Goal: Task Accomplishment & Management: Manage account settings

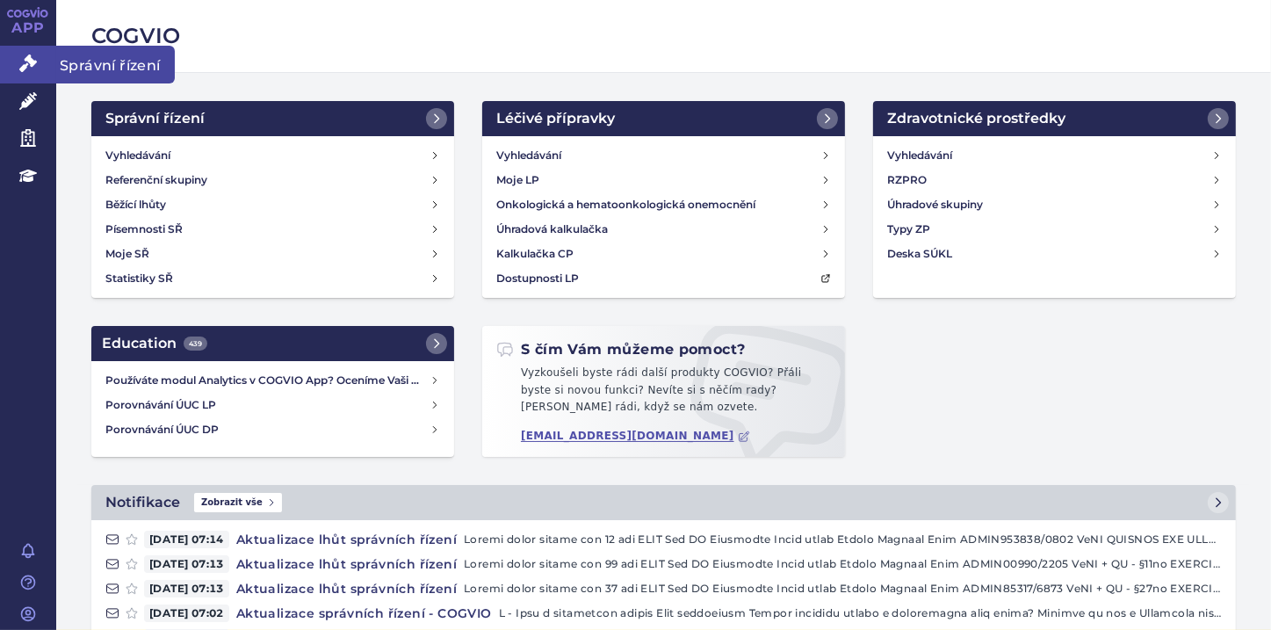
click at [23, 67] on icon at bounding box center [28, 63] width 18 height 18
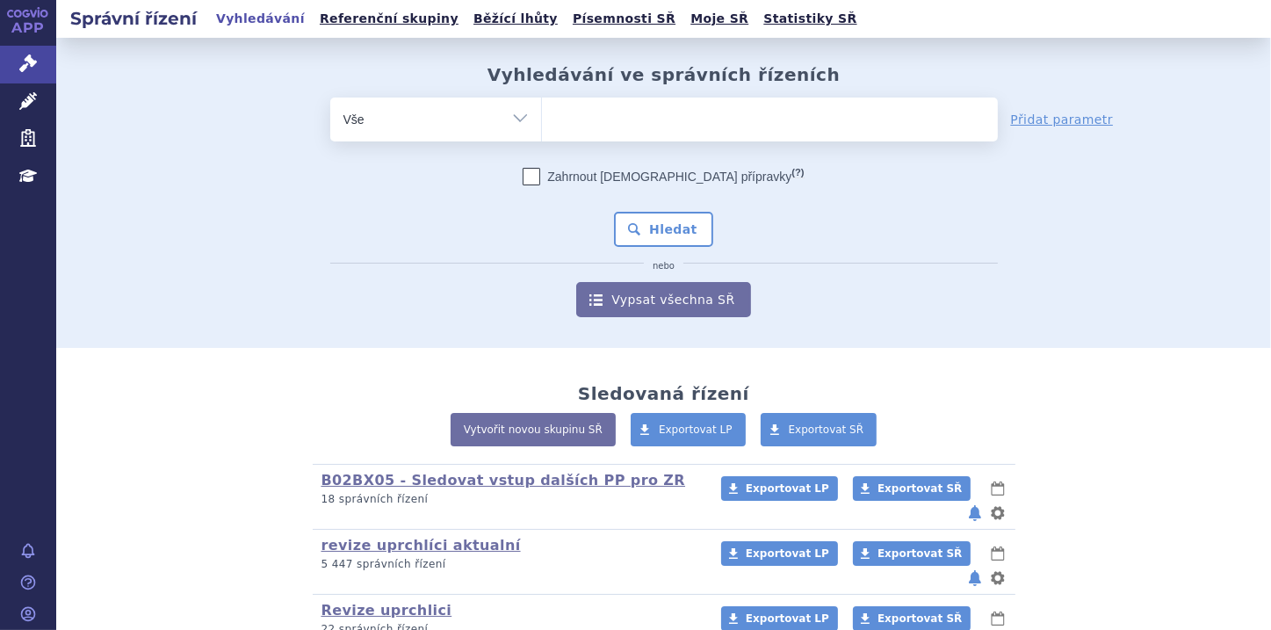
scroll to position [70, 0]
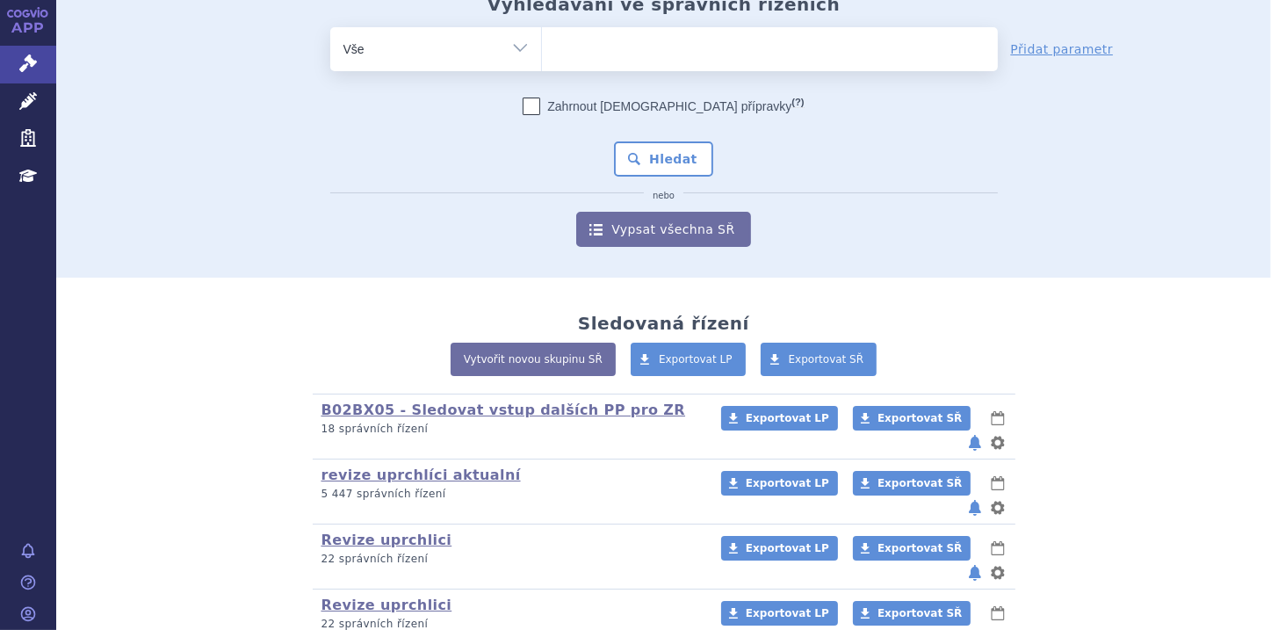
click at [509, 47] on select "Vše Spisová značka Typ SŘ Přípravek/SUKL kód Účastník/Držitel" at bounding box center [435, 47] width 211 height 40
select select "filter-file-number"
click at [330, 27] on select "Vše Spisová značka Typ SŘ Přípravek/SUKL kód Účastník/Držitel" at bounding box center [435, 47] width 211 height 40
click at [577, 51] on ul at bounding box center [770, 45] width 456 height 37
click at [542, 51] on select at bounding box center [541, 48] width 1 height 44
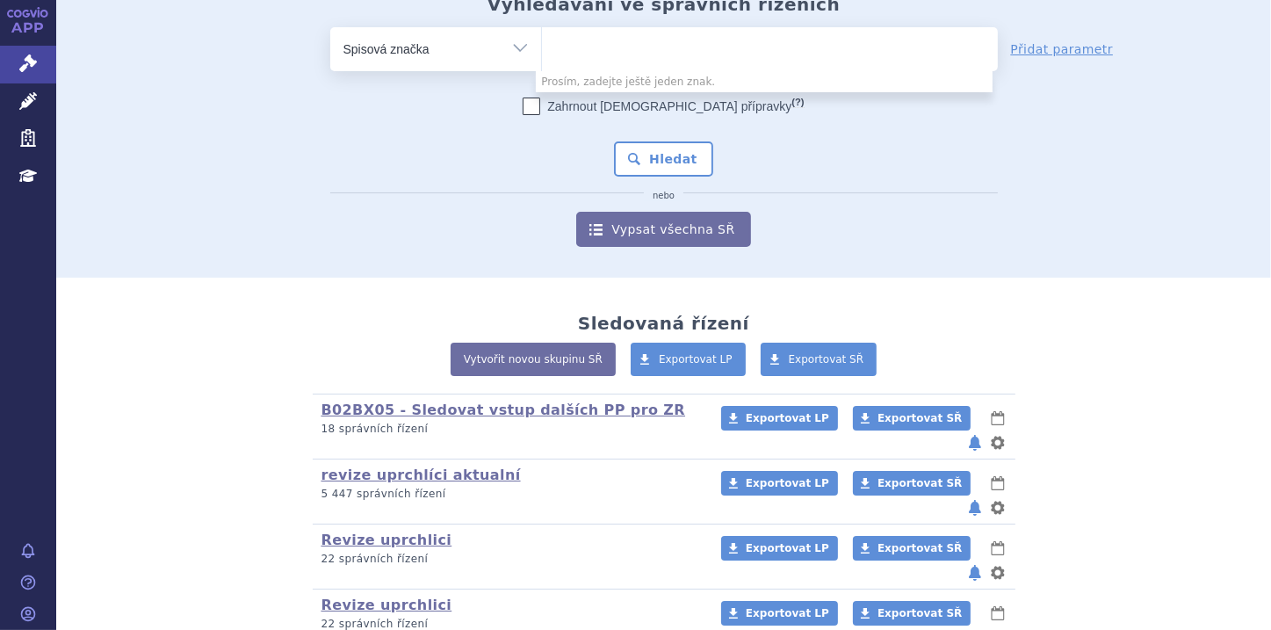
paste input "SUKLS166898/2025"
type input "SUKLS166898/2025"
select select "SUKLS166898/2025"
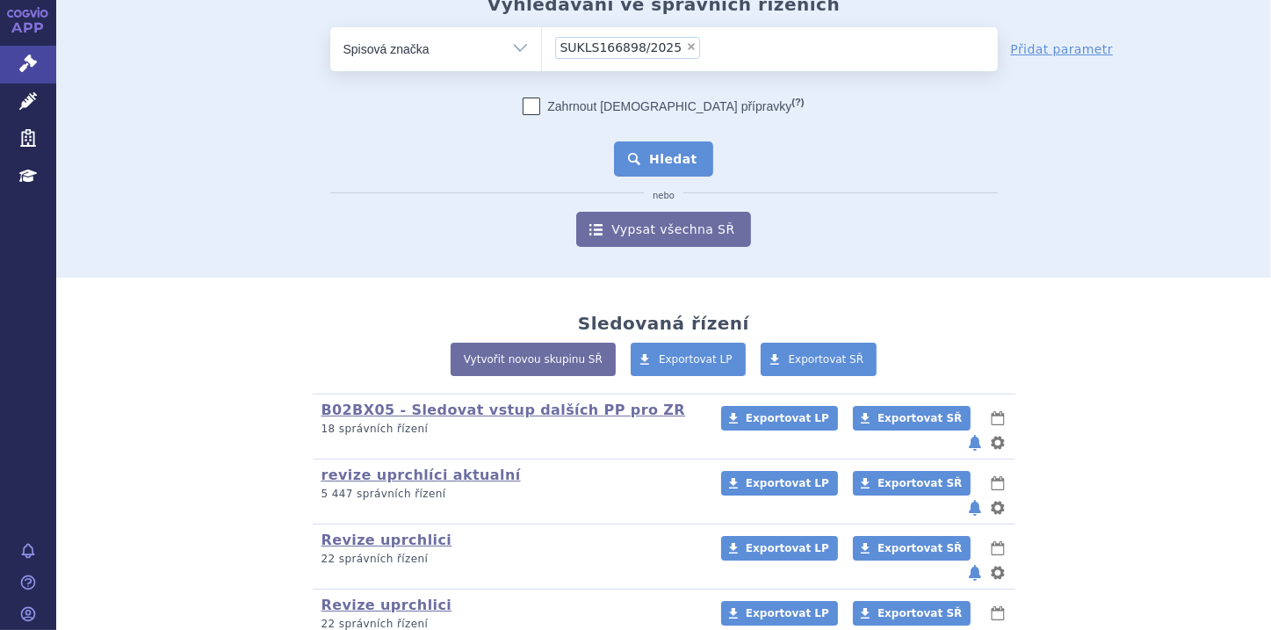
click at [653, 161] on button "Hledat" at bounding box center [663, 158] width 99 height 35
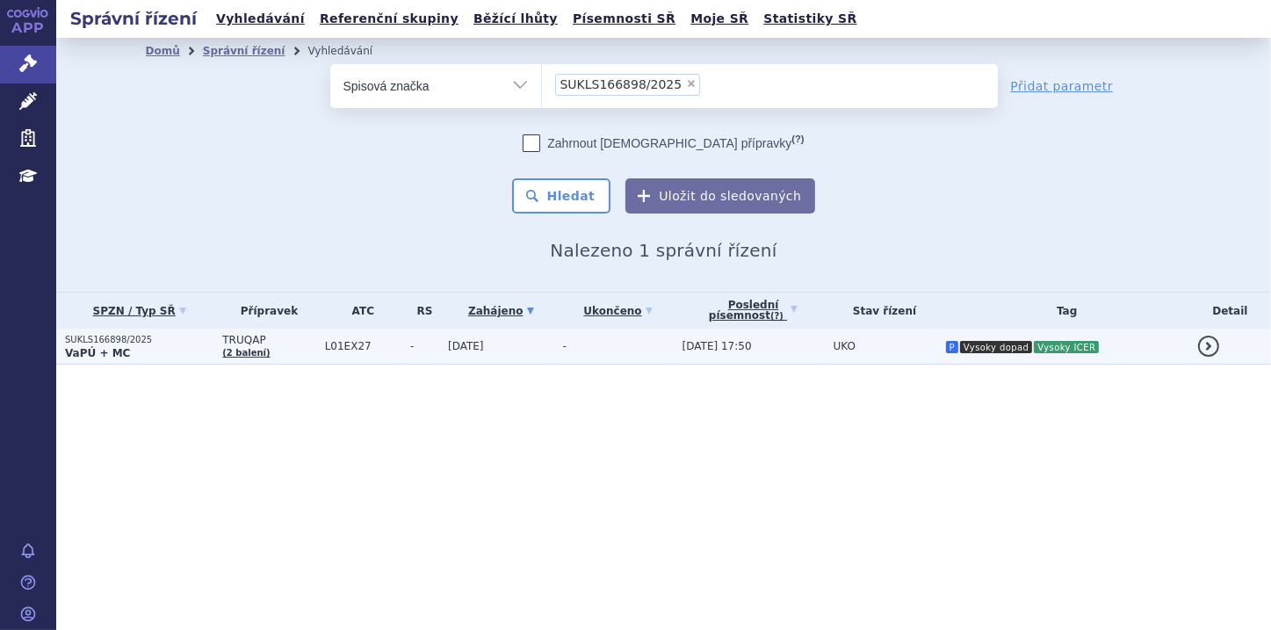
click at [158, 355] on p "VaPÚ + MC" at bounding box center [139, 353] width 148 height 14
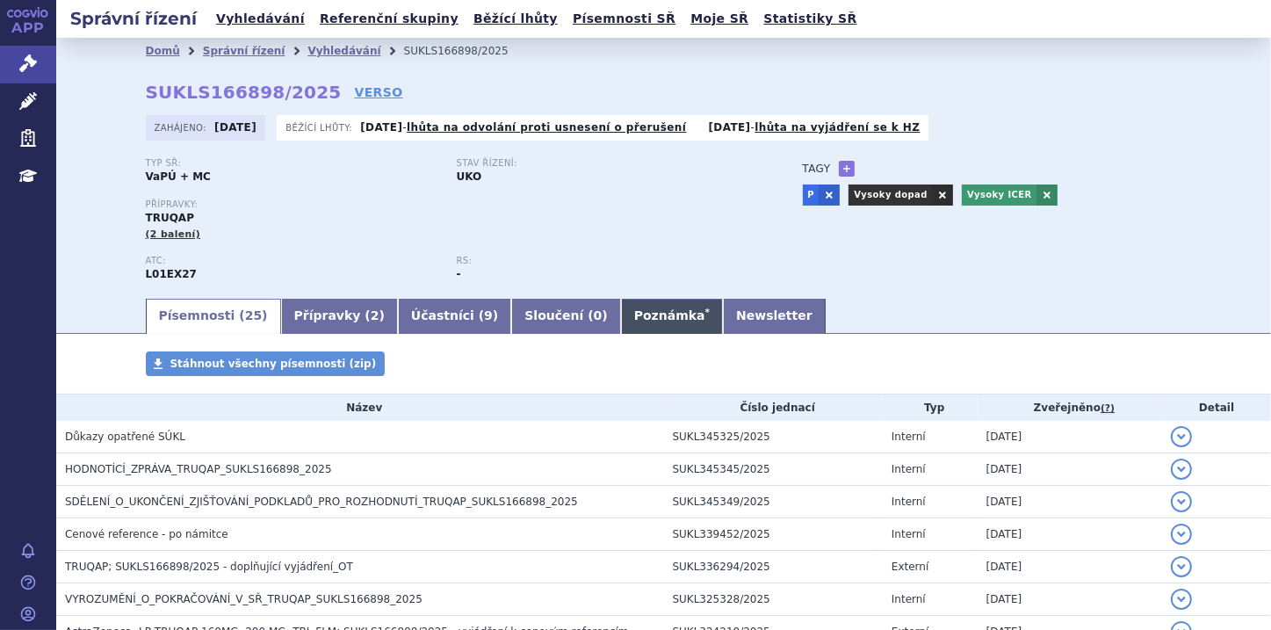
click at [621, 323] on link "Poznámka *" at bounding box center [672, 316] width 102 height 35
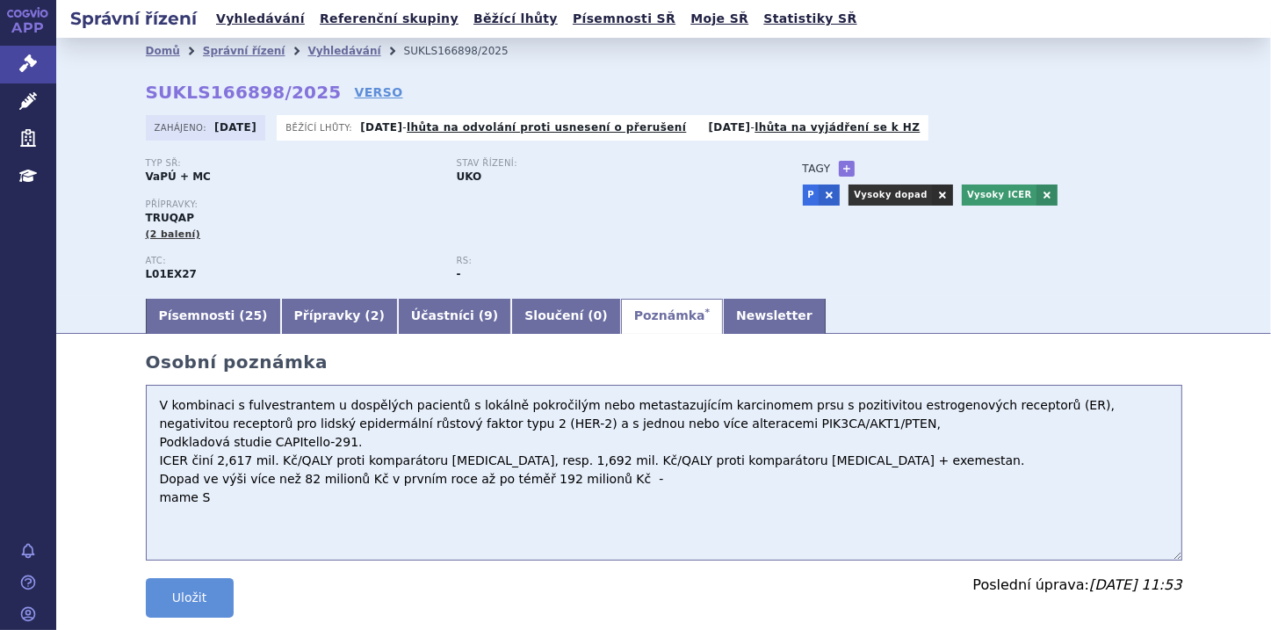
click at [155, 407] on textarea "V kombinaci s fulvestrantem u dospělých pacientů s lokálně pokročilým nebo meta…" at bounding box center [664, 473] width 1036 height 176
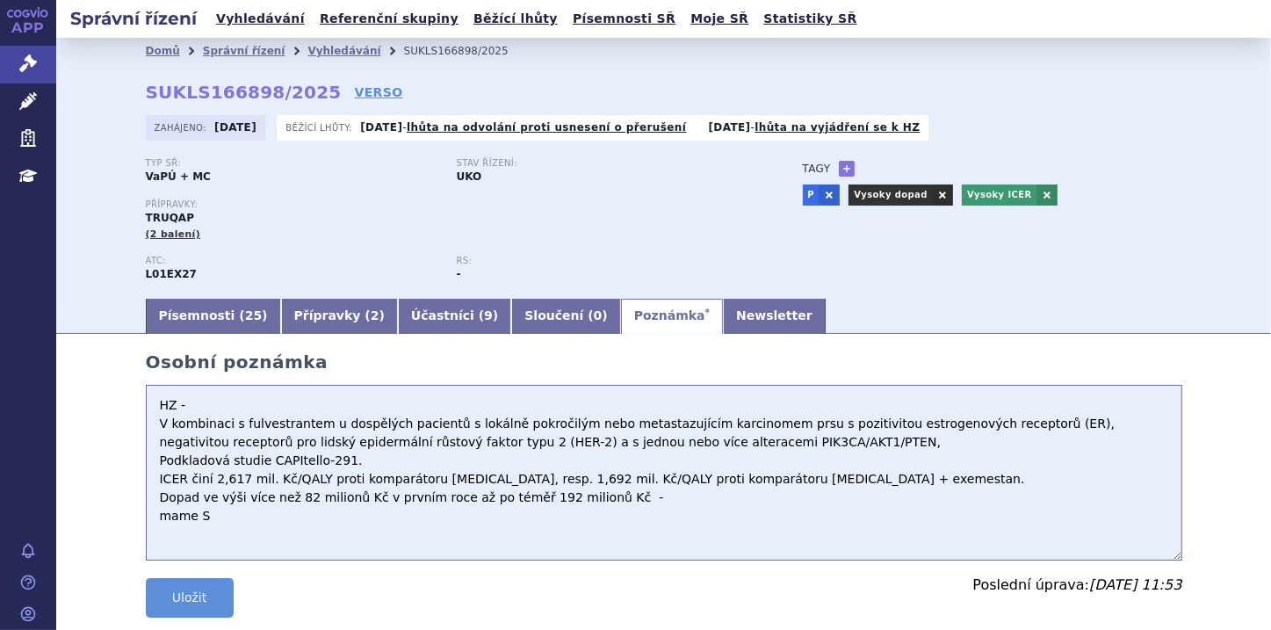
click at [191, 404] on textarea "V kombinaci s fulvestrantem u dospělých pacientů s lokálně pokročilým nebo meta…" at bounding box center [664, 473] width 1036 height 176
click at [398, 408] on textarea "V kombinaci s fulvestrantem u dospělých pacientů s lokálně pokročilým nebo meta…" at bounding box center [664, 473] width 1036 height 176
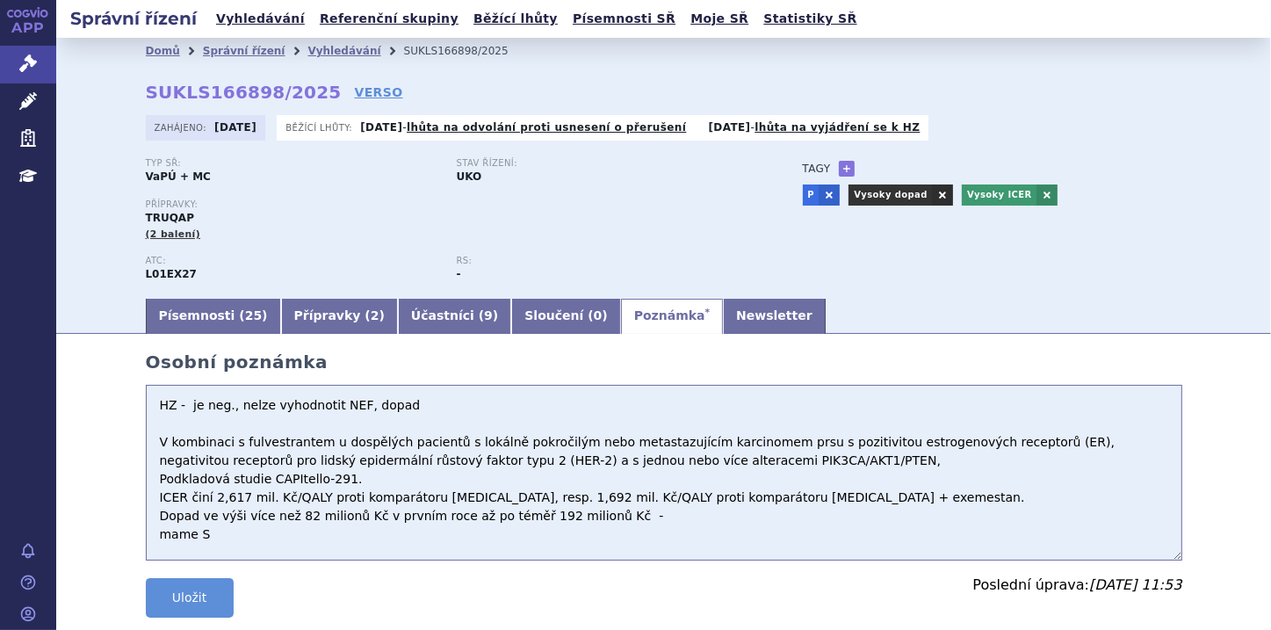
paste textarea "Klinická studie CAPItello-291"
click at [394, 407] on textarea "V kombinaci s fulvestrantem u dospělých pacientů s lokálně pokročilým nebo meta…" at bounding box center [664, 473] width 1036 height 176
paste textarea "odhaduje 82 až 192 pacientů nově zahajujících léčbu pacientů ročně a ukazuje vý…"
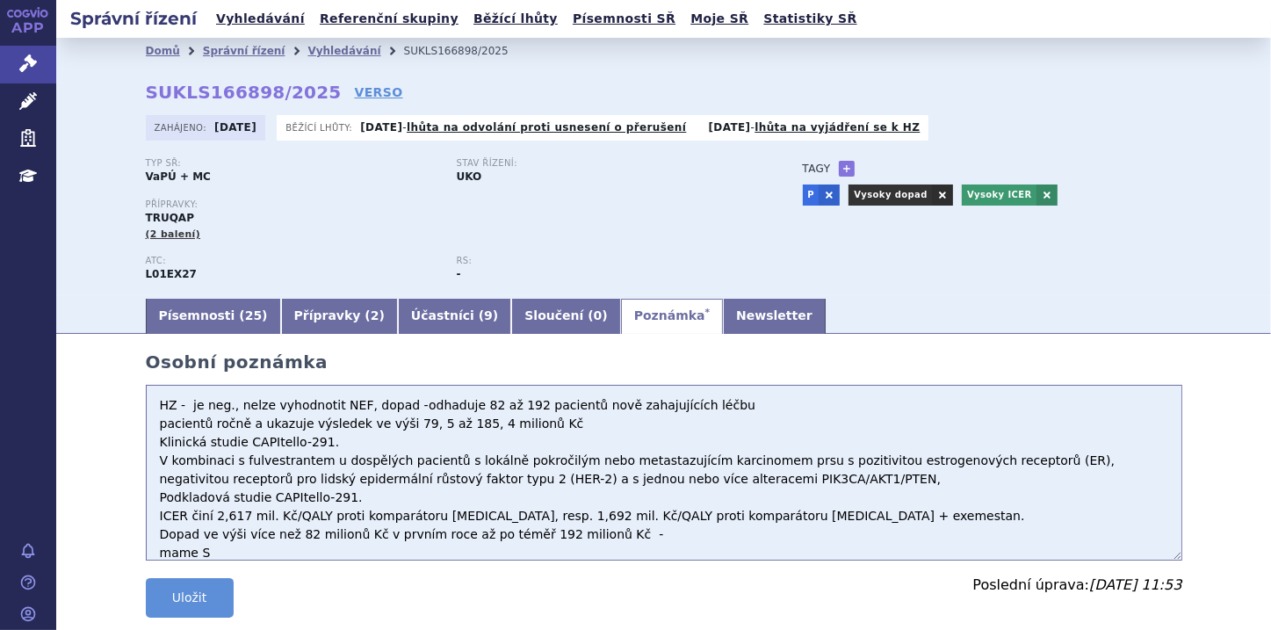
click at [150, 429] on textarea "V kombinaci s fulvestrantem u dospělých pacientů s lokálně pokročilým nebo meta…" at bounding box center [664, 473] width 1036 height 176
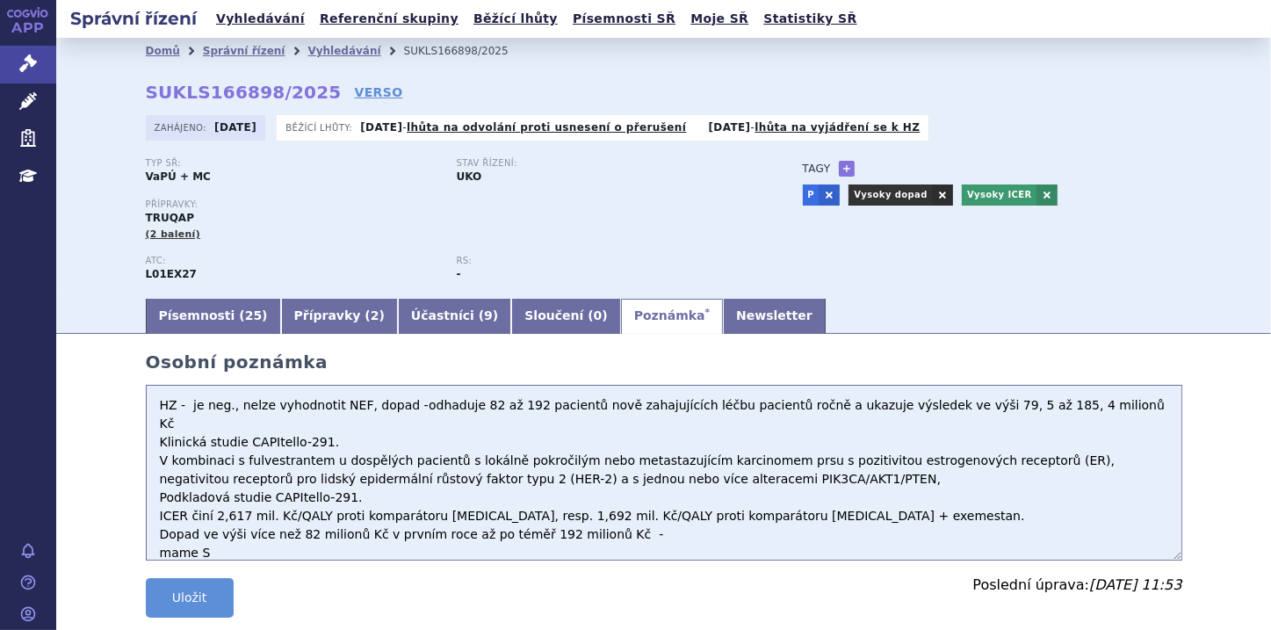
click at [1049, 421] on textarea "V kombinaci s fulvestrantem u dospělých pacientů s lokálně pokročilým nebo meta…" at bounding box center [664, 473] width 1036 height 176
click at [1047, 411] on textarea "V kombinaci s fulvestrantem u dospělých pacientů s lokálně pokročilým nebo meta…" at bounding box center [664, 473] width 1036 height 176
drag, startPoint x: 140, startPoint y: 219, endPoint x: 179, endPoint y: 217, distance: 38.7
click at [179, 217] on span "TRUQAP" at bounding box center [170, 218] width 48 height 12
copy span "TRUQAP"
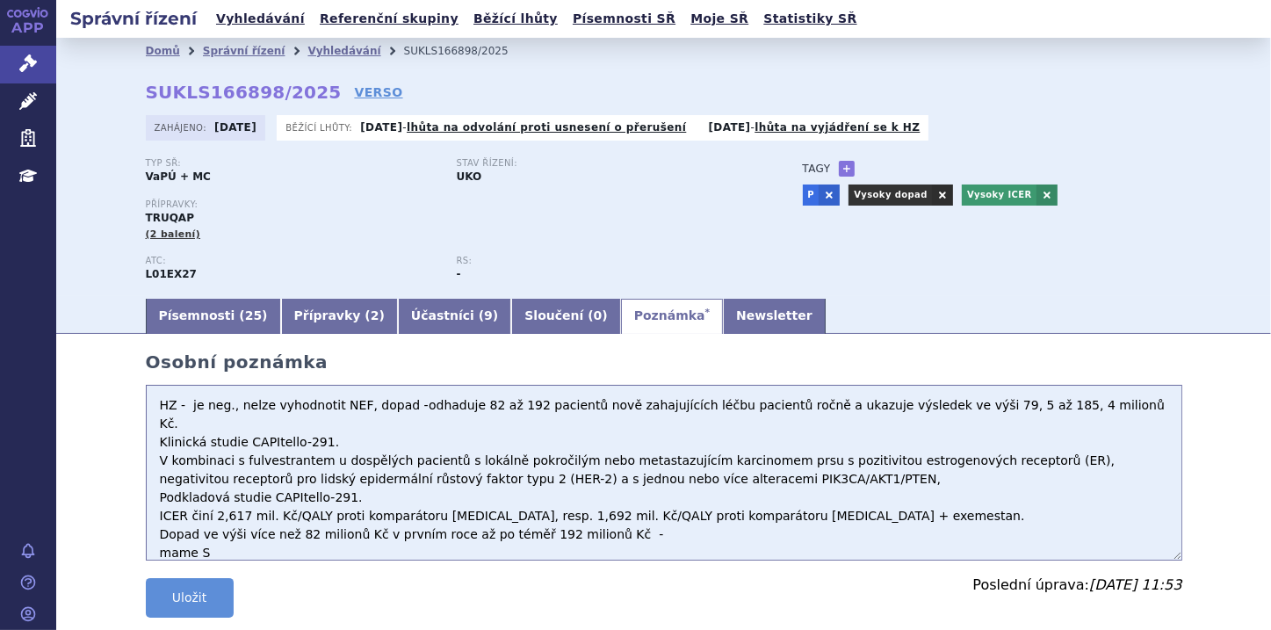
click at [164, 536] on textarea "V kombinaci s fulvestrantem u dospělých pacientů s lokálně pokročilým nebo meta…" at bounding box center [664, 473] width 1036 height 176
click at [355, 425] on textarea "V kombinaci s fulvestrantem u dospělých pacientů s lokálně pokročilým nebo meta…" at bounding box center [664, 473] width 1036 height 176
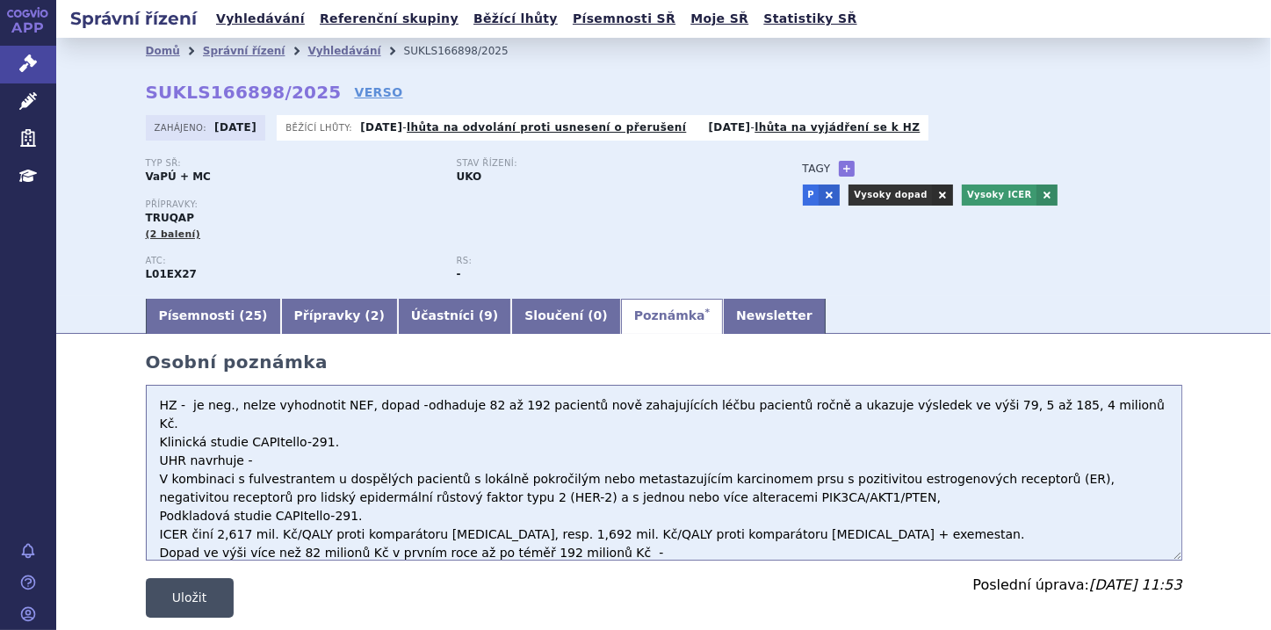
click at [193, 603] on button "Uložit" at bounding box center [190, 598] width 88 height 40
click at [271, 443] on textarea "V kombinaci s fulvestrantem u dospělých pacientů s lokálně pokročilým nebo meta…" at bounding box center [664, 473] width 1036 height 176
paste textarea "148 129,46"
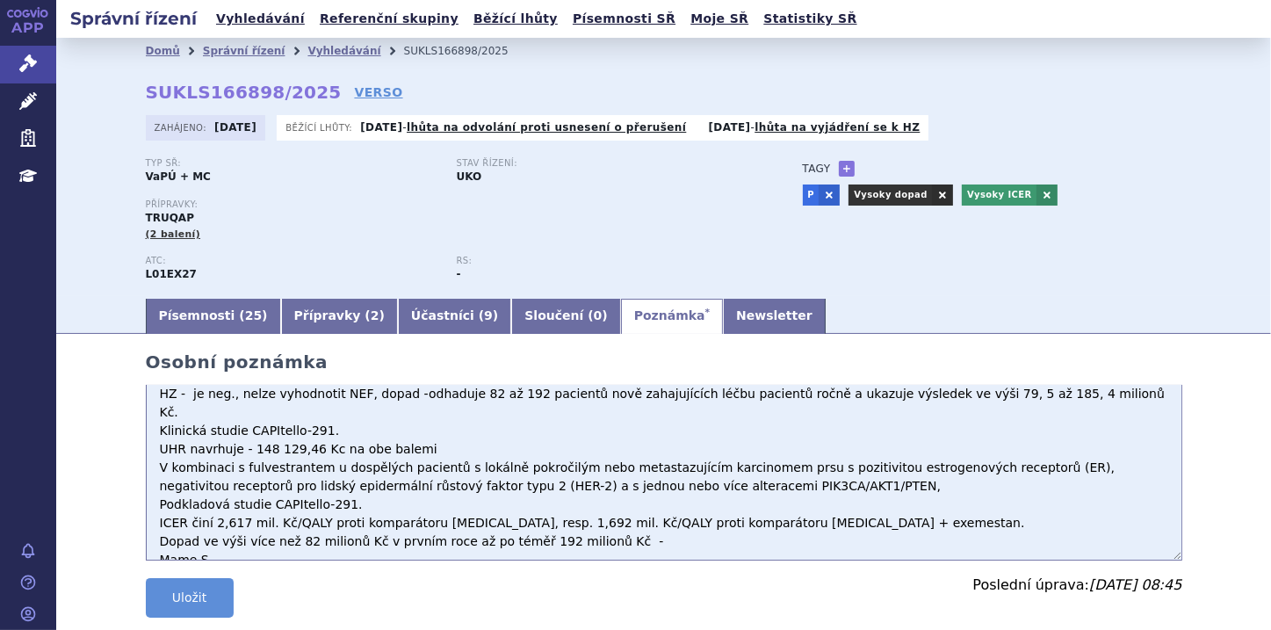
scroll to position [12, 0]
click at [234, 436] on textarea "V kombinaci s fulvestrantem u dospělých pacientů s lokálně pokročilým nebo meta…" at bounding box center [664, 473] width 1036 height 176
type textarea "HZ - je neg., nelze vyhodnotit NEF, dopad -odhaduje 82 až 192 pacientů nově zah…"
click at [186, 591] on button "Uložit" at bounding box center [190, 598] width 88 height 40
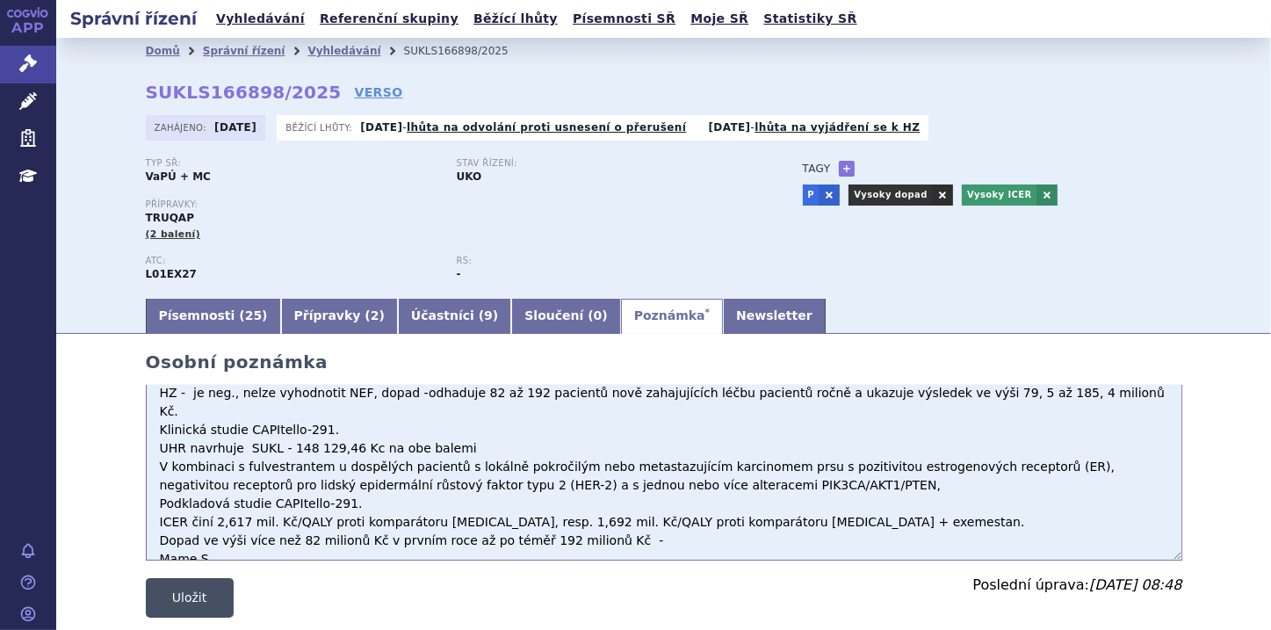
click at [217, 600] on button "Uložit" at bounding box center [190, 598] width 88 height 40
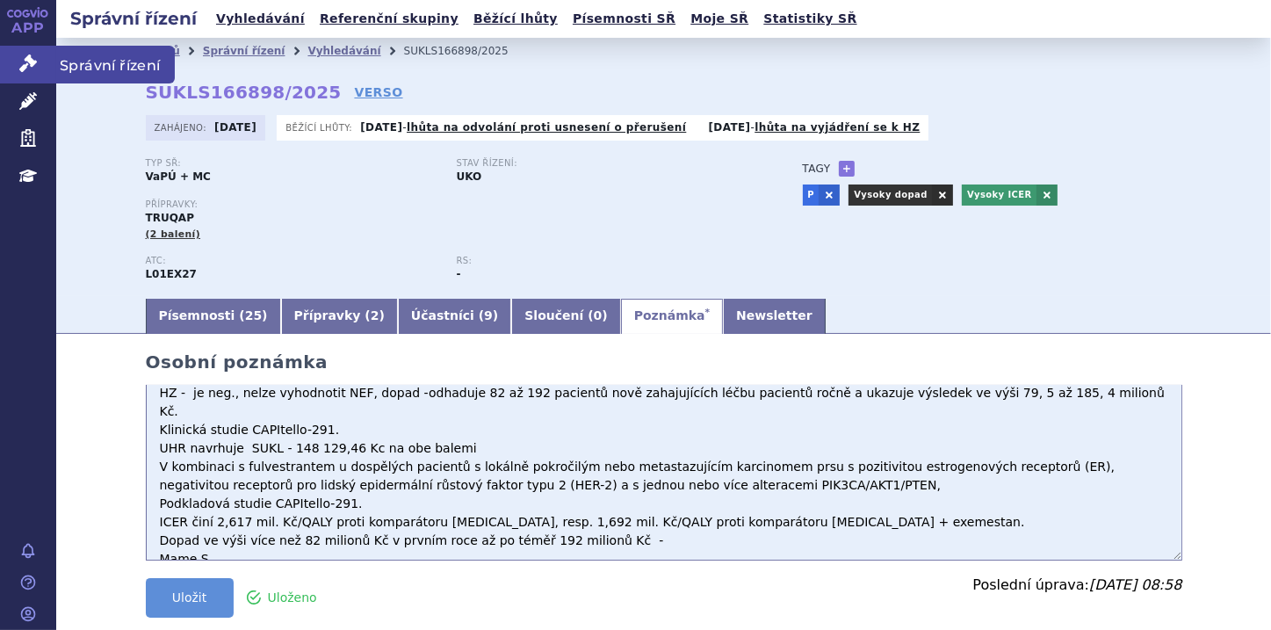
click at [32, 67] on icon at bounding box center [28, 63] width 18 height 18
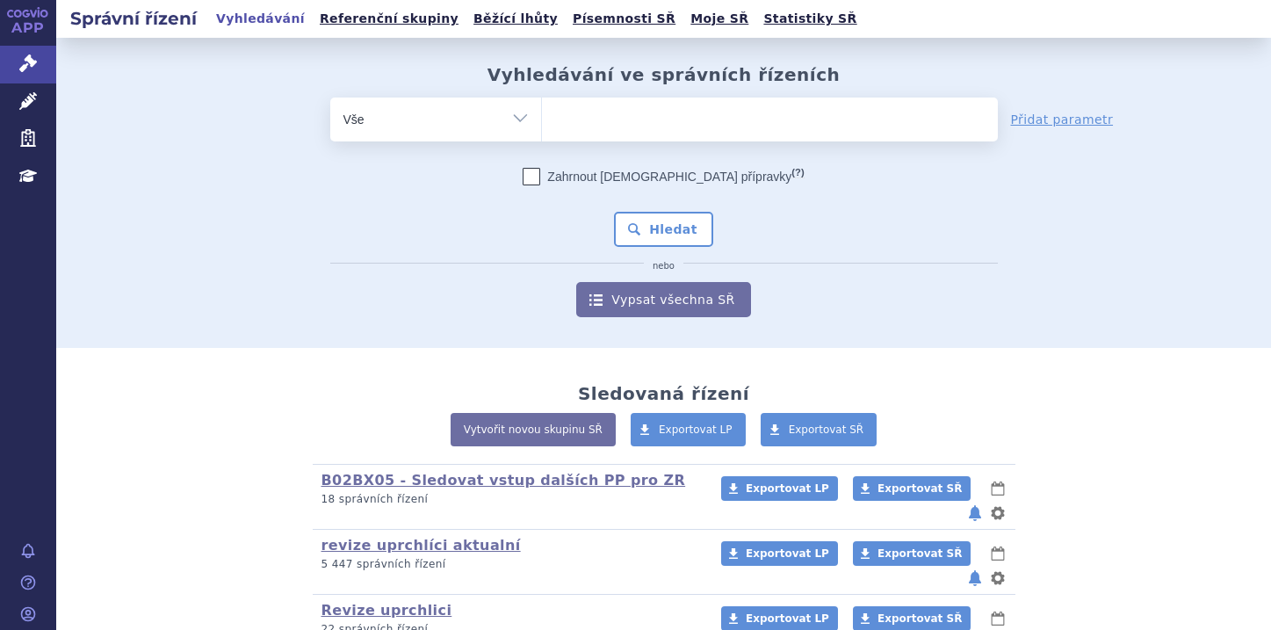
click at [580, 112] on ul at bounding box center [770, 115] width 456 height 37
click at [542, 112] on select at bounding box center [541, 119] width 1 height 44
click at [514, 119] on select "Vše Spisová značka Typ SŘ Přípravek/SUKL kód Účastník/Držitel" at bounding box center [435, 117] width 211 height 40
select select "filter-file-number"
click at [330, 97] on select "Vše Spisová značka Typ SŘ Přípravek/SUKL kód Účastník/Držitel" at bounding box center [435, 117] width 211 height 40
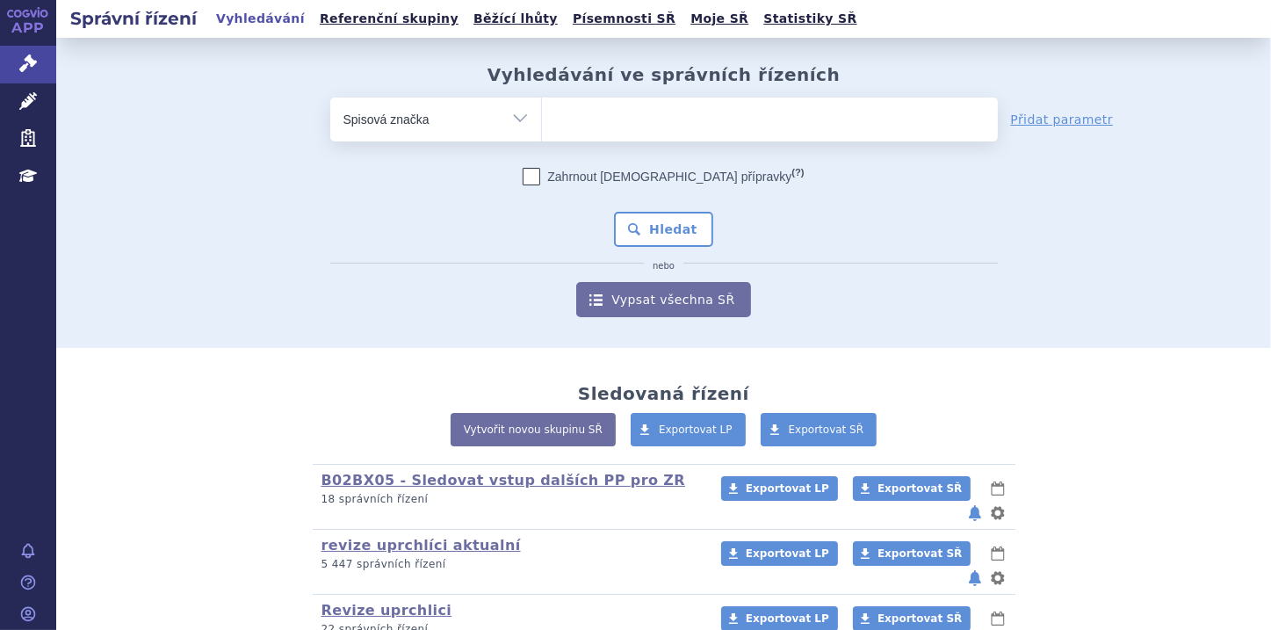
click at [564, 119] on ul at bounding box center [770, 115] width 456 height 37
click at [542, 119] on select at bounding box center [541, 119] width 1 height 44
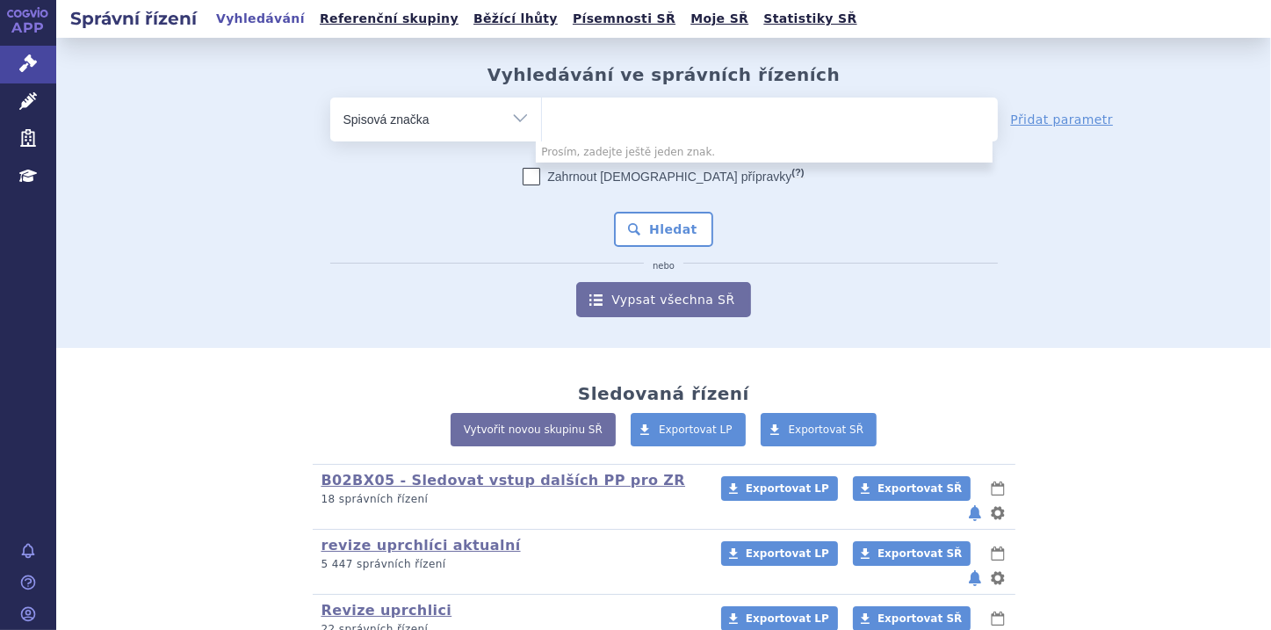
paste input "SUKLS151882/2025"
type input "SUKLS151882/2025"
select select "SUKLS151882/2025"
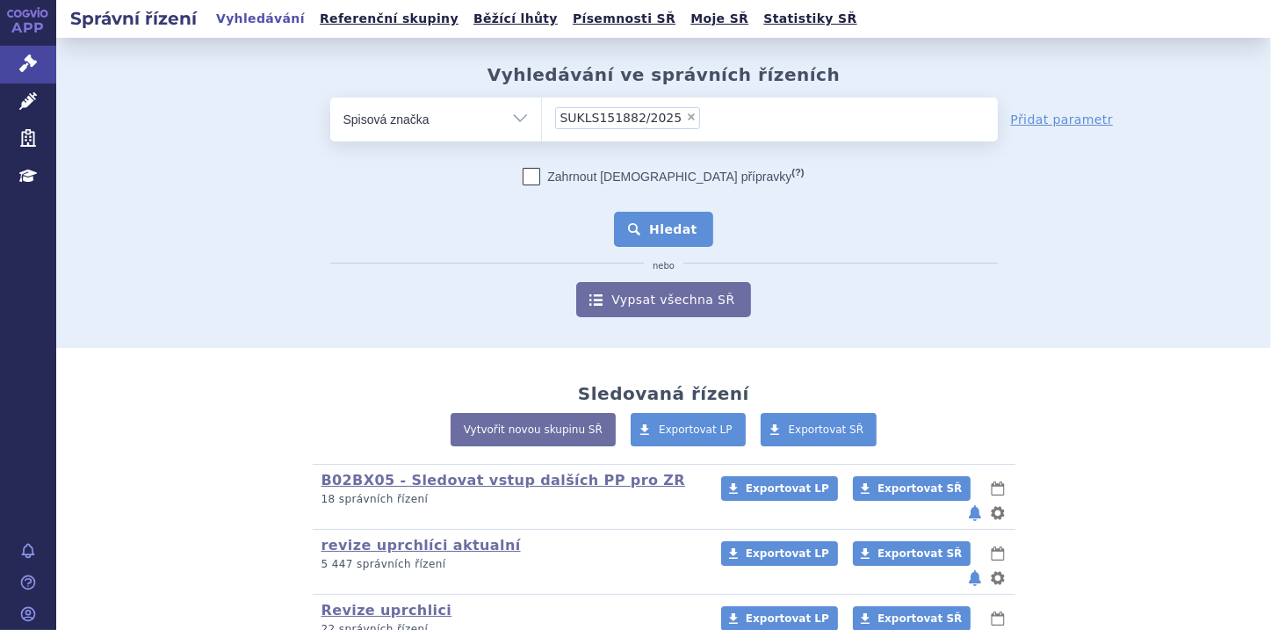
click at [678, 229] on button "Hledat" at bounding box center [663, 229] width 99 height 35
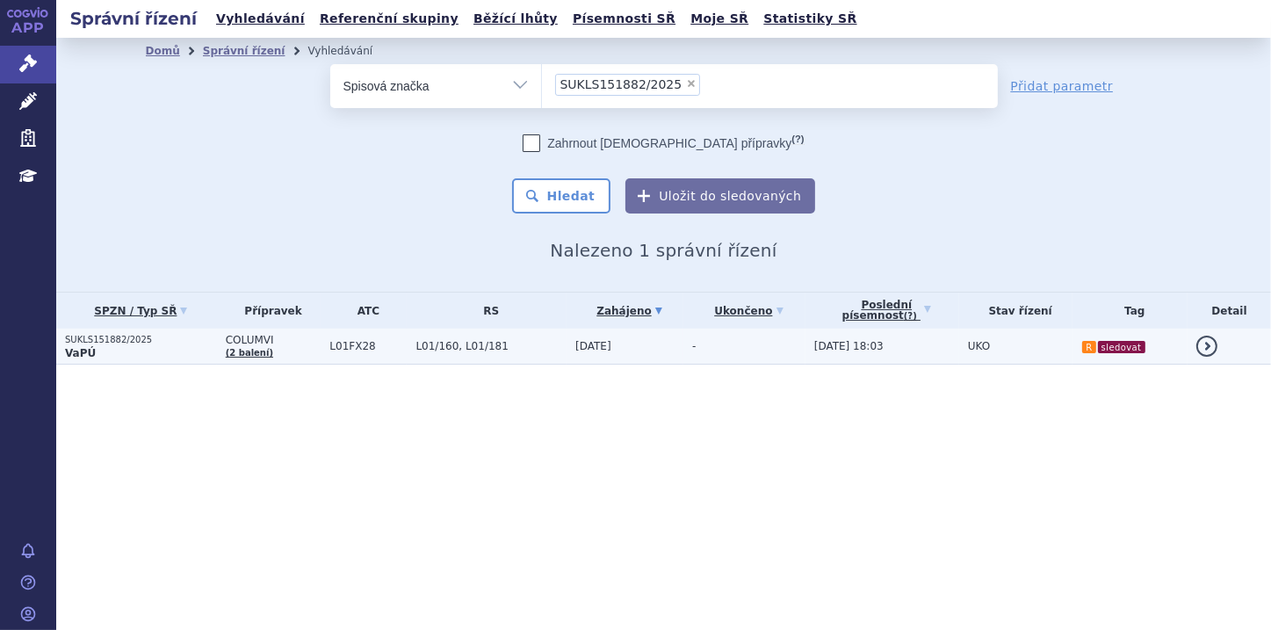
click at [109, 351] on p "VaPÚ" at bounding box center [141, 353] width 152 height 14
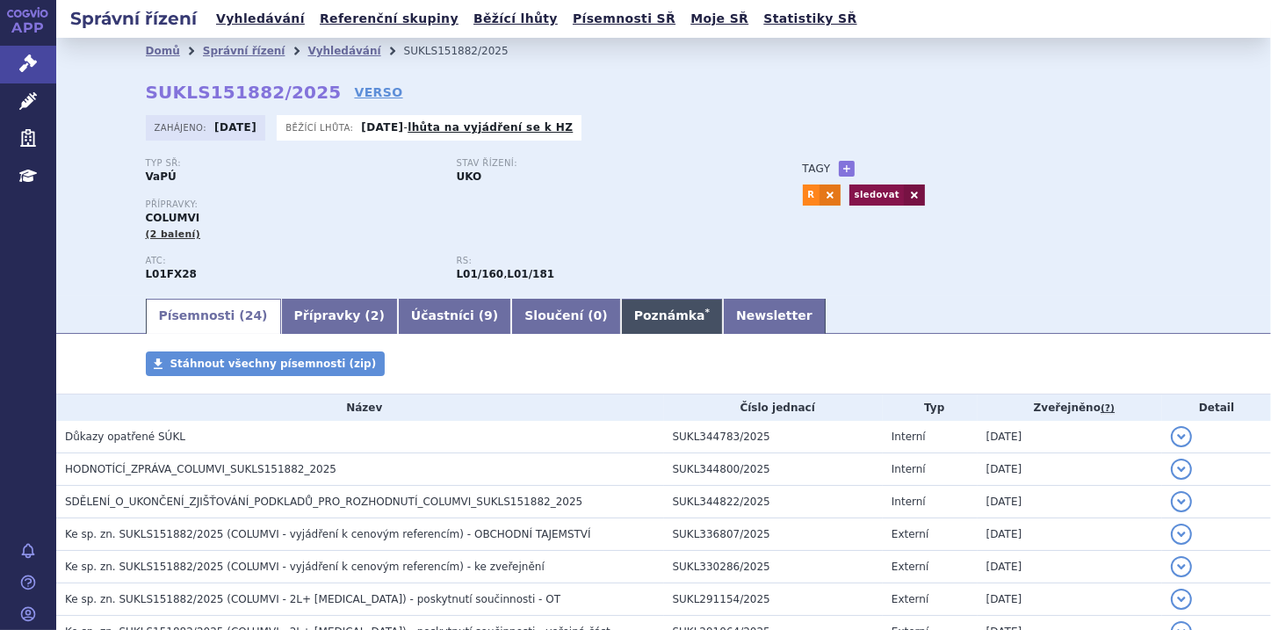
click at [621, 323] on link "Poznámka *" at bounding box center [672, 316] width 102 height 35
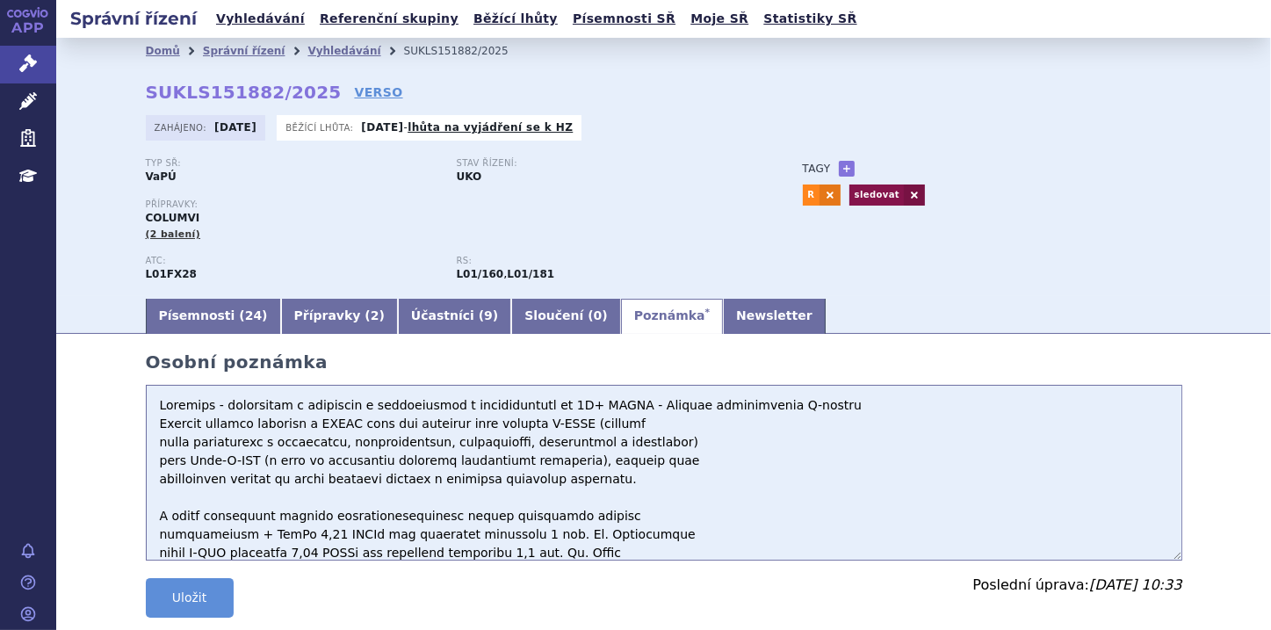
click at [147, 407] on textarea at bounding box center [664, 473] width 1036 height 176
click at [151, 406] on textarea at bounding box center [664, 473] width 1036 height 176
click at [161, 406] on textarea at bounding box center [664, 473] width 1036 height 176
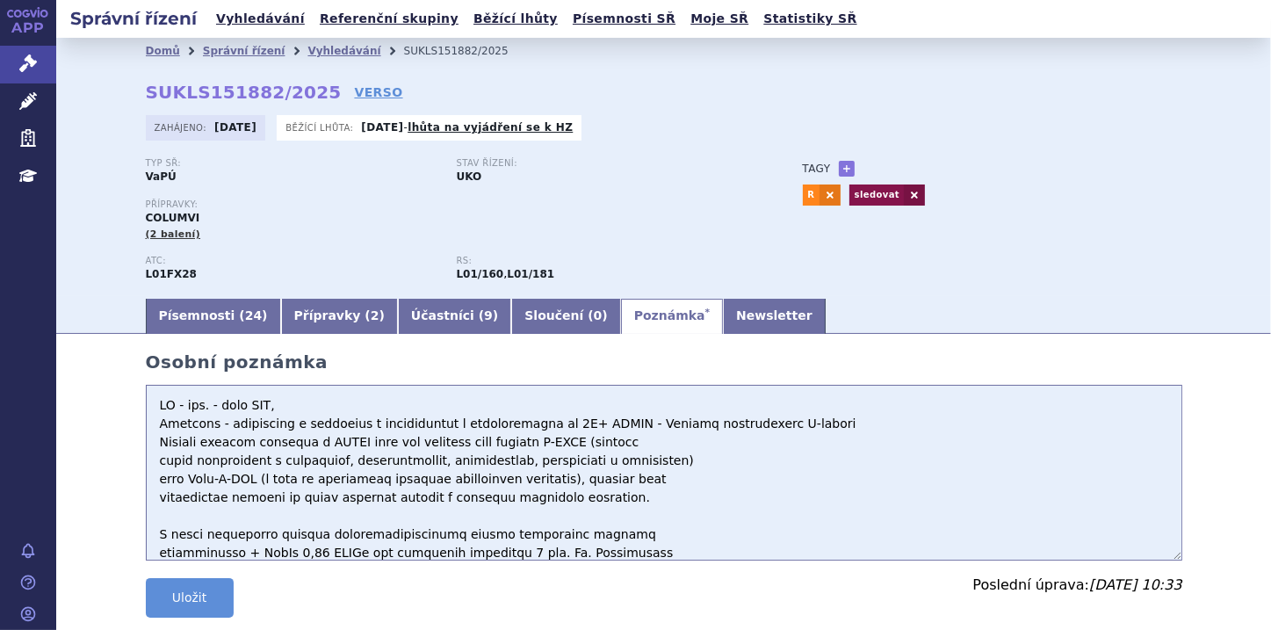
click at [293, 407] on textarea at bounding box center [664, 473] width 1036 height 176
paste textarea "116 až 125 léčených pacientů v prvních pěti letech s výsledkem ve výši 129,0 až…"
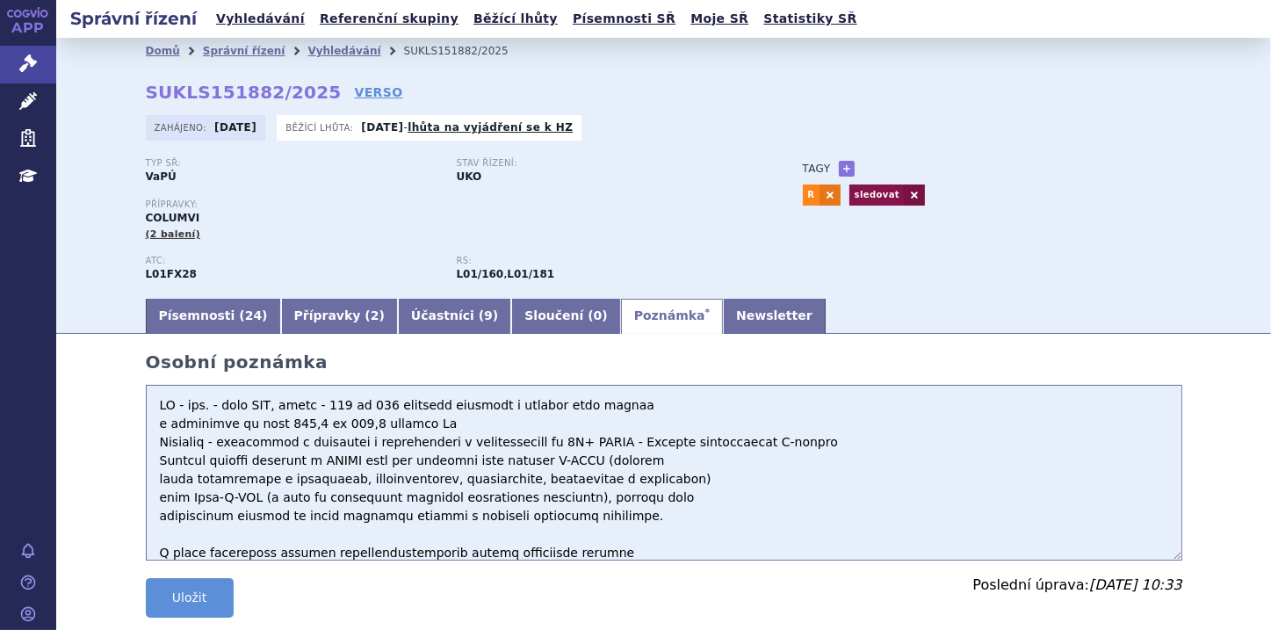
click at [146, 424] on textarea at bounding box center [664, 473] width 1036 height 176
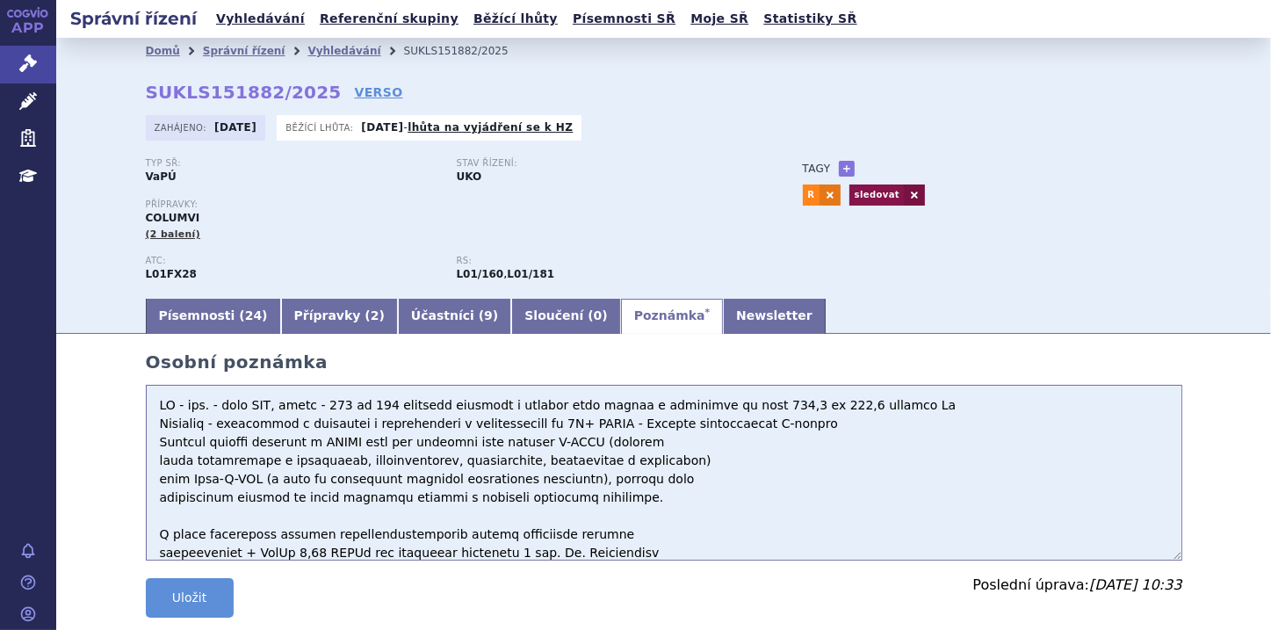
click at [856, 404] on textarea at bounding box center [664, 473] width 1036 height 176
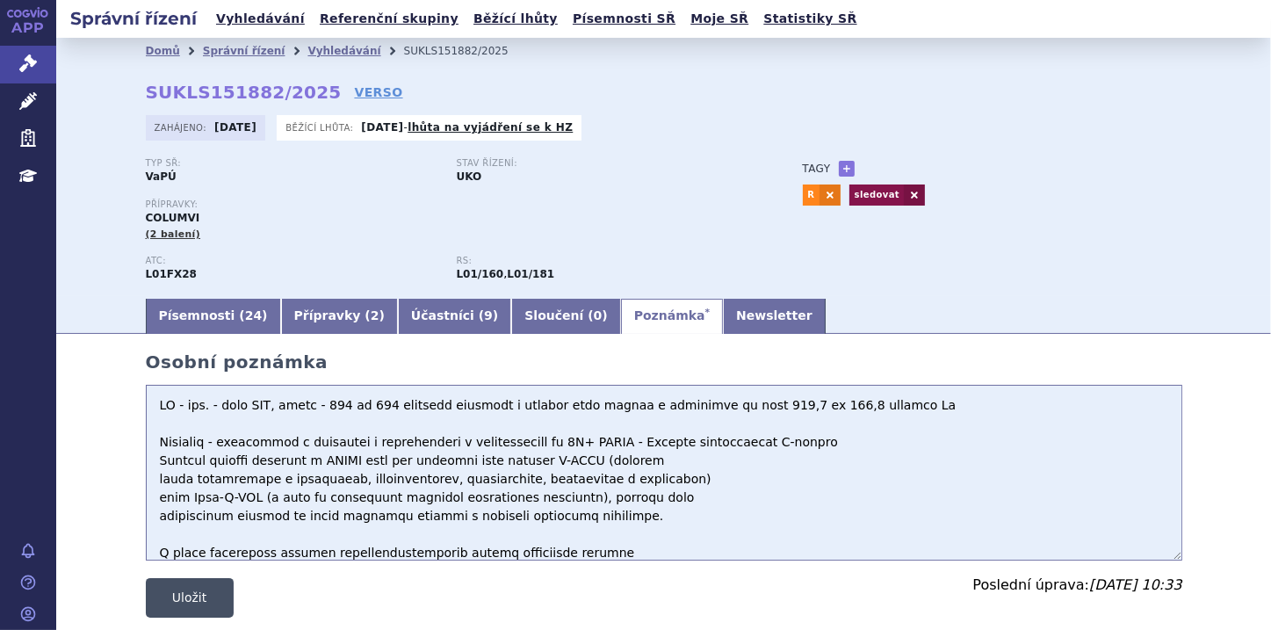
click at [173, 599] on button "Uložit" at bounding box center [190, 598] width 88 height 40
click at [163, 425] on textarea at bounding box center [664, 473] width 1036 height 176
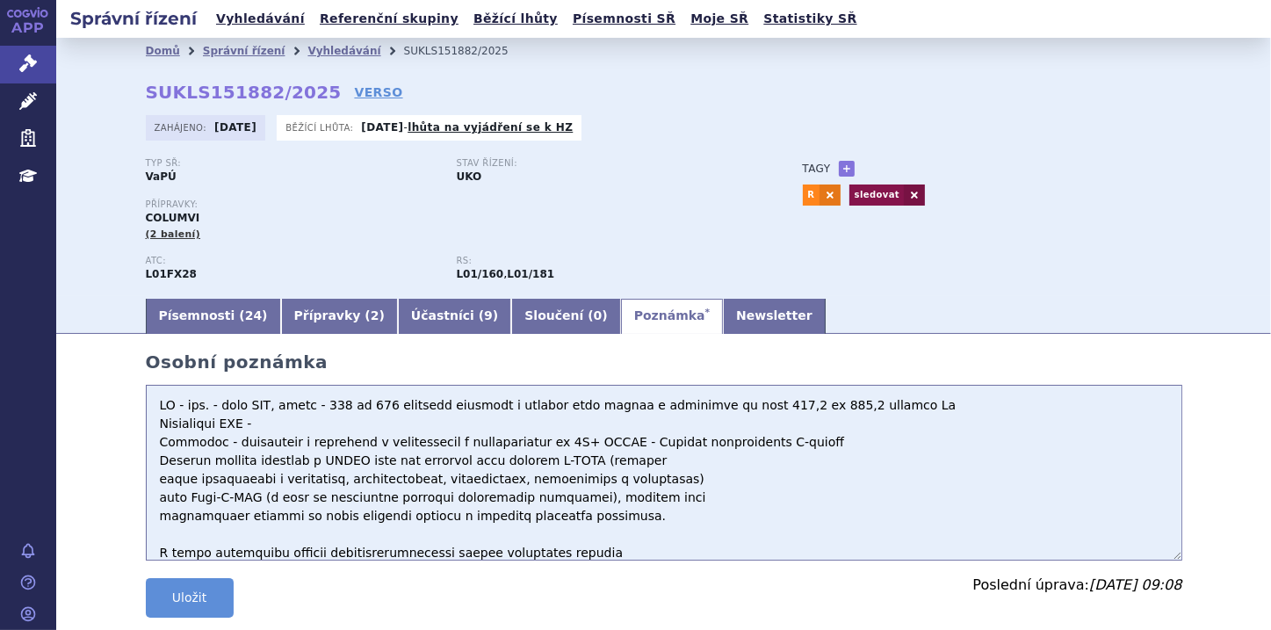
paste textarea "20 983,25"
paste textarea "83 933,00"
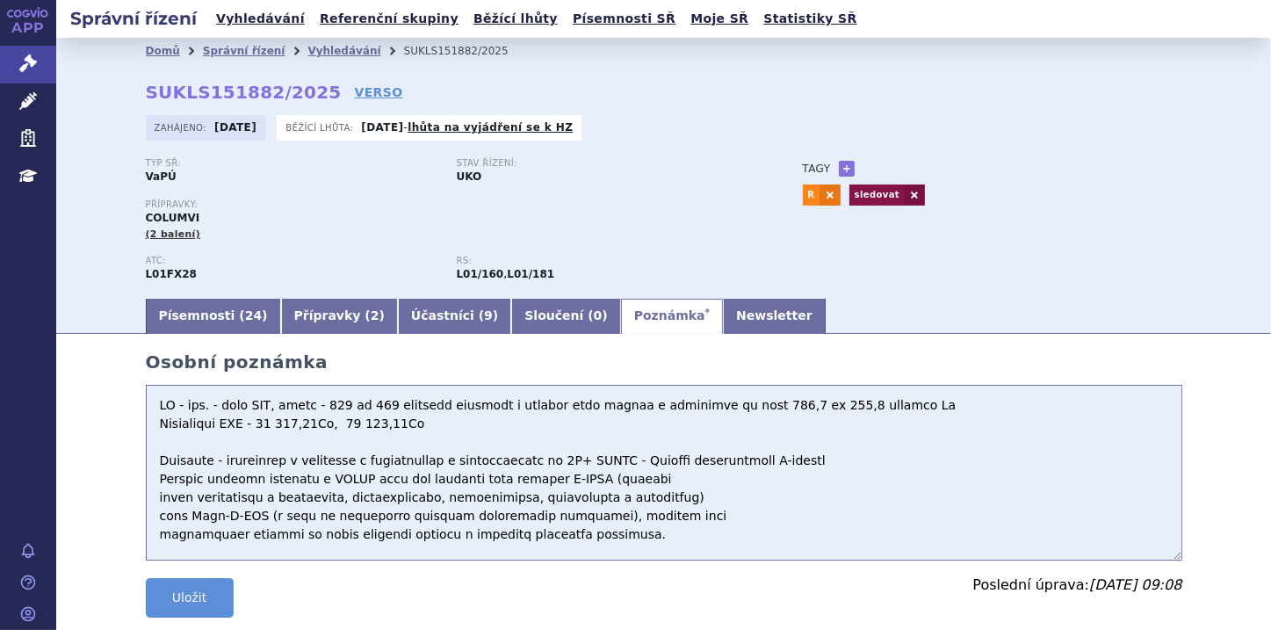
type textarea "HZ - neg. - není NEF, dopad - 116 až 125 léčených pacientů v prvních pěti letec…"
drag, startPoint x: 186, startPoint y: 218, endPoint x: 141, endPoint y: 218, distance: 44.8
click at [146, 218] on span "COLUMVI" at bounding box center [173, 218] width 54 height 12
drag, startPoint x: 141, startPoint y: 218, endPoint x: 215, endPoint y: 219, distance: 73.8
click at [218, 218] on div "Přípravky: COLUMVI (2 balení)" at bounding box center [457, 220] width 622 height 42
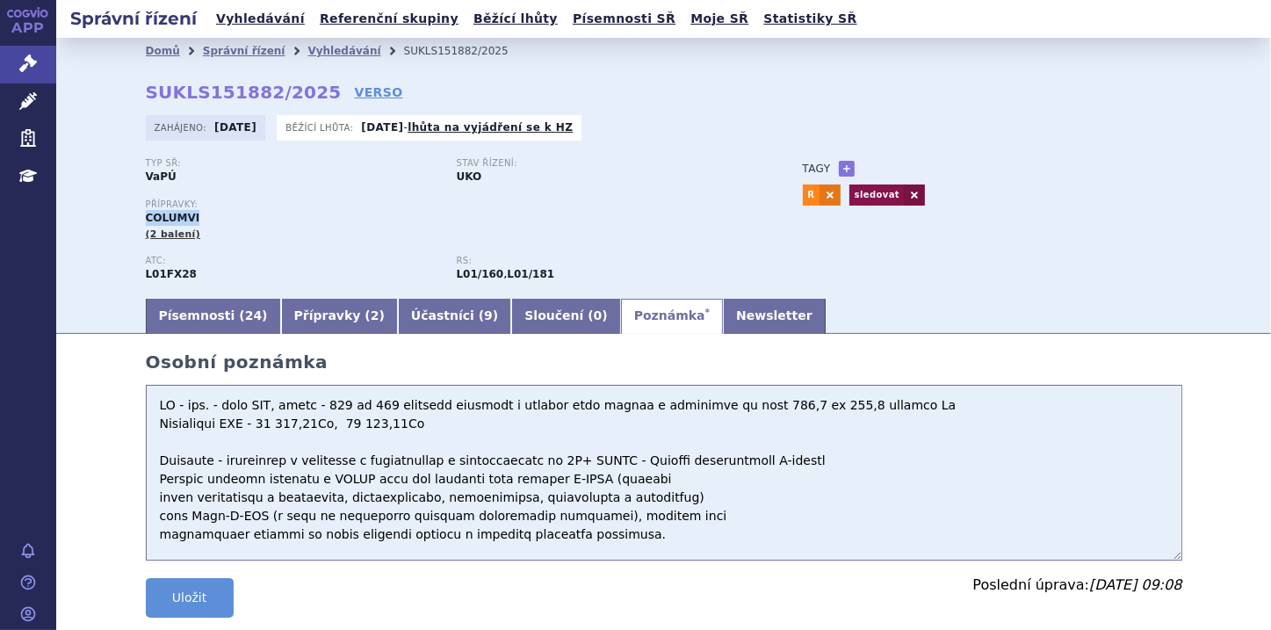
drag, startPoint x: 141, startPoint y: 215, endPoint x: 190, endPoint y: 213, distance: 48.3
click at [190, 213] on div "Přípravky: COLUMVI (2 balení)" at bounding box center [457, 220] width 622 height 42
copy span "COLUMVI"
click at [204, 601] on button "Uložit" at bounding box center [190, 598] width 88 height 40
click at [841, 167] on link "+" at bounding box center [847, 169] width 16 height 16
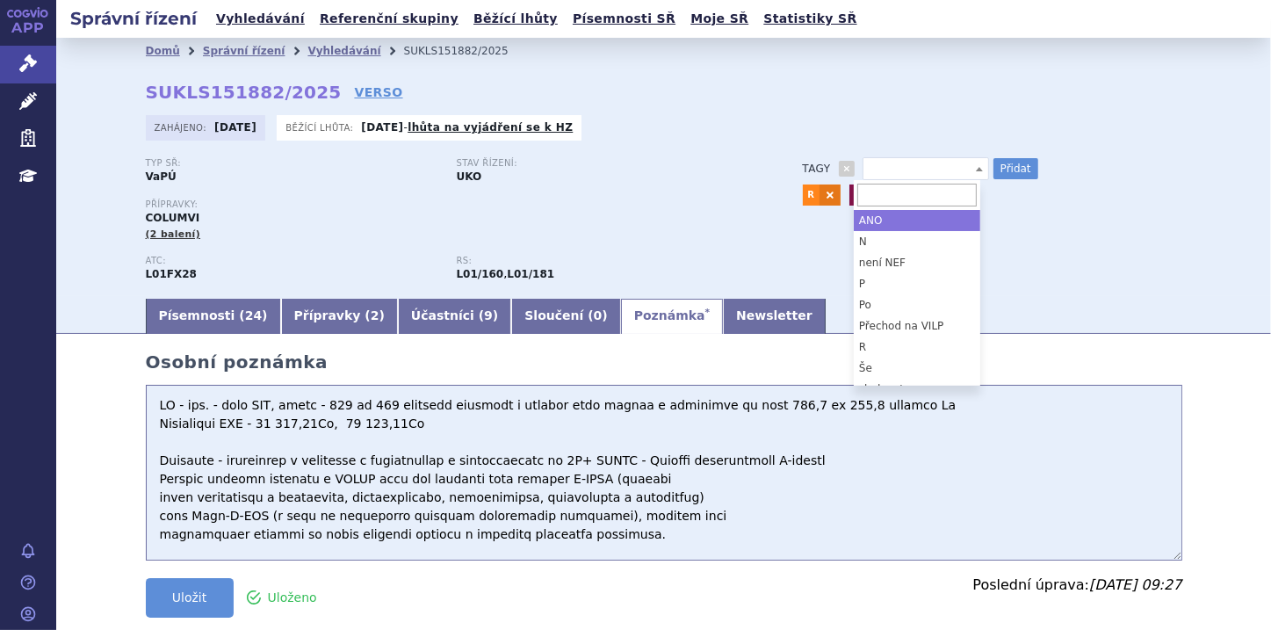
click at [976, 168] on b at bounding box center [979, 169] width 7 height 4
select select "P"
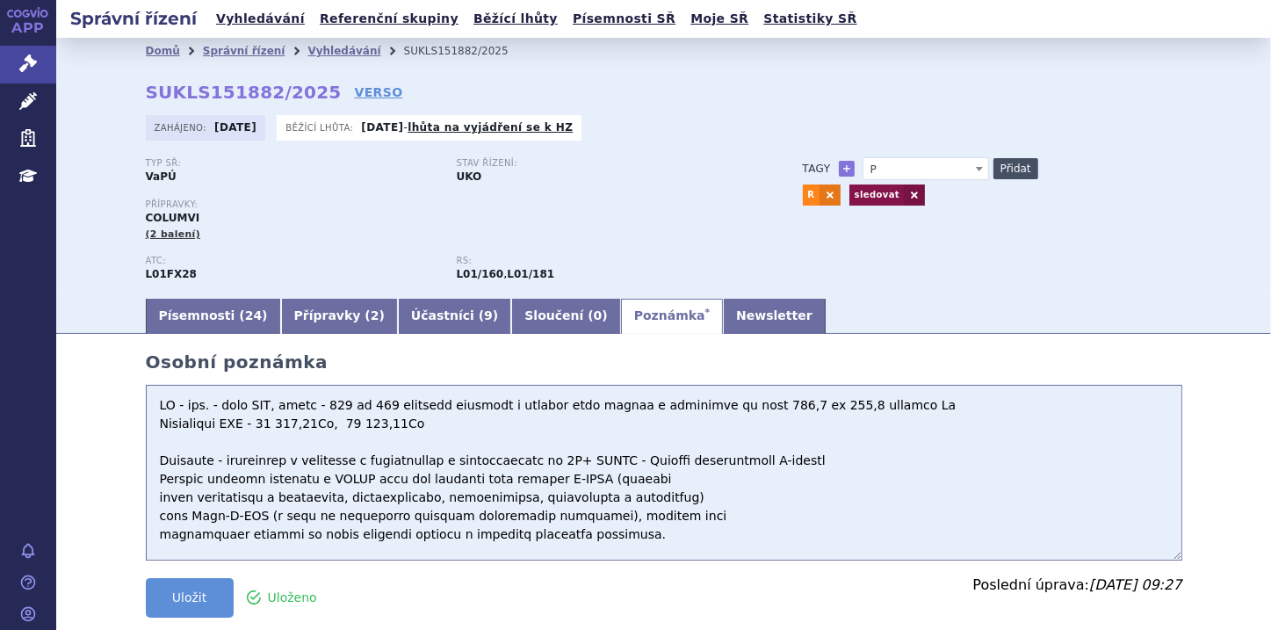
click at [998, 166] on button "Přidat" at bounding box center [1015, 168] width 45 height 21
select select
click at [194, 604] on button "Uložit" at bounding box center [190, 598] width 88 height 40
click at [33, 69] on icon at bounding box center [28, 63] width 18 height 18
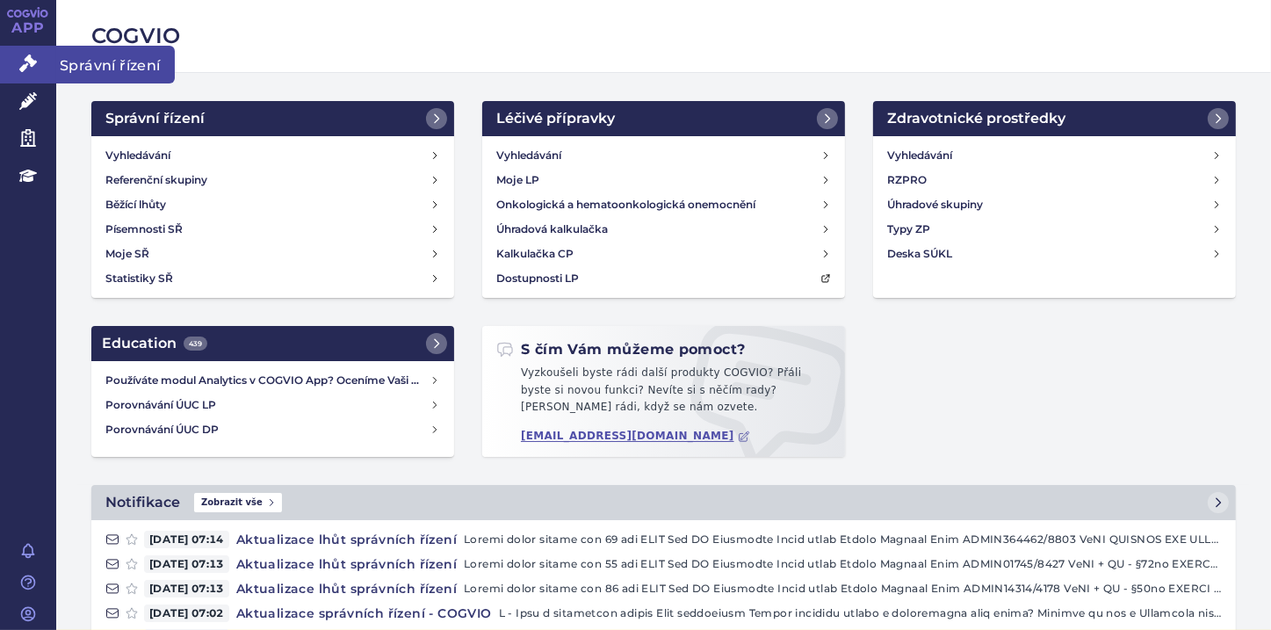
click at [38, 63] on link "Správní řízení" at bounding box center [28, 64] width 56 height 37
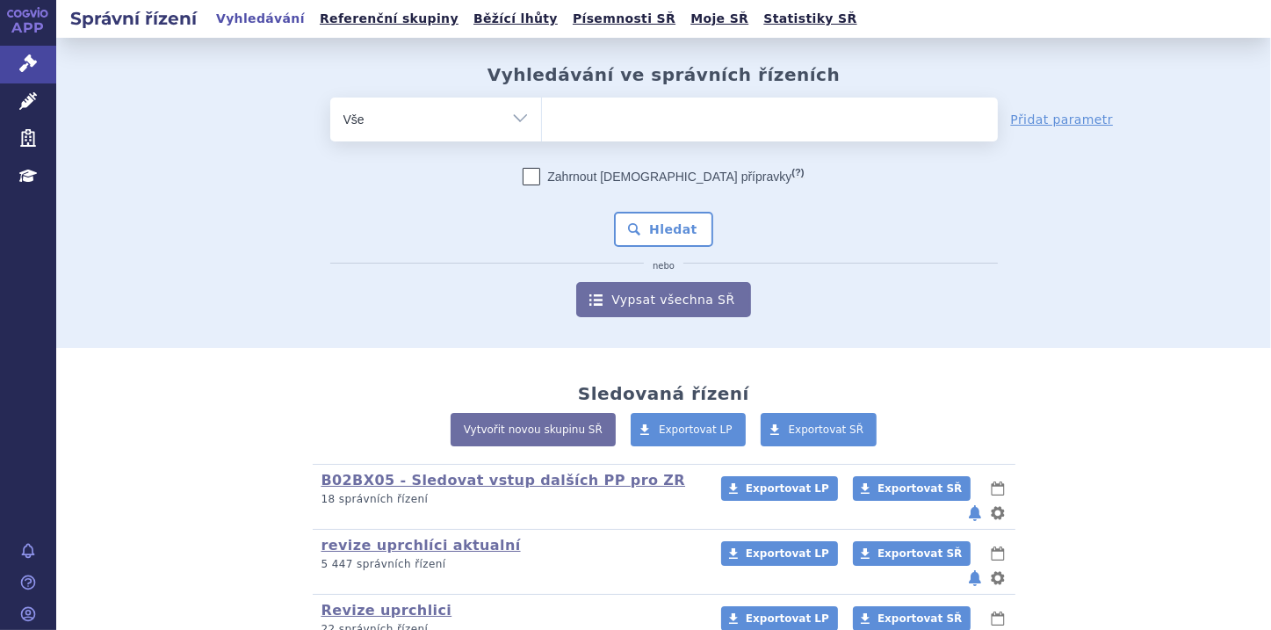
click at [519, 117] on select "Vše Spisová značka Typ SŘ Přípravek/SUKL kód Účastník/Držitel" at bounding box center [435, 117] width 211 height 40
select select "filter-file-number"
click at [330, 97] on select "Vše Spisová značka Typ SŘ Přípravek/SUKL kód Účastník/Držitel" at bounding box center [435, 117] width 211 height 40
click at [585, 125] on ul at bounding box center [770, 115] width 456 height 37
click at [542, 125] on select at bounding box center [541, 119] width 1 height 44
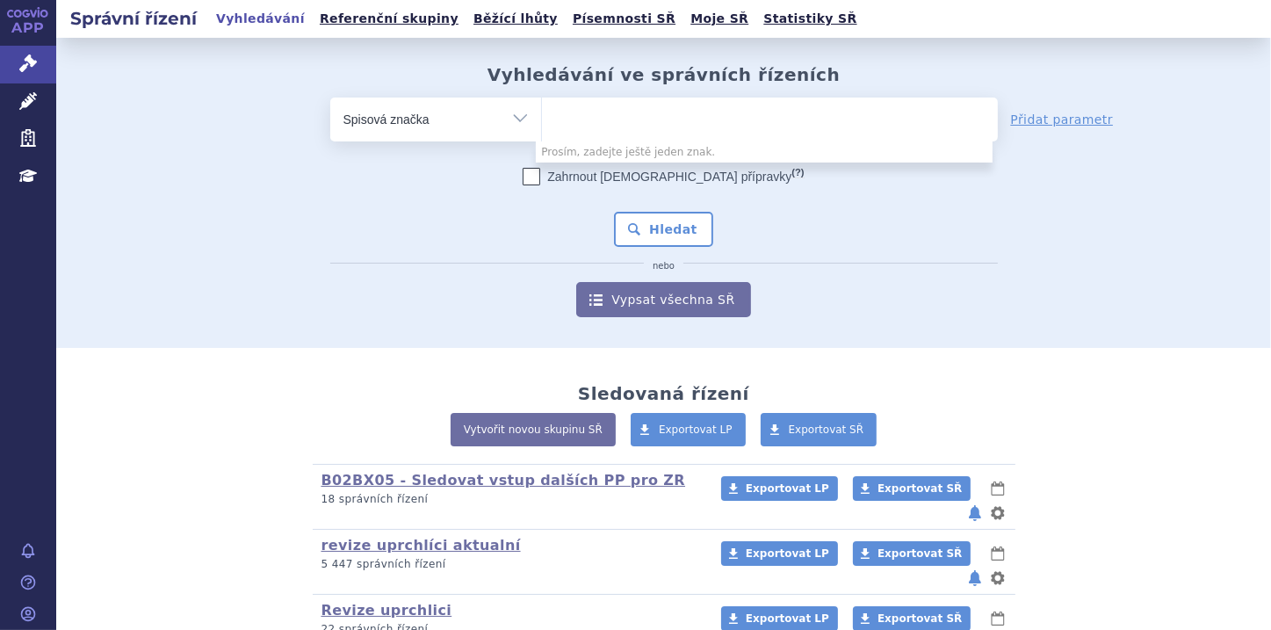
paste input "SUKLS224158/2023"
type input "SUKLS224158/2023"
select select "SUKLS224158/2023"
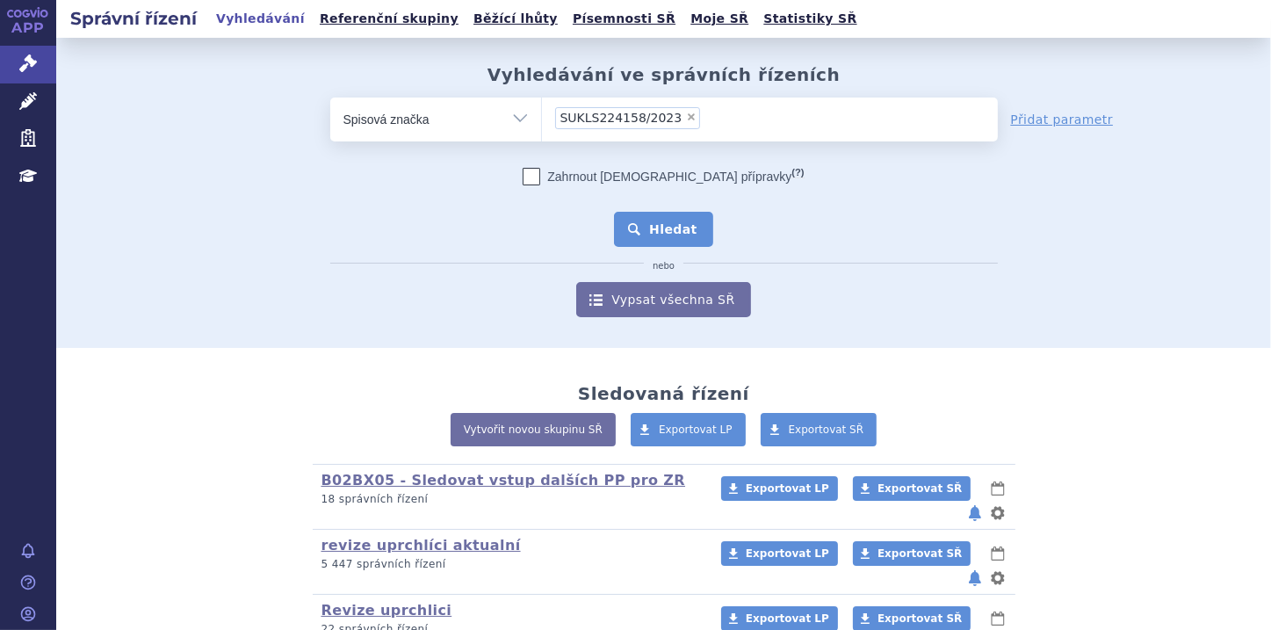
click at [671, 232] on button "Hledat" at bounding box center [663, 229] width 99 height 35
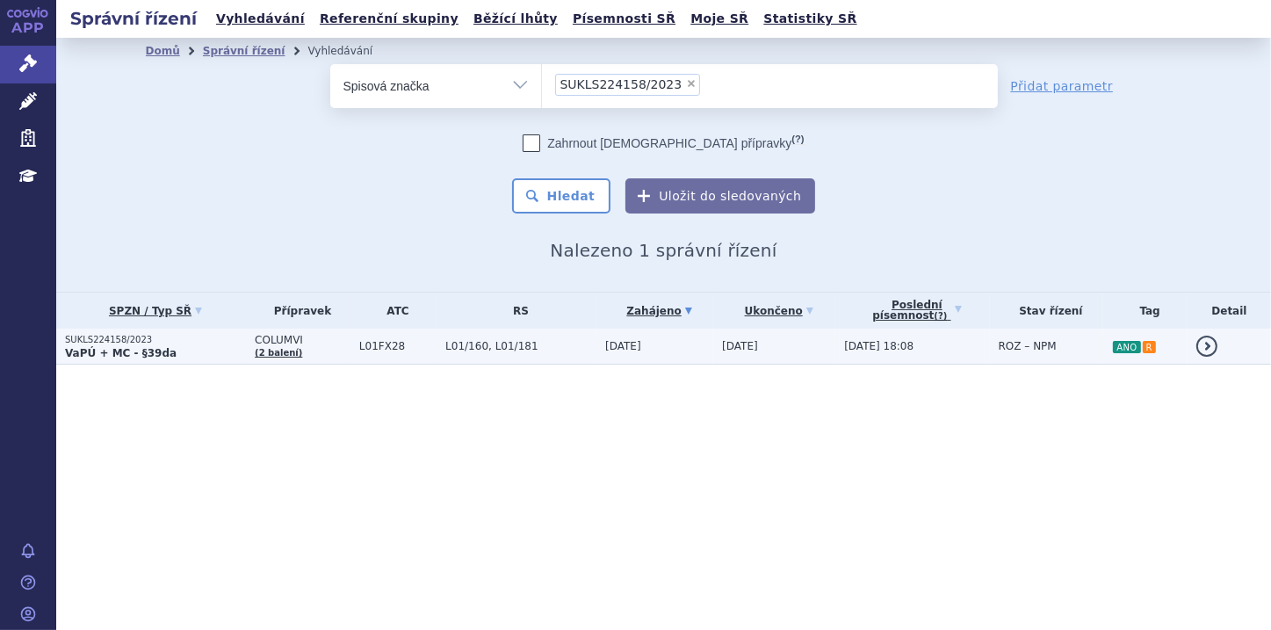
click at [143, 347] on strong "VaPÚ + MC - §39da" at bounding box center [121, 353] width 112 height 12
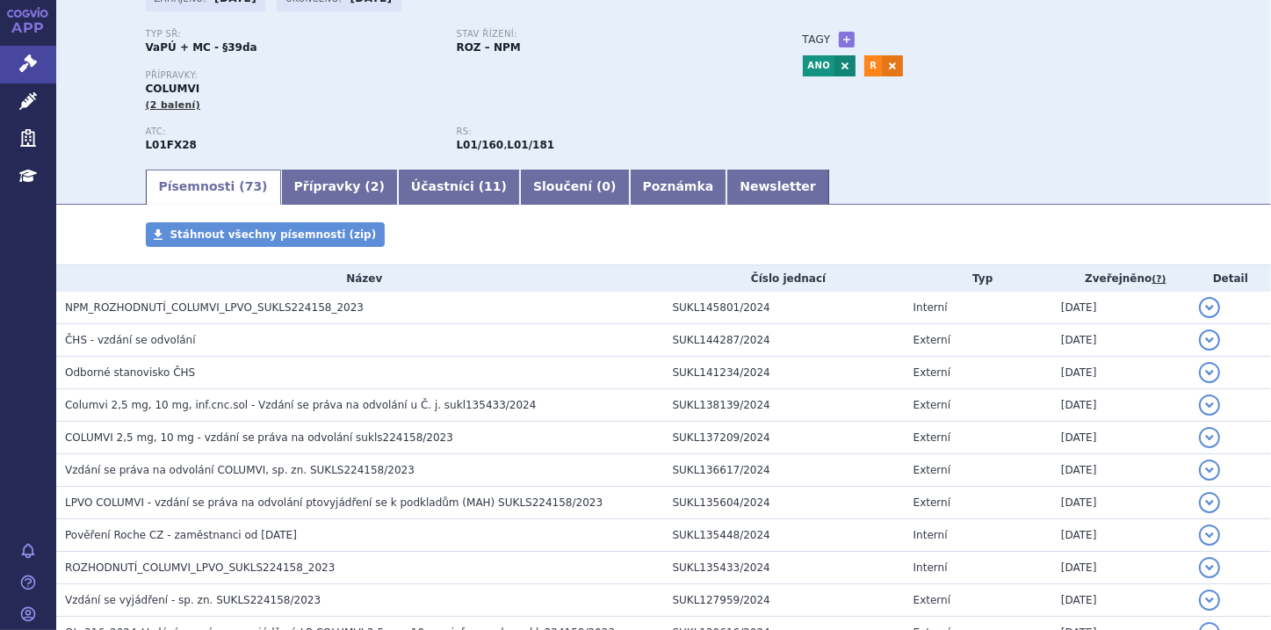
scroll to position [140, 0]
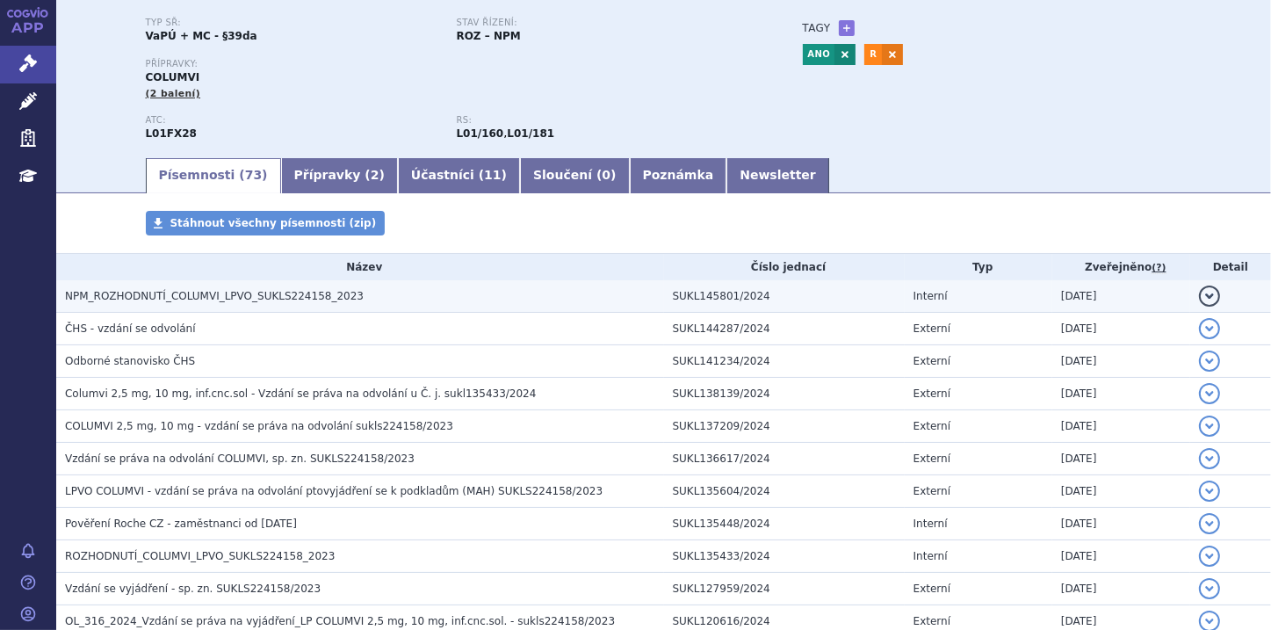
click at [1205, 298] on button "detail" at bounding box center [1209, 295] width 21 height 21
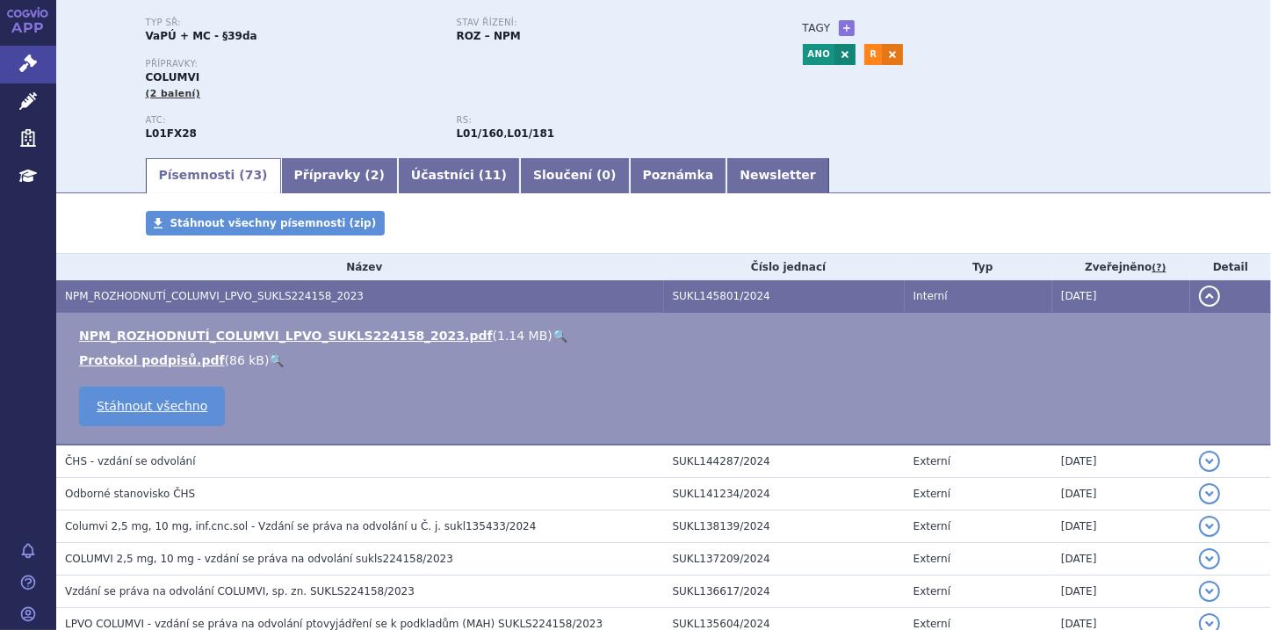
click at [552, 334] on link "🔍" at bounding box center [559, 335] width 15 height 14
click at [245, 171] on span "73" at bounding box center [253, 175] width 17 height 14
click at [219, 172] on link "Písemnosti ( 73 )" at bounding box center [213, 175] width 135 height 35
click at [1199, 299] on button "detail" at bounding box center [1209, 295] width 21 height 21
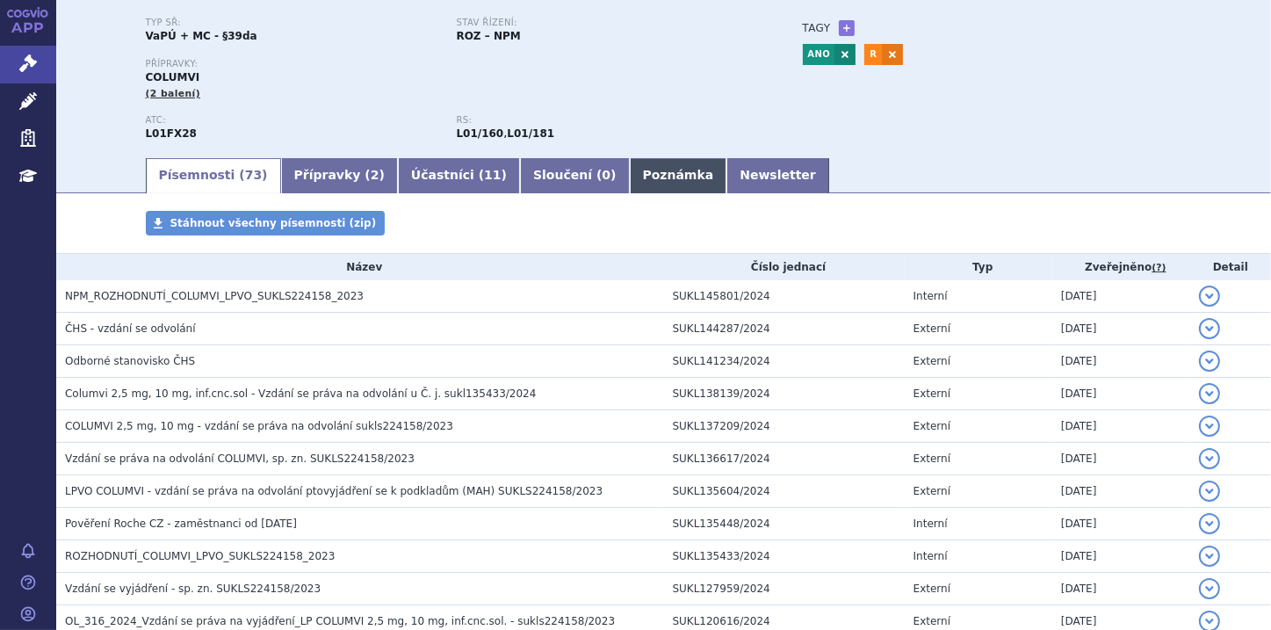
click at [630, 177] on link "Poznámka" at bounding box center [678, 175] width 97 height 35
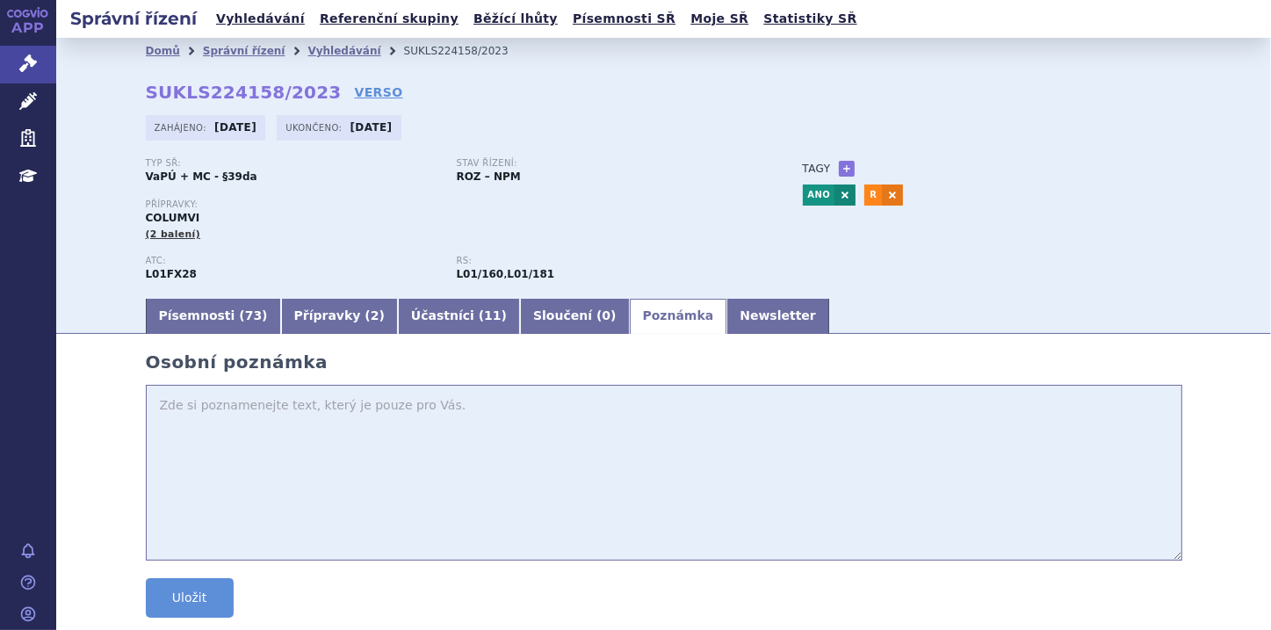
click at [172, 407] on textarea at bounding box center [664, 473] width 1036 height 176
click at [467, 408] on textarea "SUKL navrhoval UHR nizsí nez ve skutecnosti má" at bounding box center [664, 473] width 1036 height 176
paste textarea "94 646,32 Kč"
click at [298, 408] on textarea "SUKL navrhoval UHR nizsí nez ve skutecnosti má 94 646,32 Kc," at bounding box center [664, 473] width 1036 height 176
paste textarea "82 007,49 Kč"
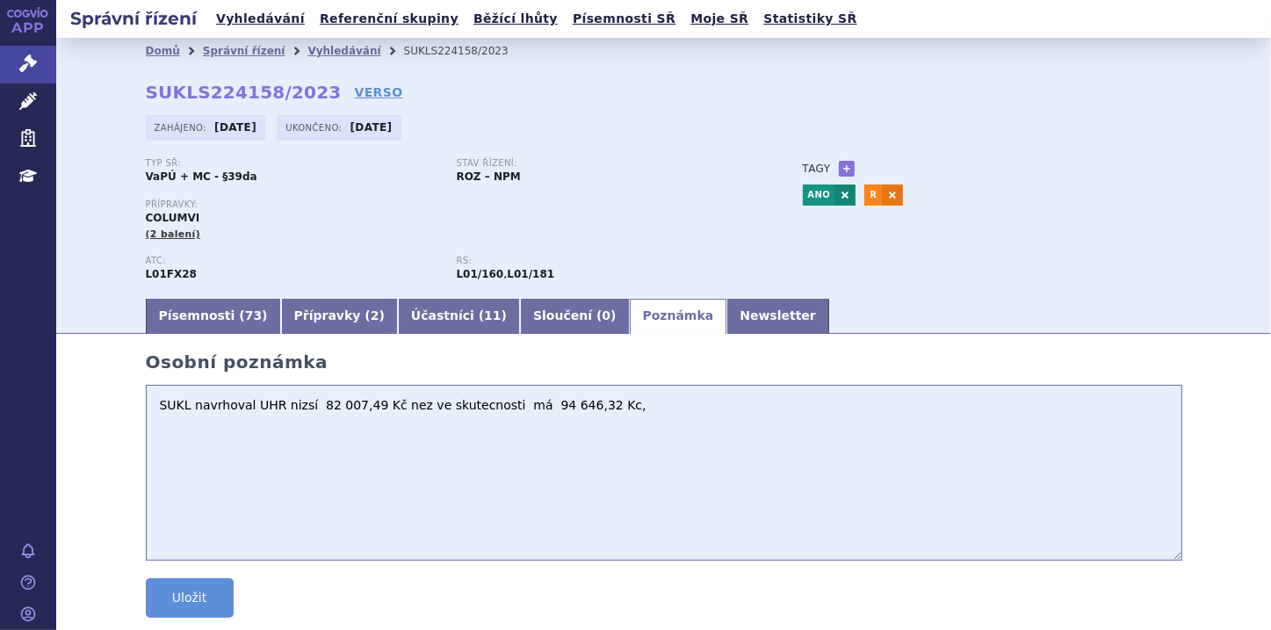
click at [601, 415] on textarea "SUKL navrhoval UHR nizsí 82 007,49 Kč nez ve skutecnosti má 94 646,32 Kc," at bounding box center [664, 473] width 1036 height 176
click at [616, 410] on textarea "SUKL navrhoval UHR nizsí 82 007,49 Kč nez ve skutecnosti má 94 646,32 Kc, a" at bounding box center [664, 473] width 1036 height 176
paste textarea "20 501,87 Kč"
click at [685, 405] on textarea "SUKL navrhoval UHR nizsí 82 007,49 Kč nez ve skutecnosti má 94 646,32 Kc, a 20 …" at bounding box center [664, 473] width 1036 height 176
paste textarea "23 661,58 Kč"
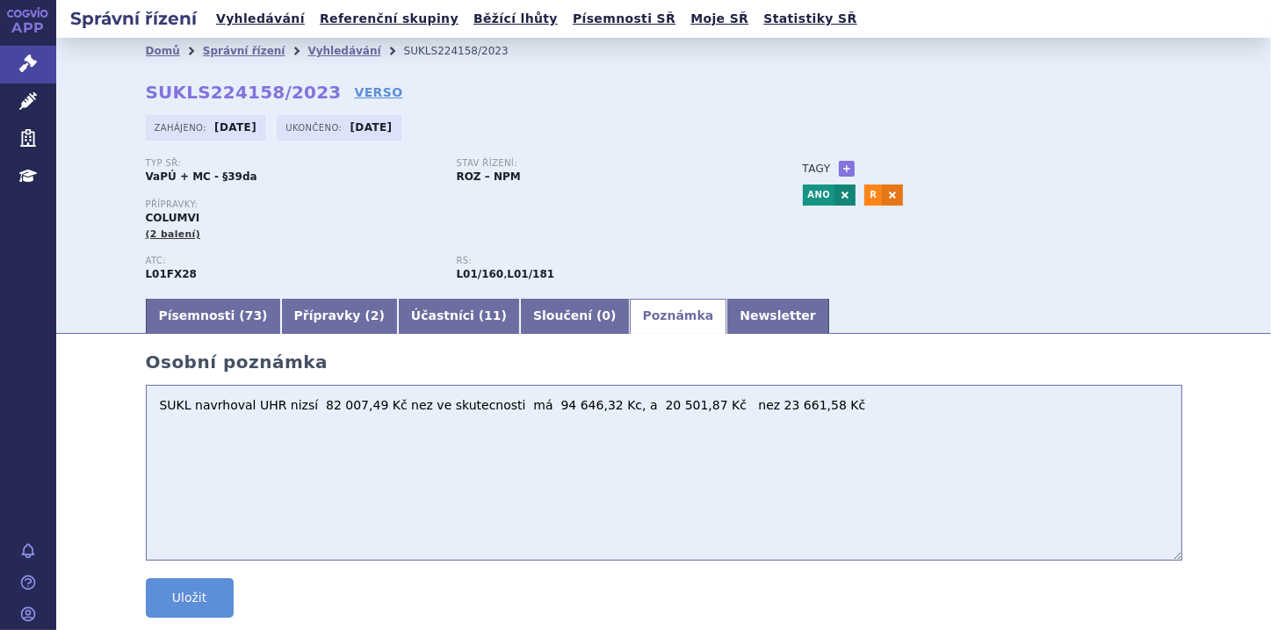
click at [688, 414] on textarea "SUKL navrhoval UHR nizsí 82 007,49 Kč nez ve skutecnosti má 94 646,32 Kc, a 20 …" at bounding box center [664, 473] width 1036 height 176
click at [761, 404] on textarea "SUKL navrhoval UHR nizsí 82 007,49 Kč nez ve skutecnosti má 94 646,32 Kc, a 20 …" at bounding box center [664, 473] width 1036 height 176
click at [498, 414] on textarea "SUKL navrhoval UHR nizsí 82 007,49 Kč nez ve skutecnosti má 94 646,32 Kc, a 20 …" at bounding box center [664, 473] width 1036 height 176
click at [875, 417] on textarea "SUKL navrhoval UHR nizsí 82 007,49 Kč nez ve skutecnosti má ve SCAU 94 646,32 K…" at bounding box center [664, 473] width 1036 height 176
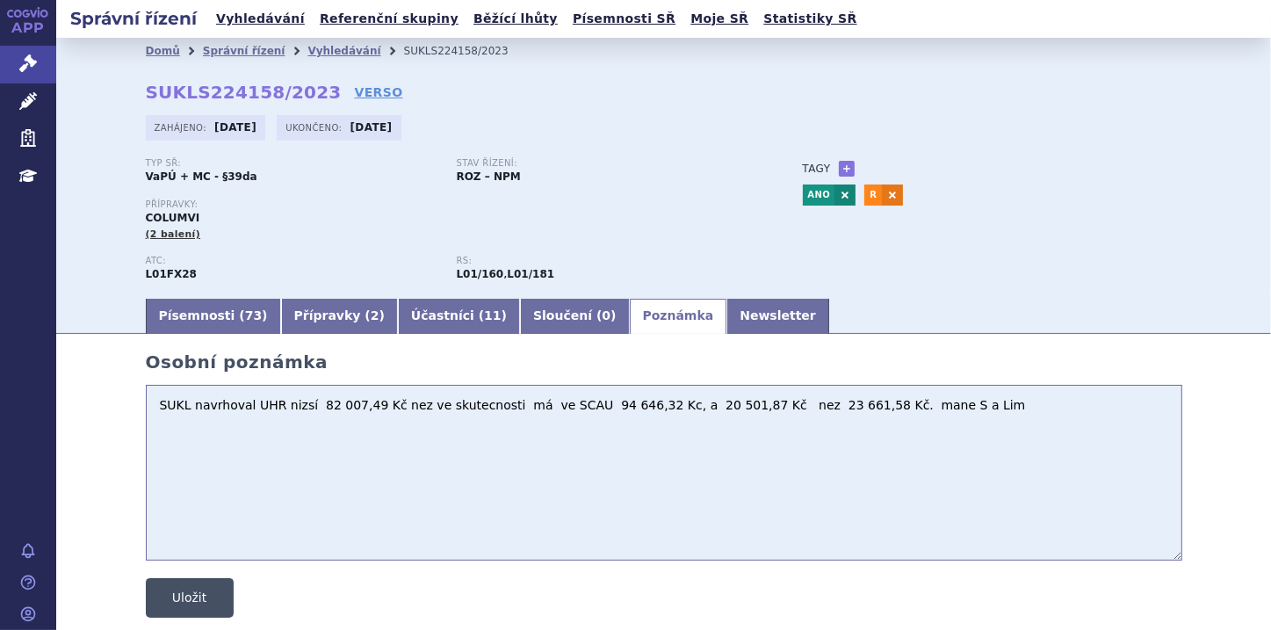
type textarea "SUKL navrhoval UHR nizsí 82 007,49 Kč nez ve skutecnosti má ve SCAU 94 646,32 K…"
click at [177, 599] on button "Uložit" at bounding box center [190, 598] width 88 height 40
click at [839, 169] on link "+" at bounding box center [847, 169] width 16 height 16
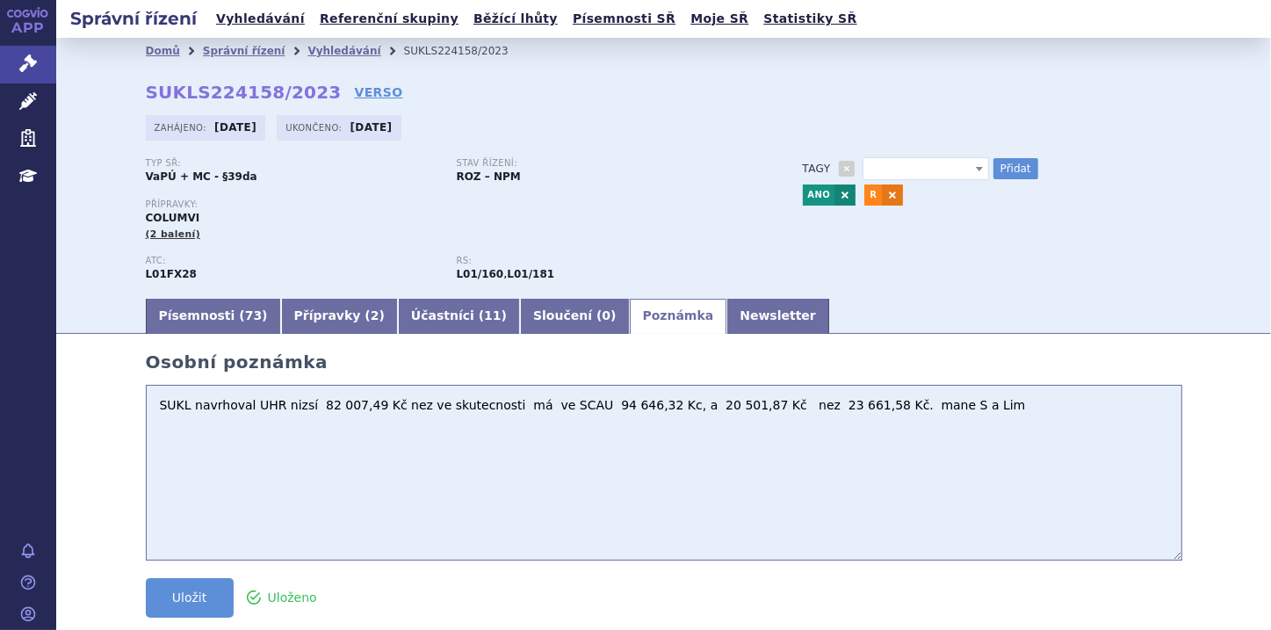
click at [976, 170] on b at bounding box center [979, 169] width 7 height 4
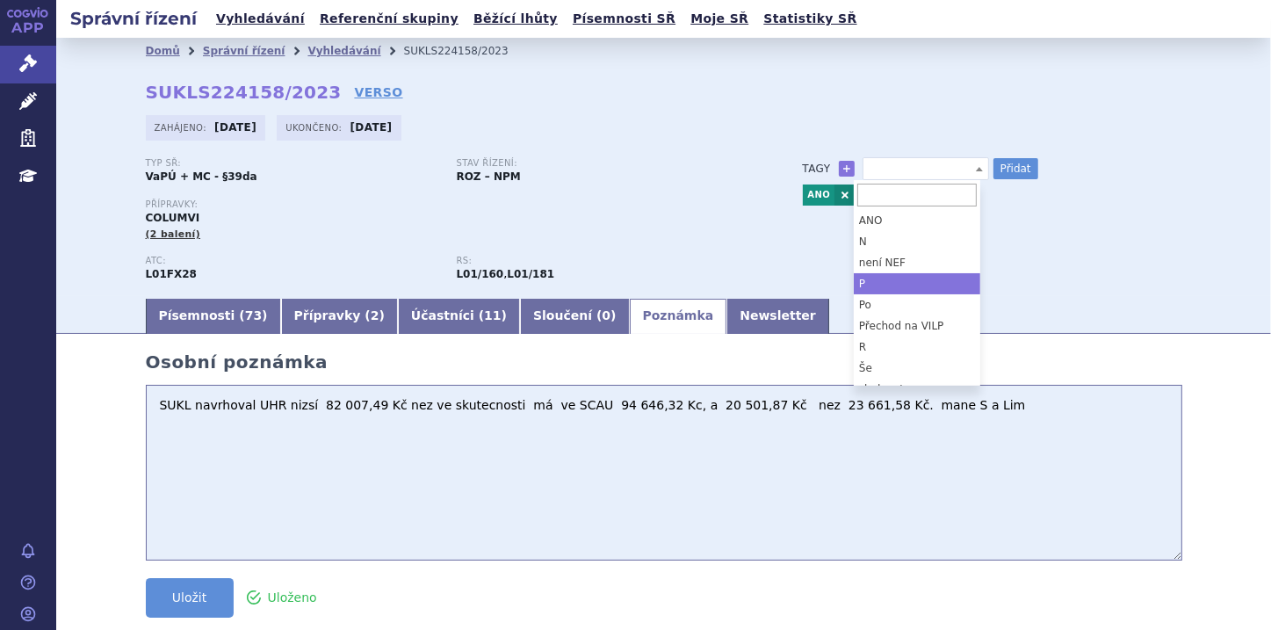
select select "P"
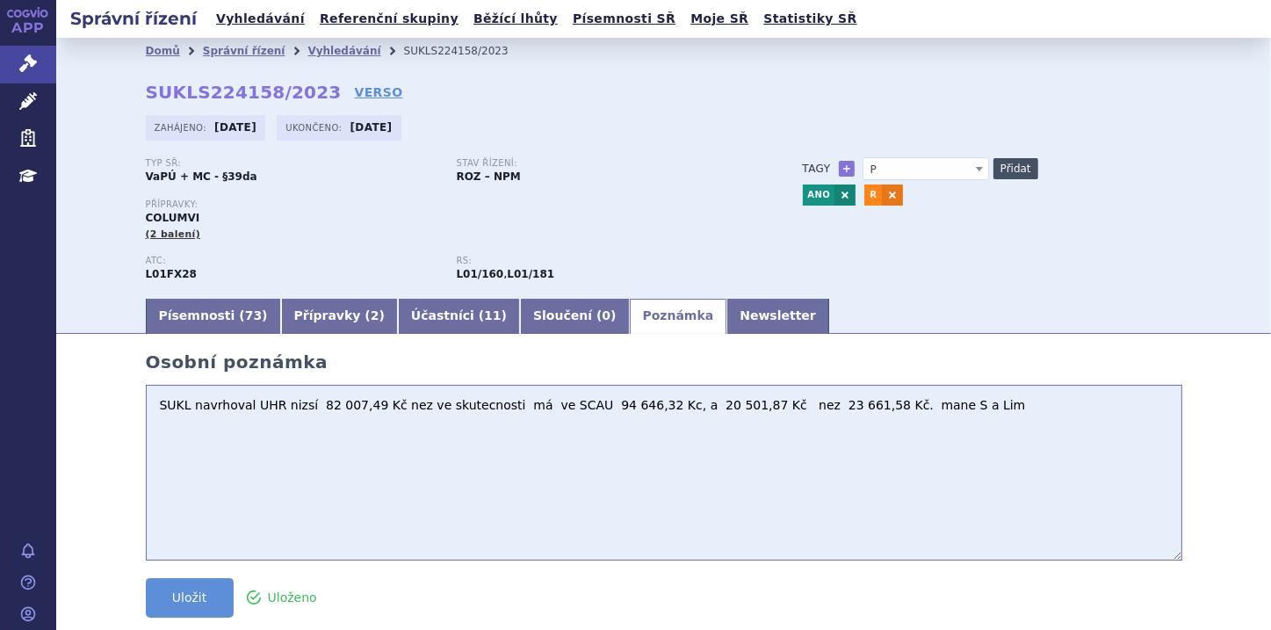
click at [1001, 162] on button "Přidat" at bounding box center [1015, 168] width 45 height 21
select select
click at [176, 603] on button "Uložit" at bounding box center [190, 598] width 88 height 40
click at [201, 602] on button "Uložit" at bounding box center [190, 598] width 88 height 40
click at [35, 66] on icon at bounding box center [28, 63] width 18 height 18
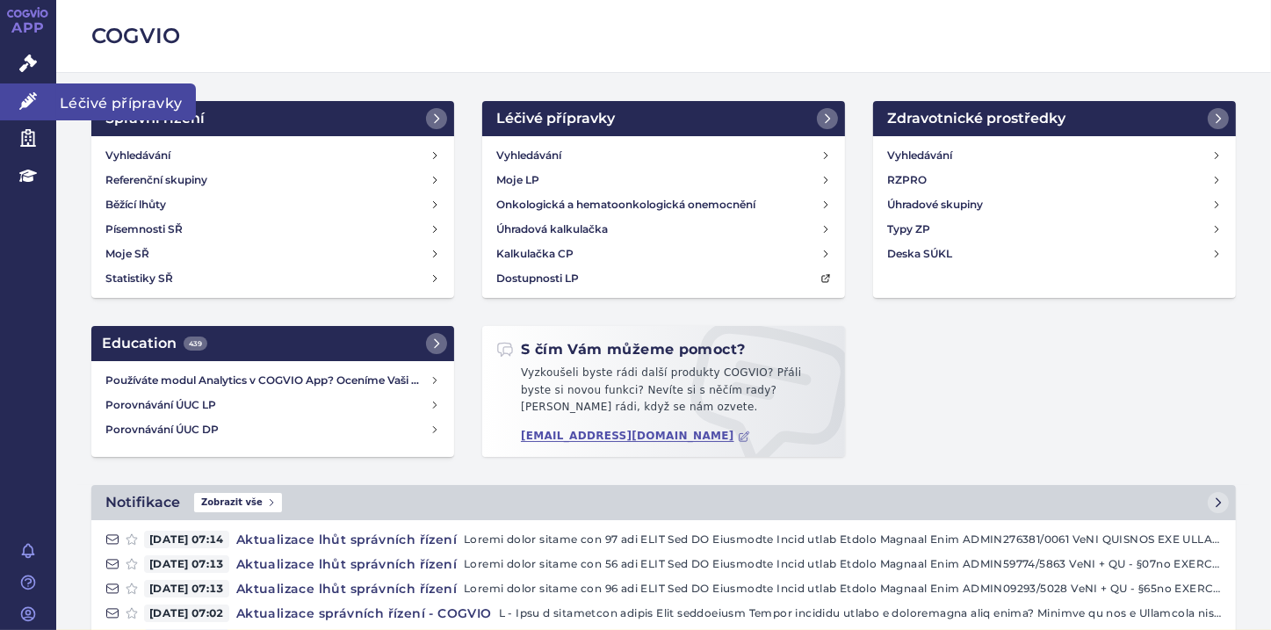
click at [24, 98] on icon at bounding box center [28, 101] width 18 height 18
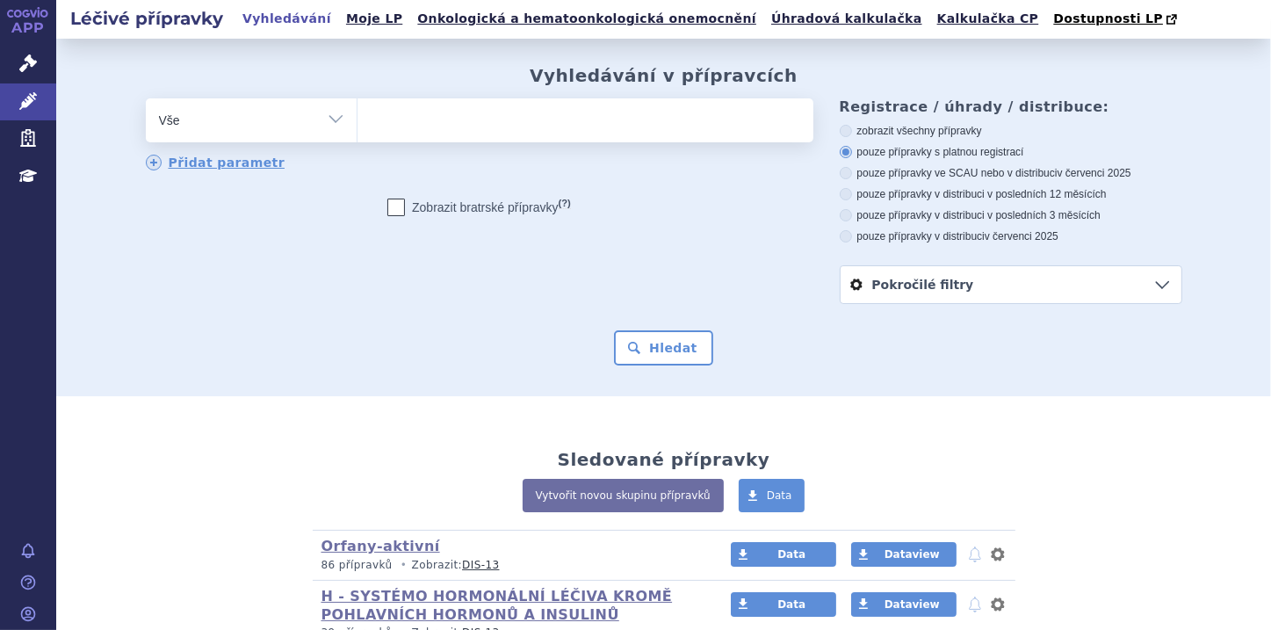
click at [384, 120] on ul at bounding box center [585, 116] width 456 height 37
click at [357, 120] on select at bounding box center [357, 119] width 1 height 44
paste input "SUKLS224158/2023"
type input "SUKLS224158/2023"
select select "SUKLS224158/2023"
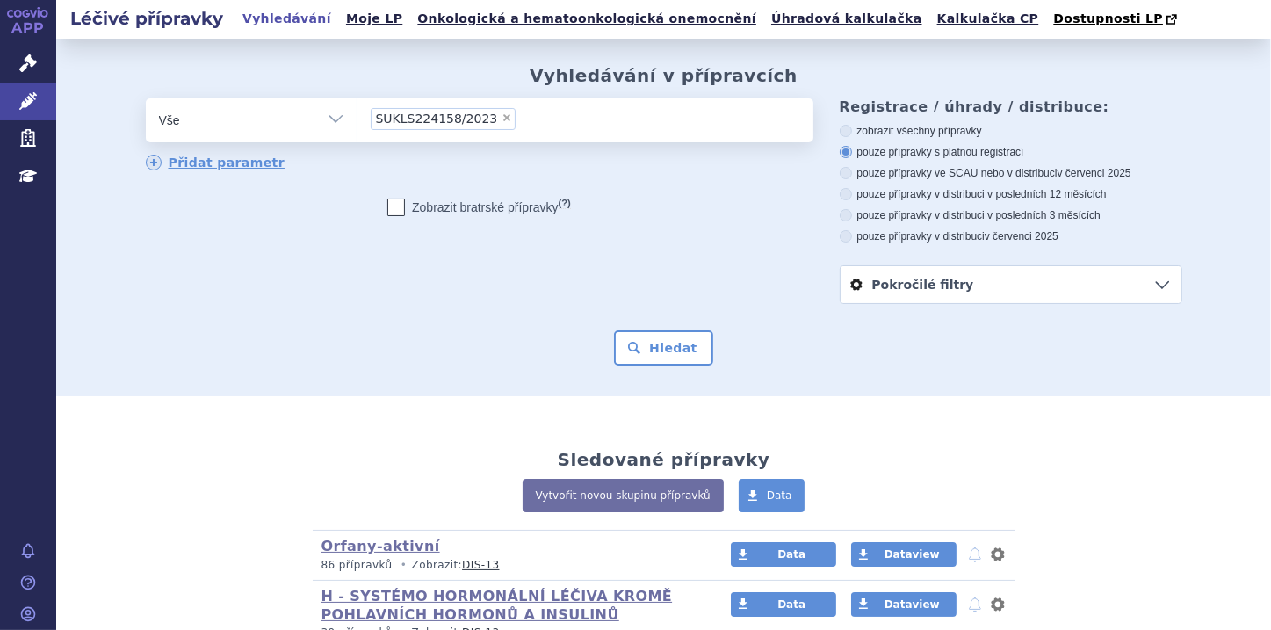
click at [501, 123] on span "×" at bounding box center [506, 117] width 11 height 11
click at [357, 123] on select "SUKLS224158/2023" at bounding box center [357, 119] width 1 height 44
select select
type input "c"
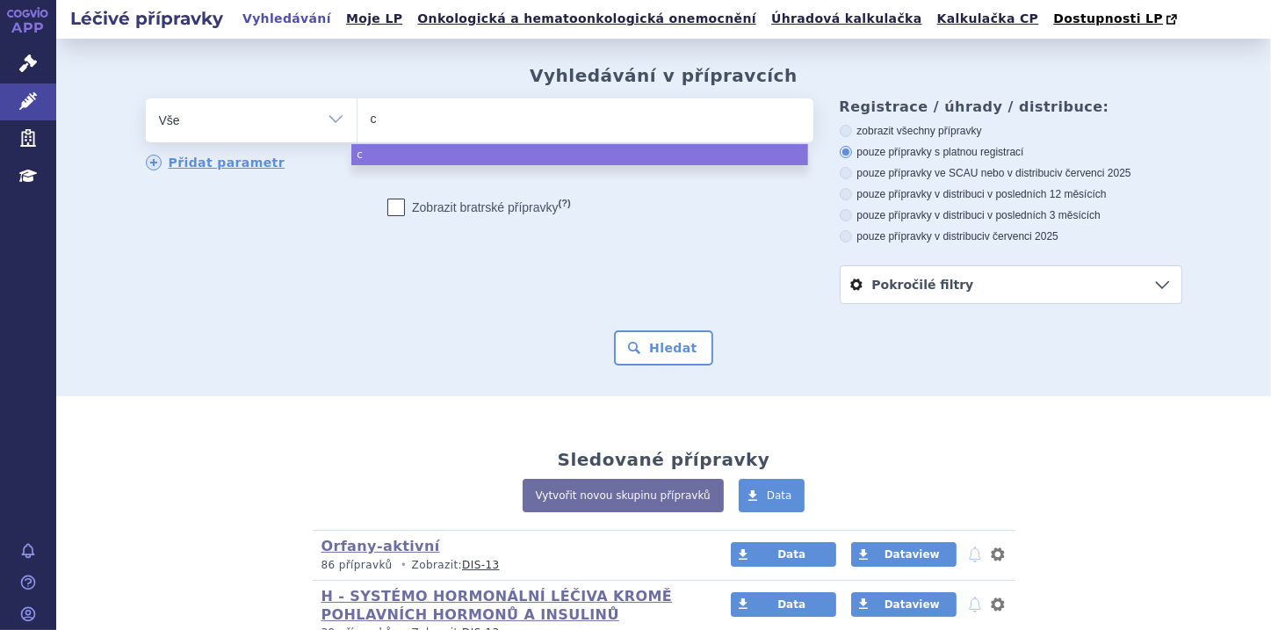
type input "co"
type input "col"
type input "colu"
type input "colum"
type input "columvi"
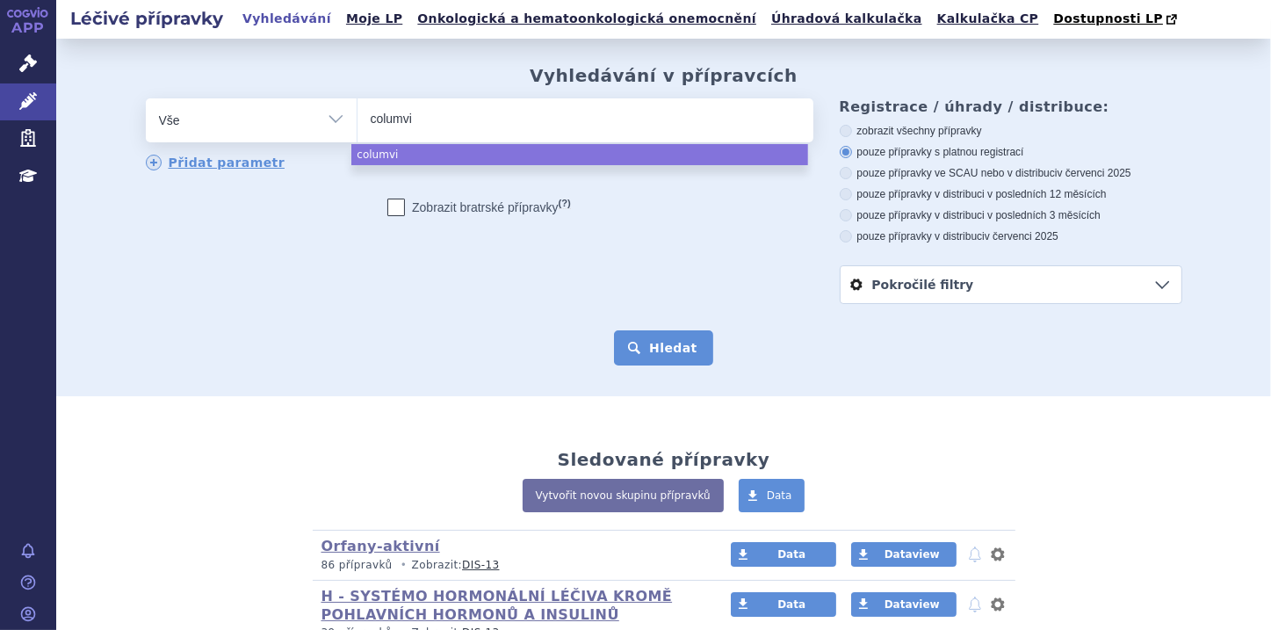
select select "columvi"
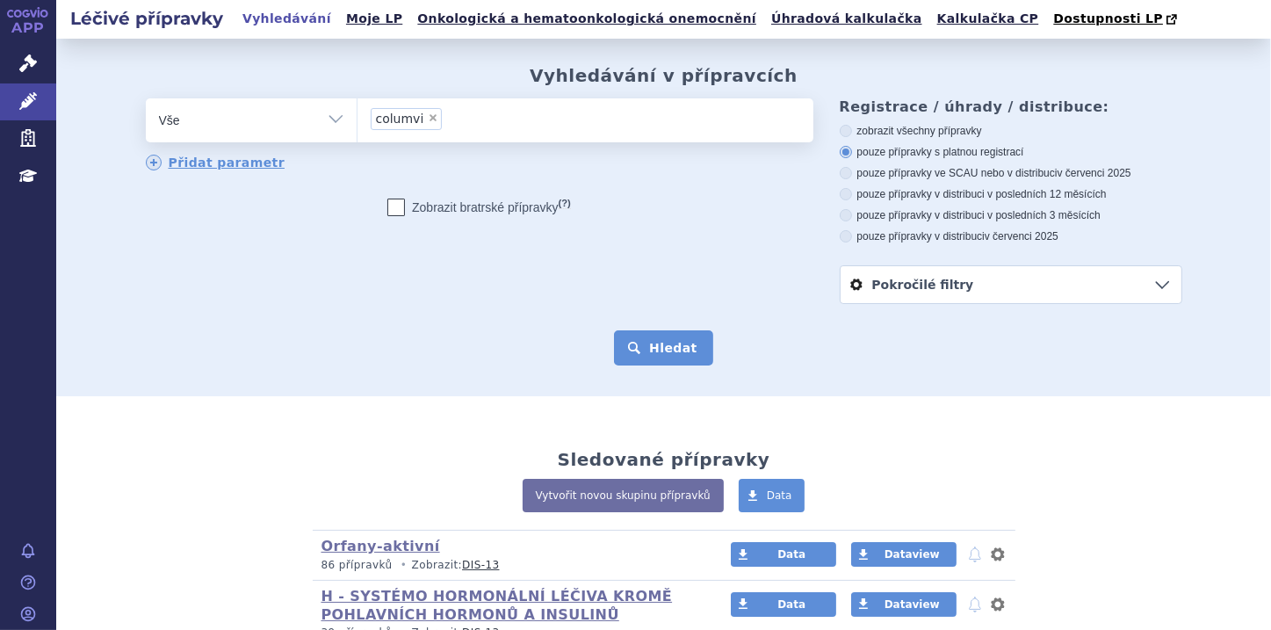
click at [645, 351] on button "Hledat" at bounding box center [663, 347] width 99 height 35
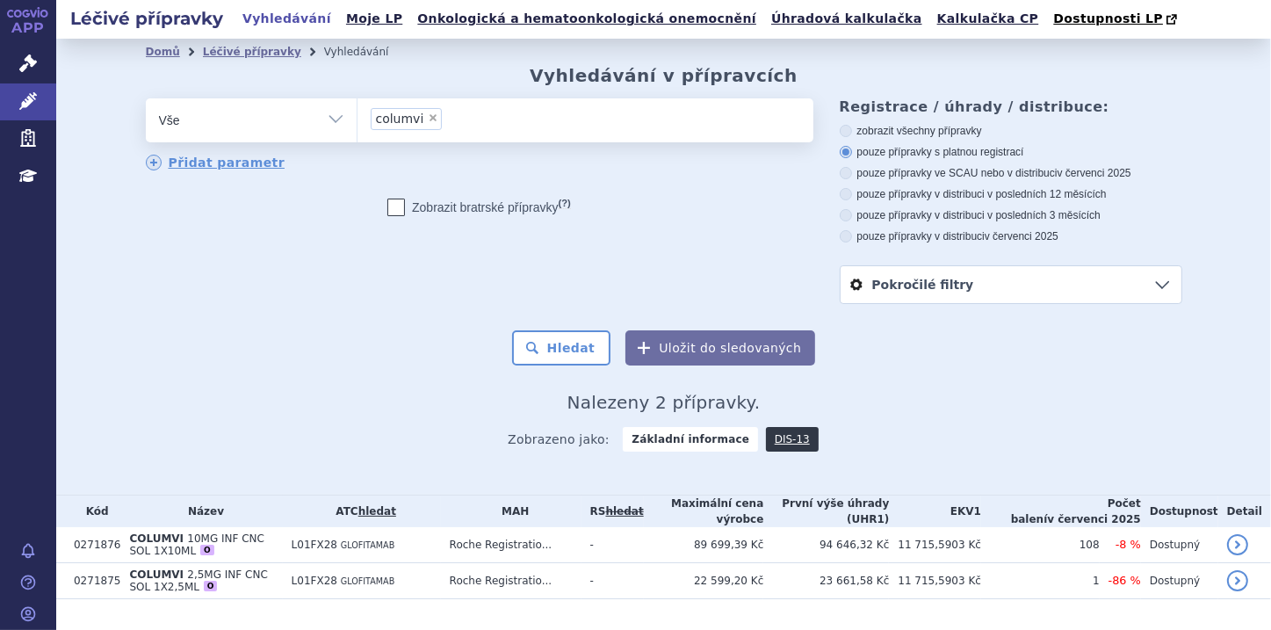
scroll to position [40, 0]
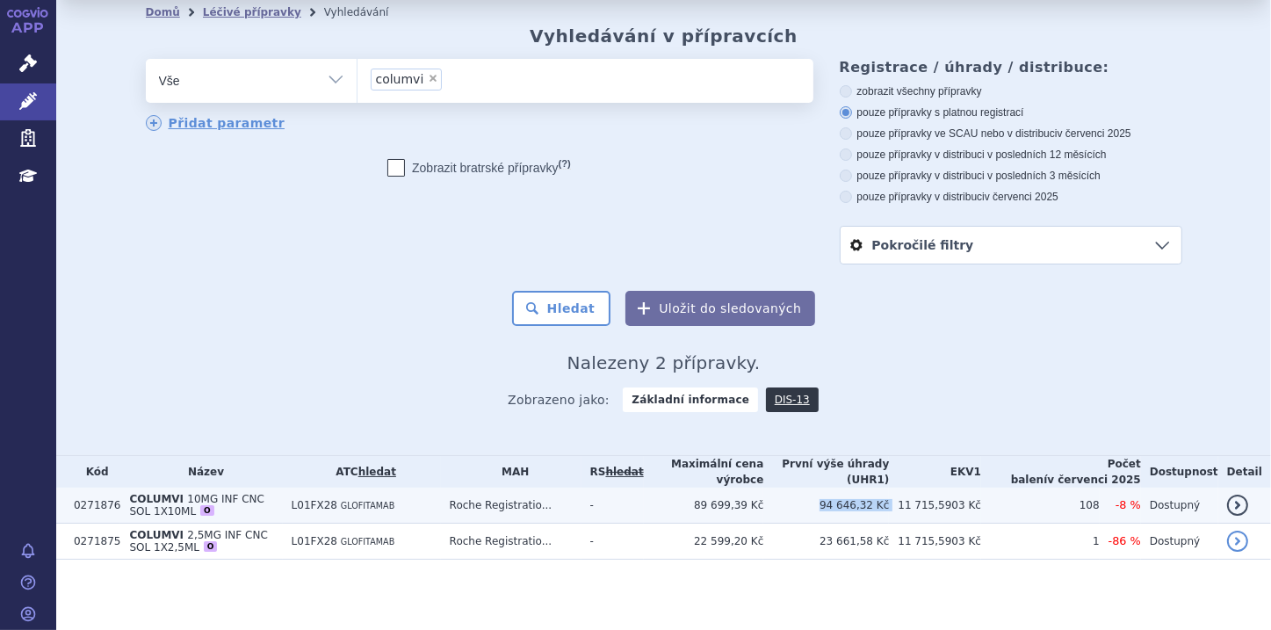
drag, startPoint x: 856, startPoint y: 507, endPoint x: 931, endPoint y: 516, distance: 75.3
click at [931, 516] on tr "0271876 [GEOGRAPHIC_DATA] 10MG INF CNC SOL 1X10ML O L01FX28 GLOFITAMAB Roche Re…" at bounding box center [663, 505] width 1214 height 36
copy tr "94 646,32 Kč"
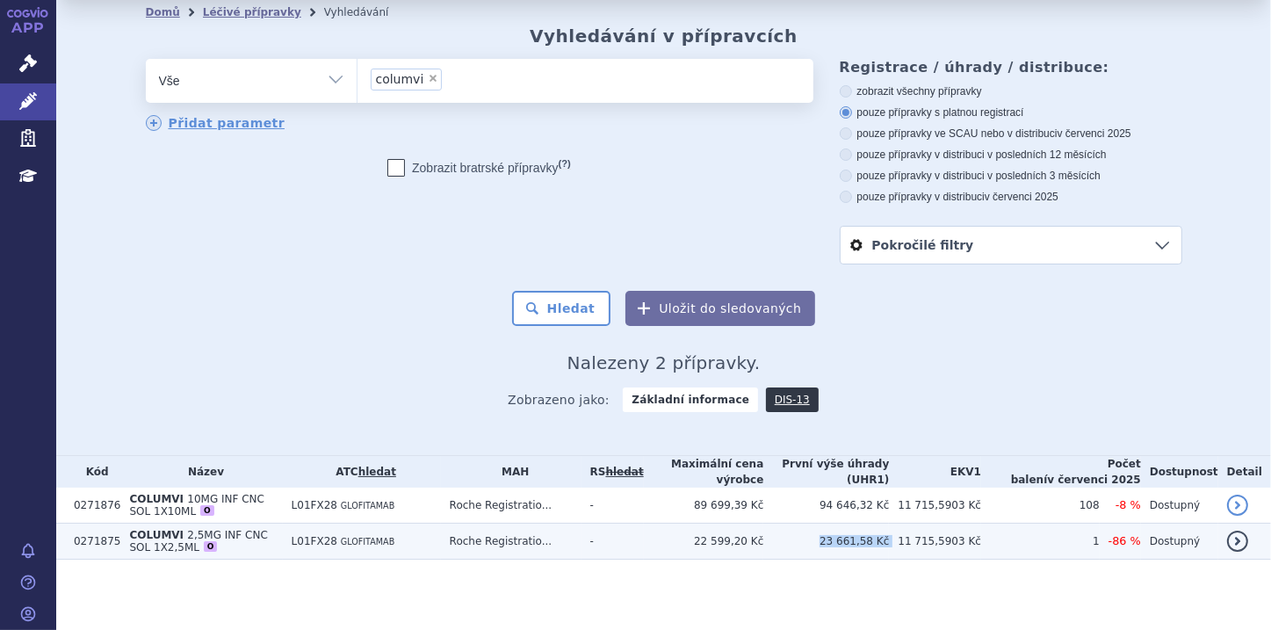
drag, startPoint x: 860, startPoint y: 537, endPoint x: 924, endPoint y: 544, distance: 64.5
click at [924, 544] on tr "0271875 [GEOGRAPHIC_DATA] 2,5MG INF CNC SOL 1X2,5ML O L01FX28 GLOFITAMAB Roche …" at bounding box center [663, 541] width 1214 height 36
copy tr "23 661,58 Kč"
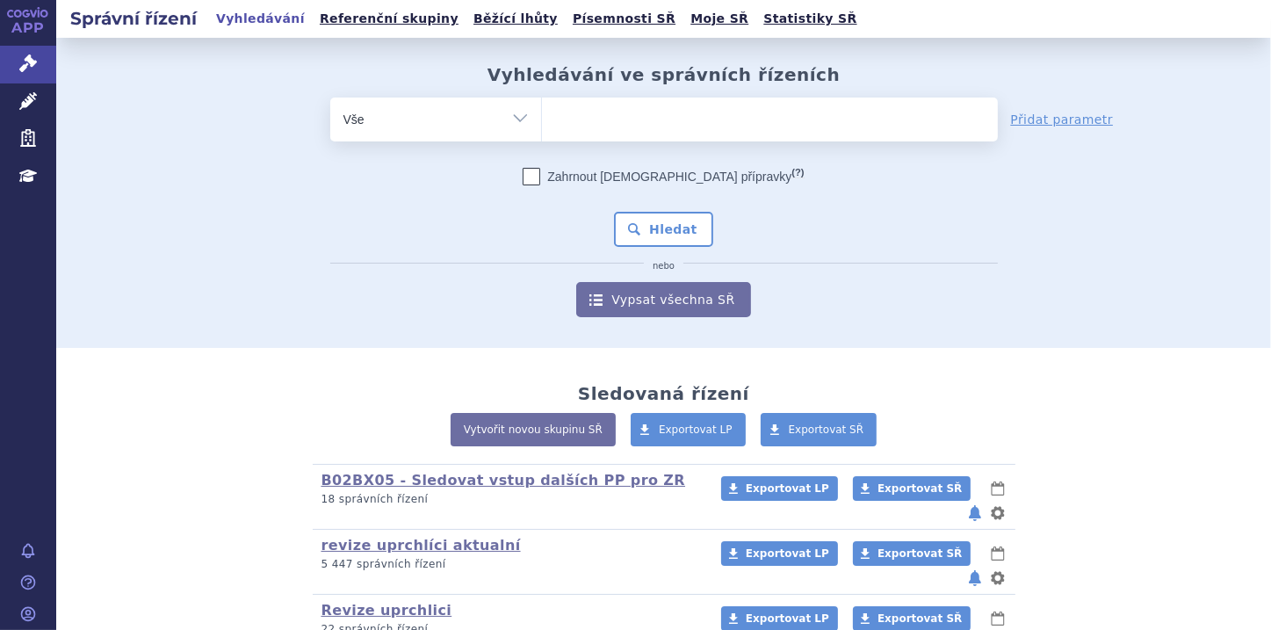
click at [583, 127] on ul at bounding box center [770, 115] width 456 height 37
click at [542, 127] on select at bounding box center [541, 119] width 1 height 44
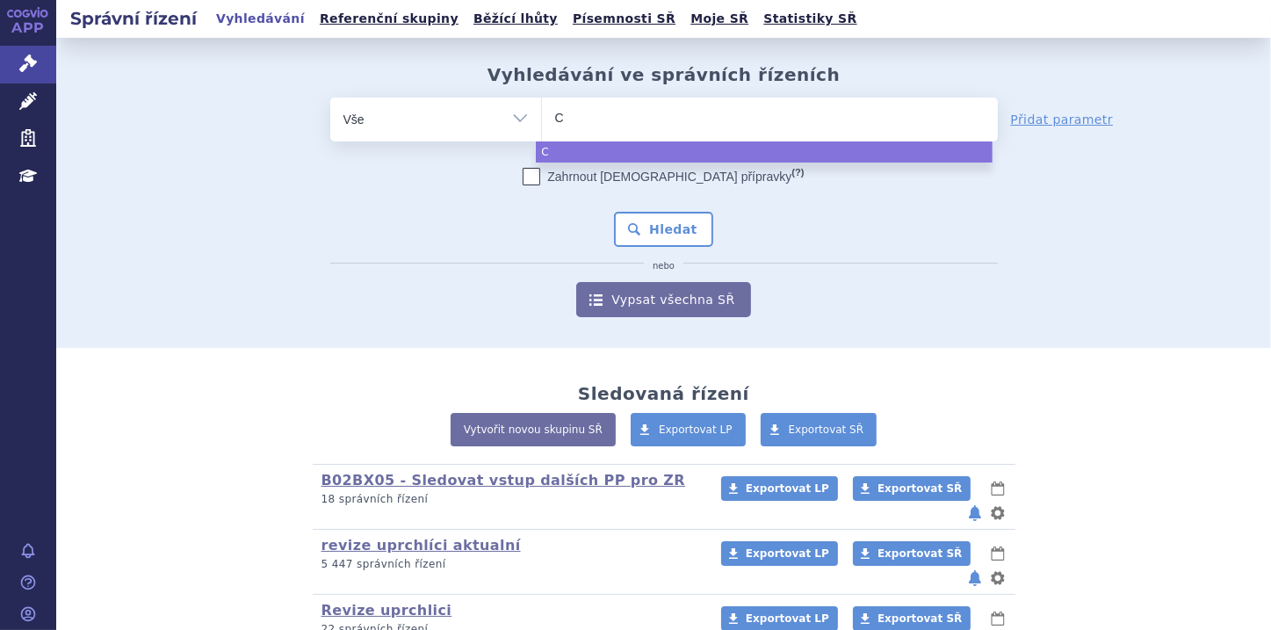
type input "Co"
type input "Col"
type input "Colu"
type input "Colum"
type input "Columv"
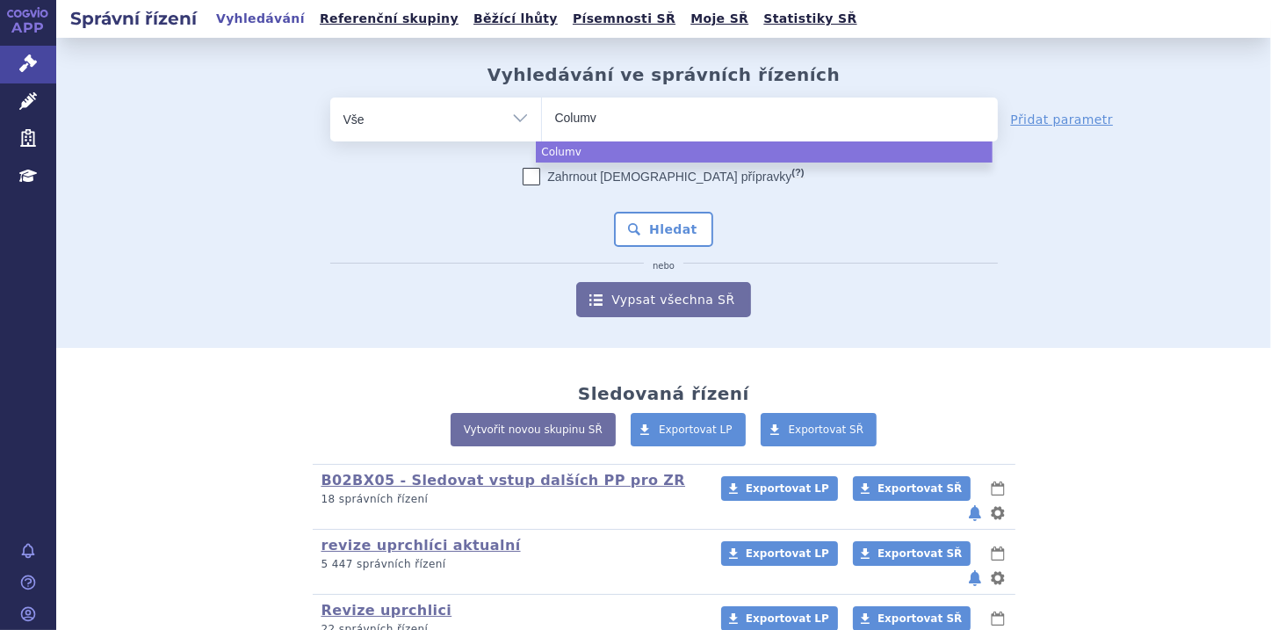
type input "Columvi"
select select "Columvi"
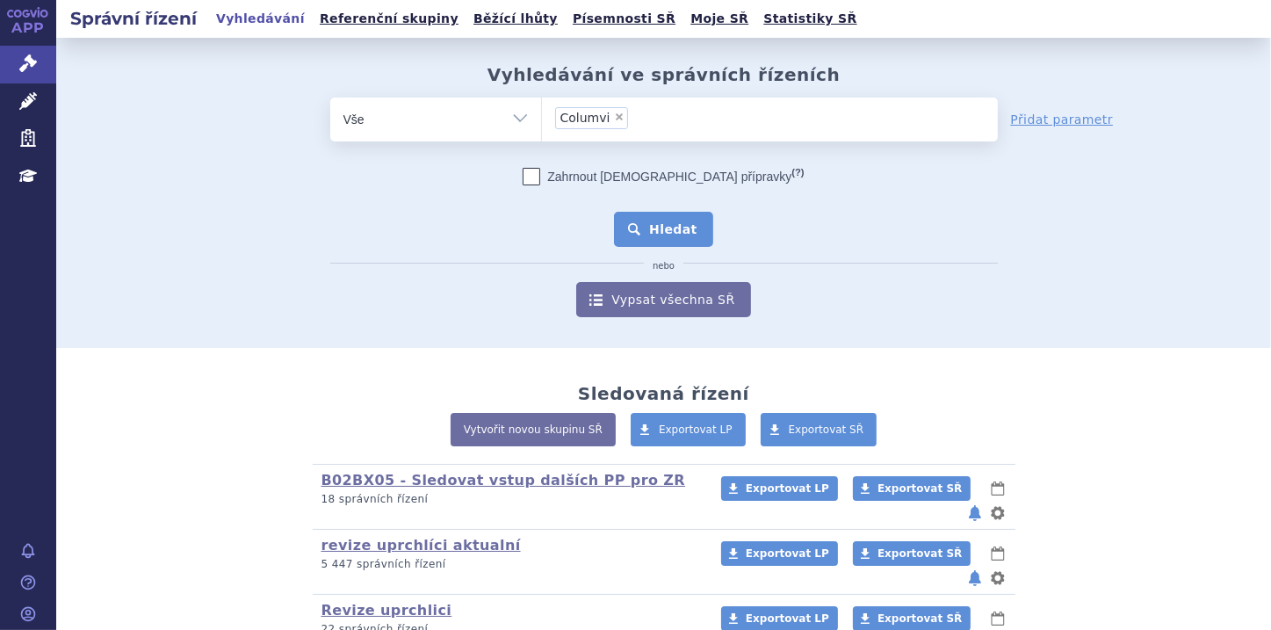
click at [685, 222] on button "Hledat" at bounding box center [663, 229] width 99 height 35
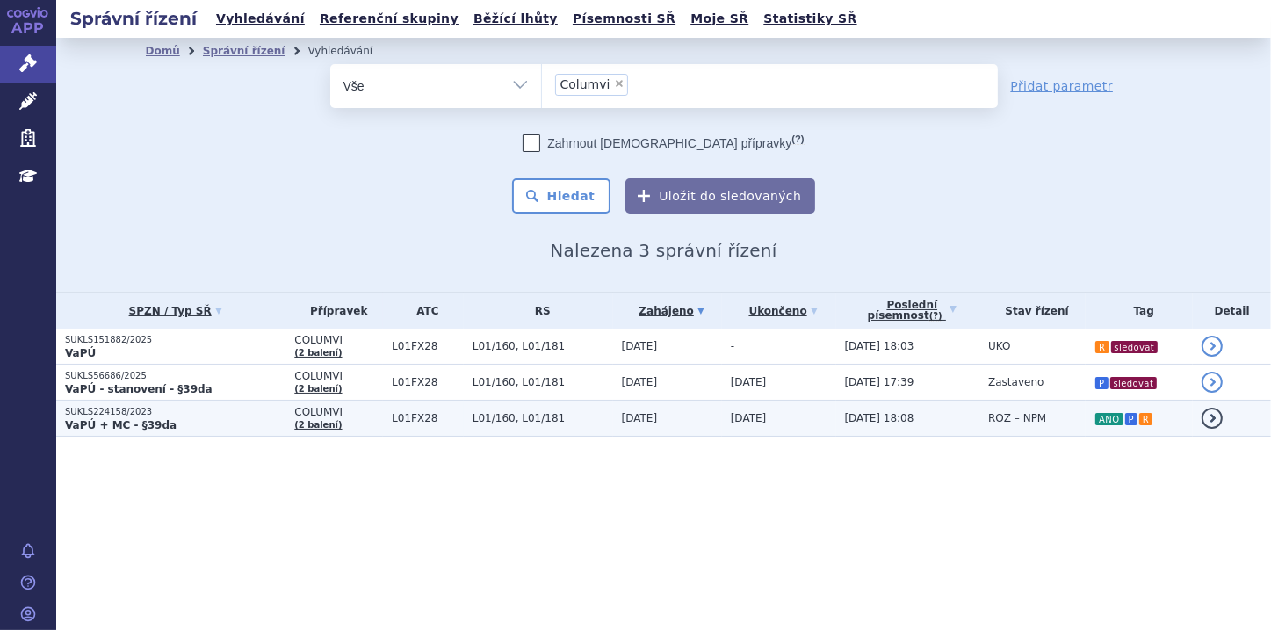
click at [138, 424] on strong "VaPÚ + MC - §39da" at bounding box center [121, 425] width 112 height 12
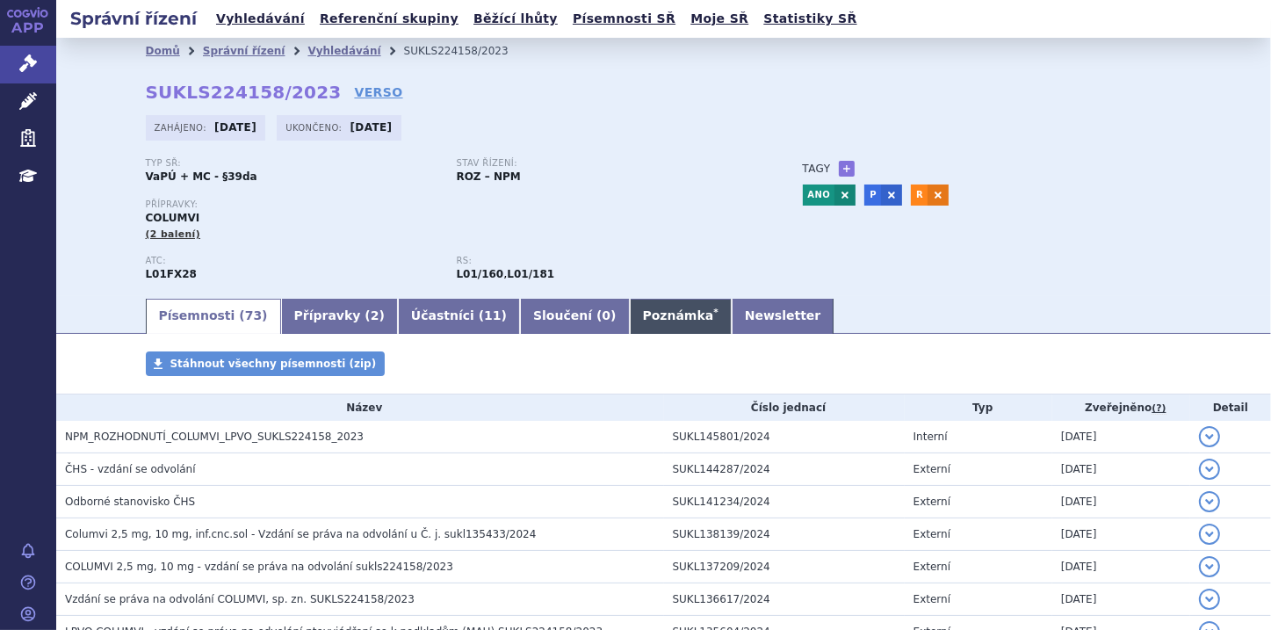
click at [630, 321] on link "Poznámka *" at bounding box center [681, 316] width 102 height 35
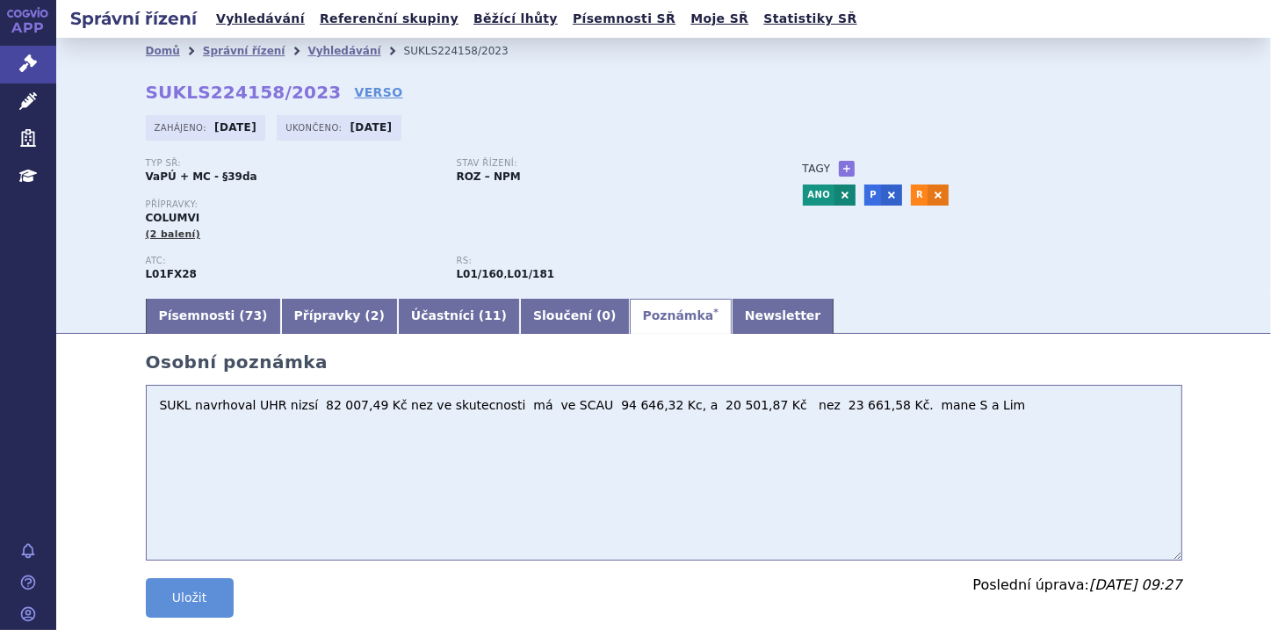
click at [917, 408] on textarea "SUKL navrhoval UHR nizsí 82 007,49 Kč nez ve skutecnosti má ve SCAU 94 646,32 K…" at bounding box center [664, 473] width 1036 height 176
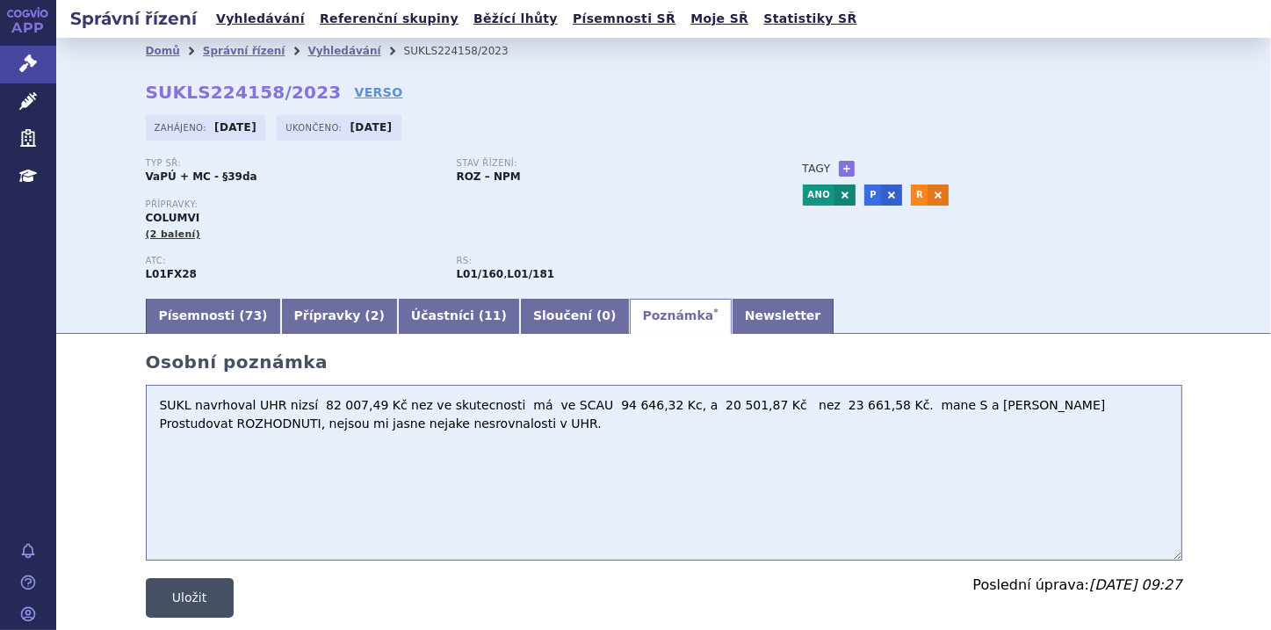
type textarea "SUKL navrhoval UHR nizsí 82 007,49 Kč nez ve skutecnosti má ve SCAU 94 646,32 K…"
click at [211, 589] on button "Uložit" at bounding box center [190, 598] width 88 height 40
click at [182, 589] on button "Uložit" at bounding box center [190, 598] width 88 height 40
click at [214, 604] on button "Uložit" at bounding box center [190, 598] width 88 height 40
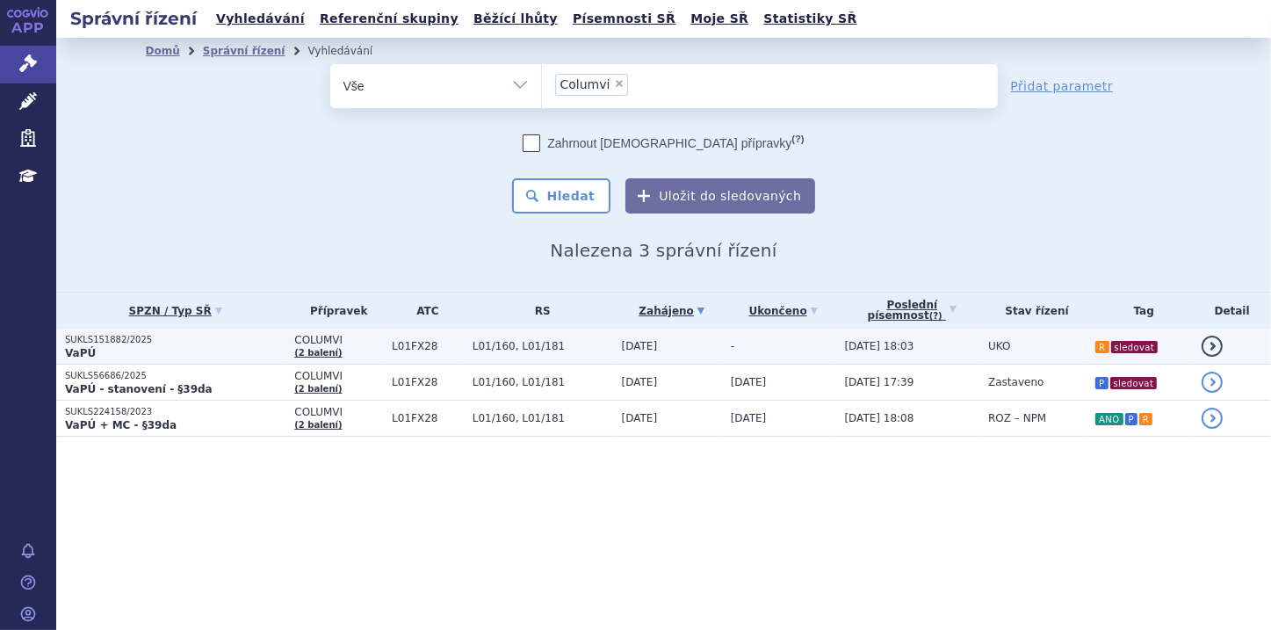
click at [186, 337] on p "SUKLS151882/2025" at bounding box center [175, 340] width 220 height 12
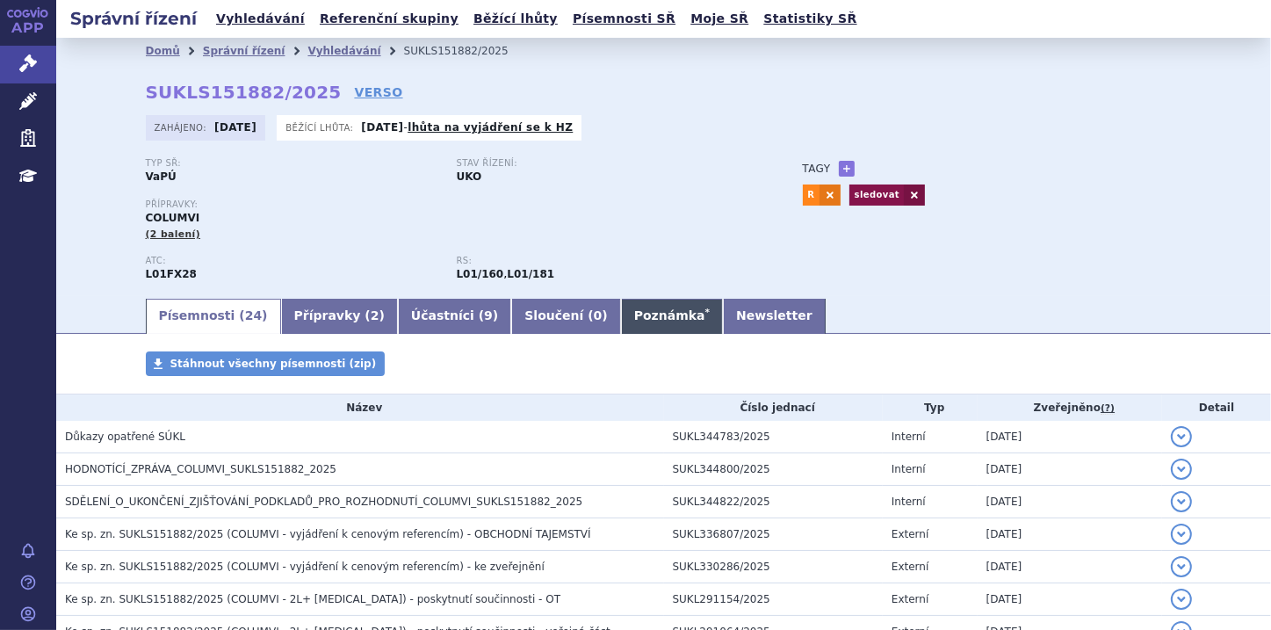
click at [621, 315] on link "Poznámka *" at bounding box center [672, 316] width 102 height 35
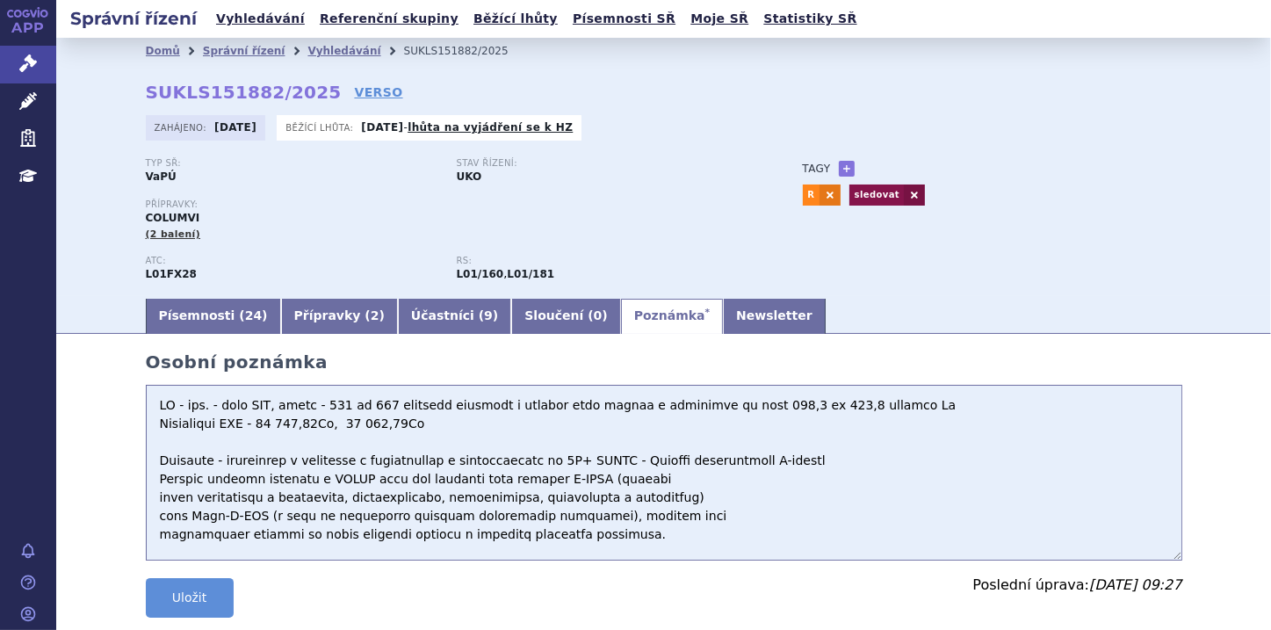
click at [446, 424] on textarea at bounding box center [664, 473] width 1036 height 176
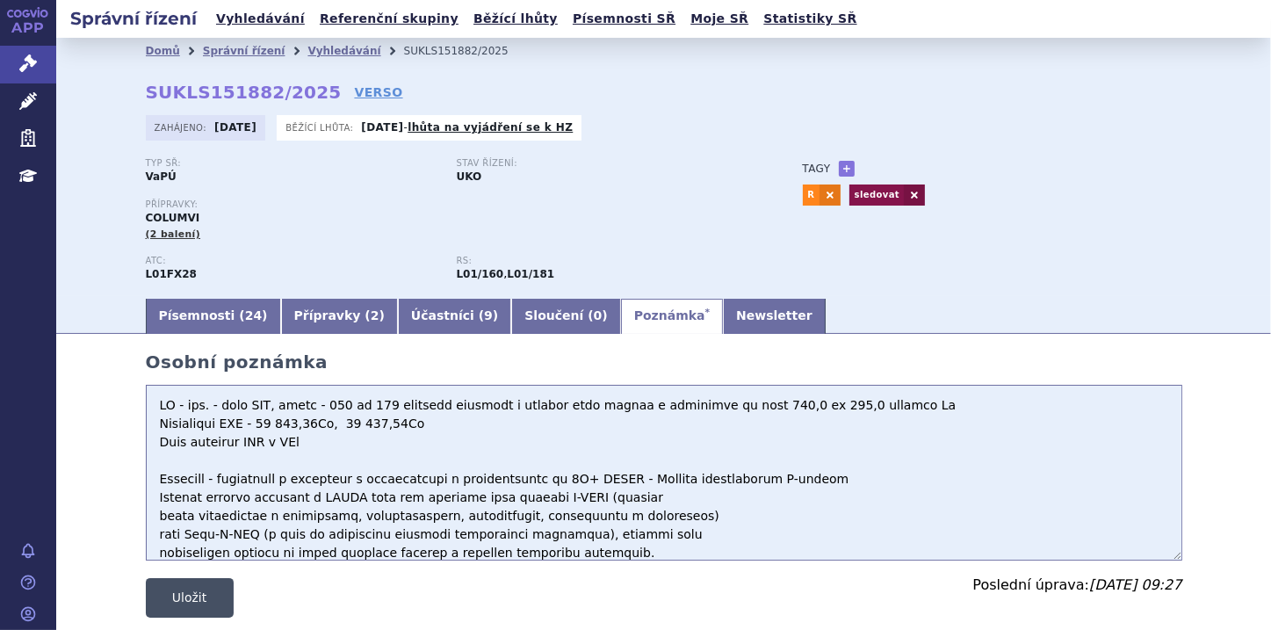
type textarea "HZ - neg. - není NEF, dopad - 116 až 125 léčených pacientů v prvních pěti letec…"
click at [211, 604] on button "Uložit" at bounding box center [190, 598] width 88 height 40
click at [178, 604] on button "Uložit" at bounding box center [190, 598] width 88 height 40
click at [197, 594] on button "Uložit" at bounding box center [190, 598] width 88 height 40
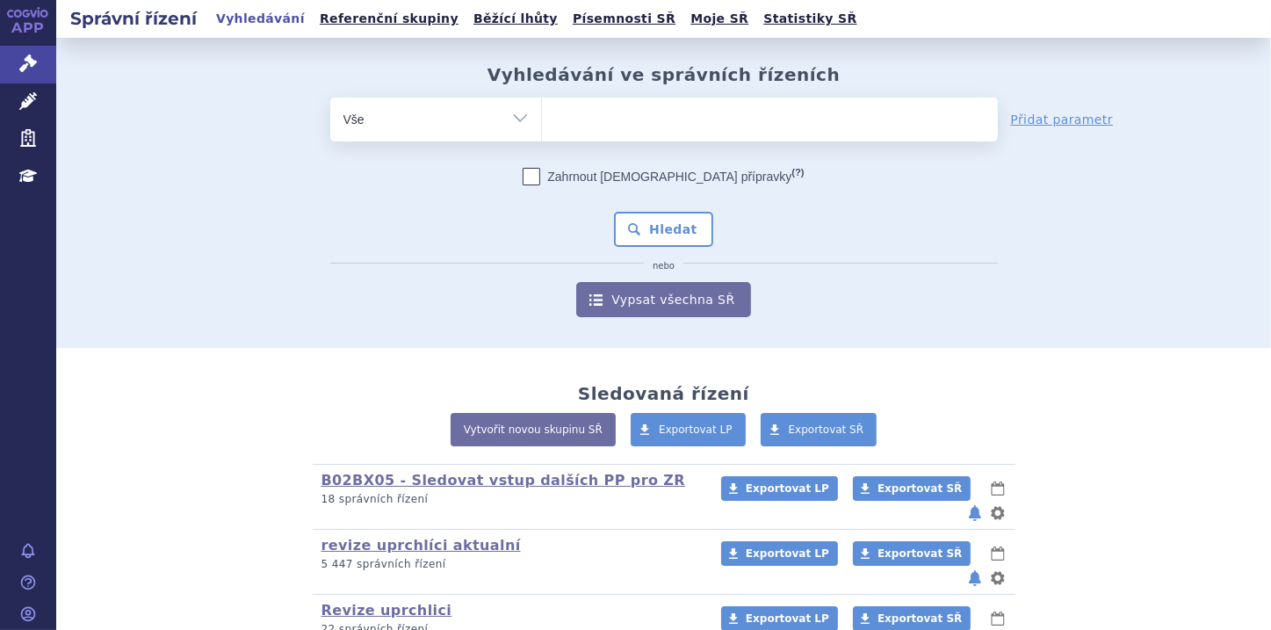
select select "filter-file-number"
click at [330, 97] on select "Vše Spisová značka Typ SŘ Přípravek/SUKL kód Účastník/Držitel" at bounding box center [435, 117] width 211 height 40
click at [607, 116] on ul at bounding box center [770, 115] width 456 height 37
click at [542, 116] on select at bounding box center [541, 119] width 1 height 44
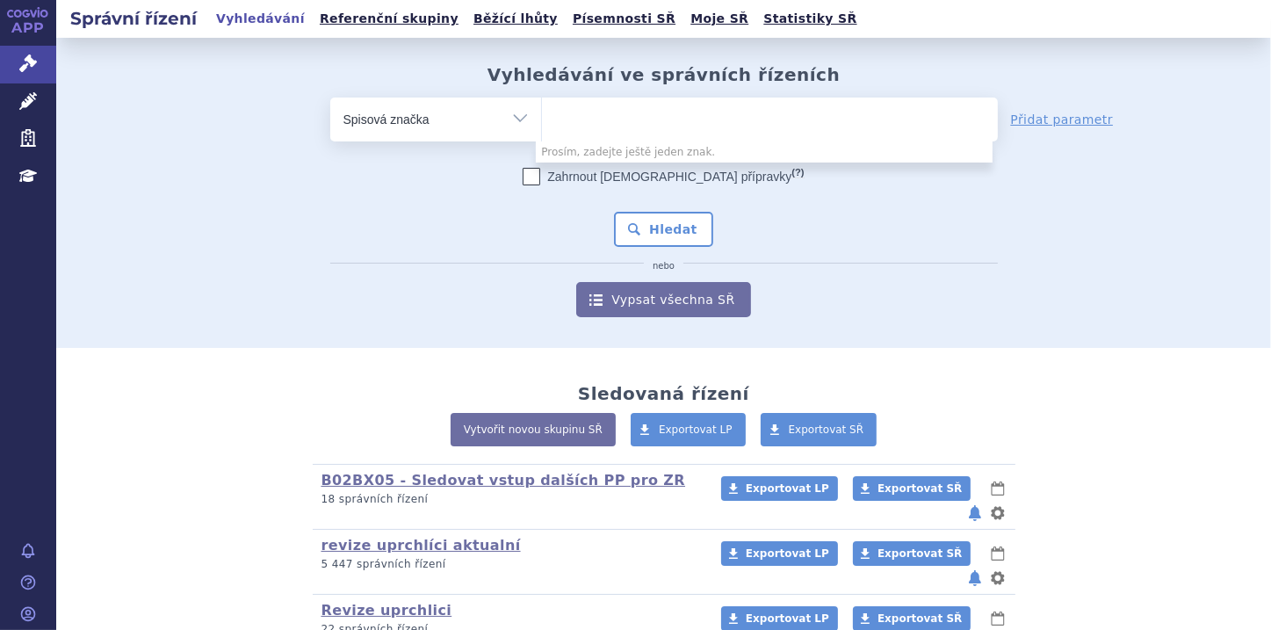
paste input "SUKLS154185/2025"
type input "SUKLS154185/2025"
select select "SUKLS154185/2025"
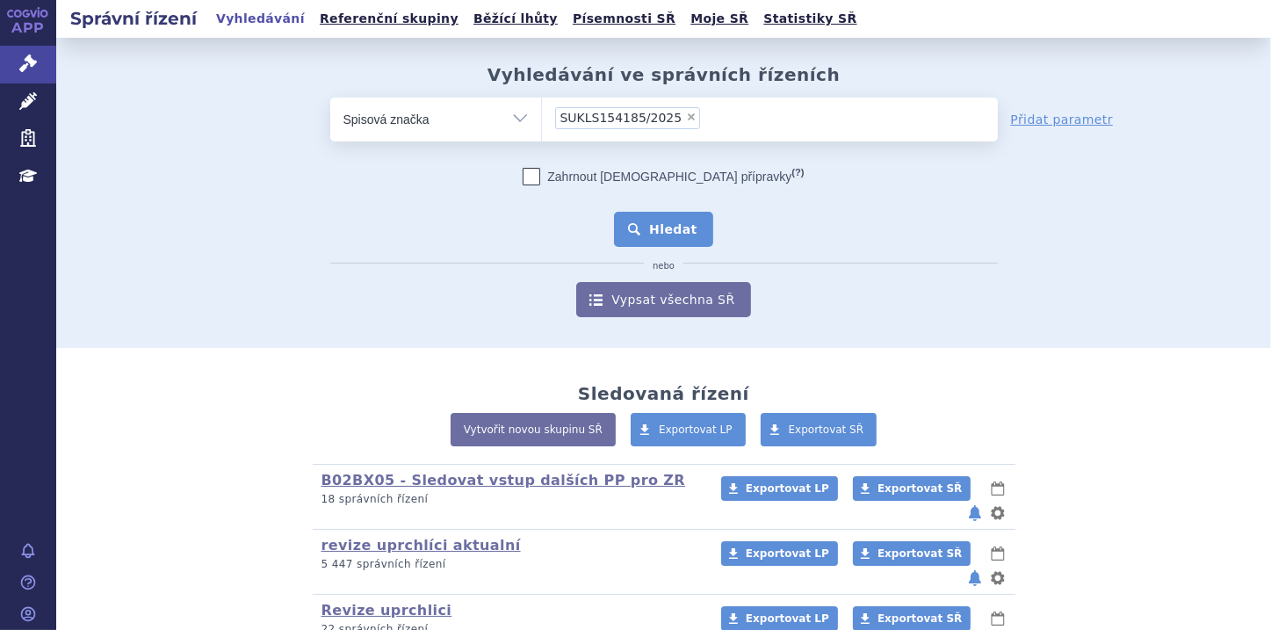
click at [655, 232] on button "Hledat" at bounding box center [663, 229] width 99 height 35
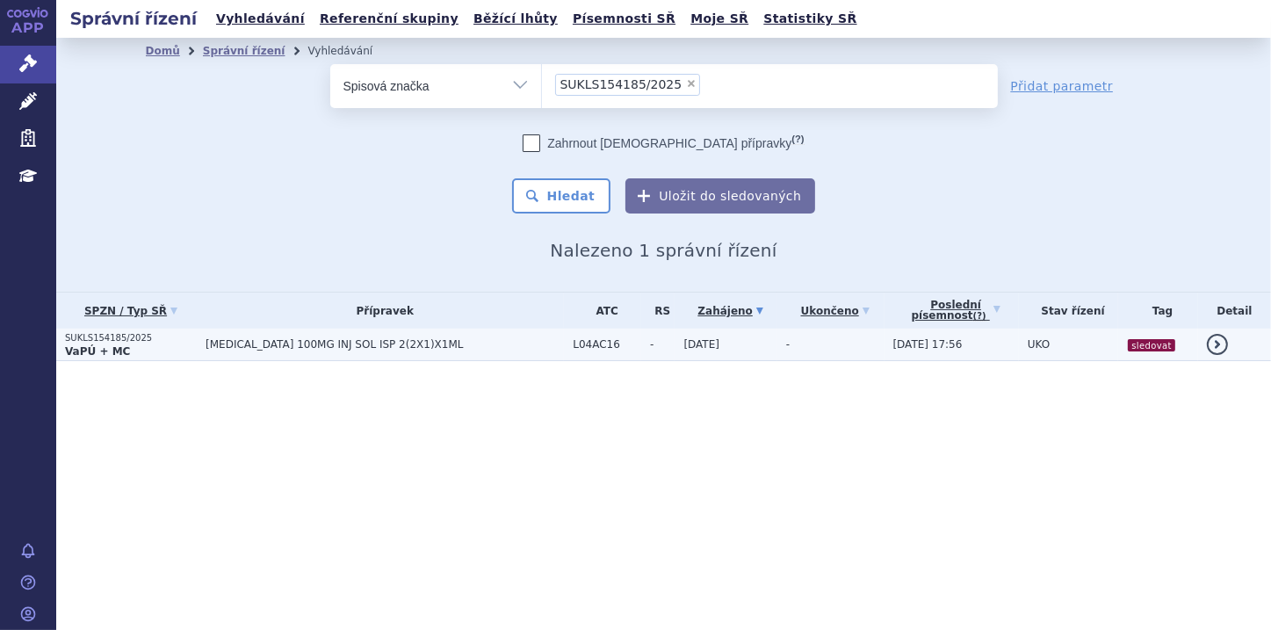
click at [130, 348] on p "VaPÚ + MC" at bounding box center [131, 351] width 132 height 14
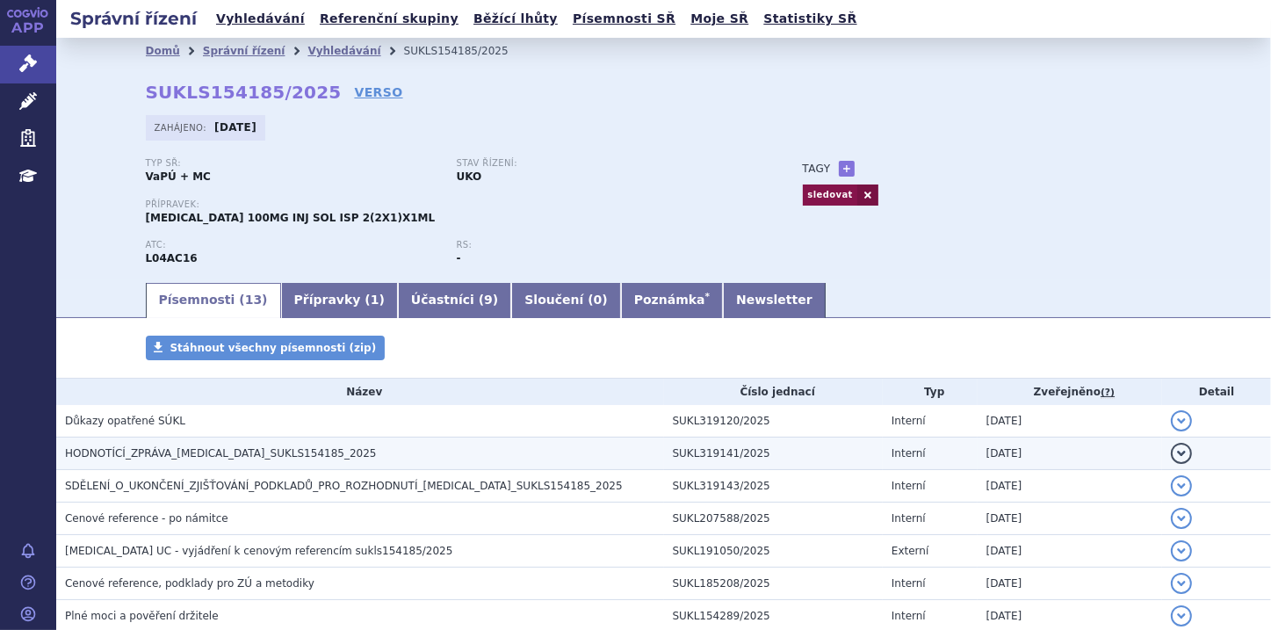
click at [249, 450] on span "HODNOTÍCÍ_ZPRÁVA_TREMFYA_SUKLS154185_2025" at bounding box center [221, 453] width 312 height 12
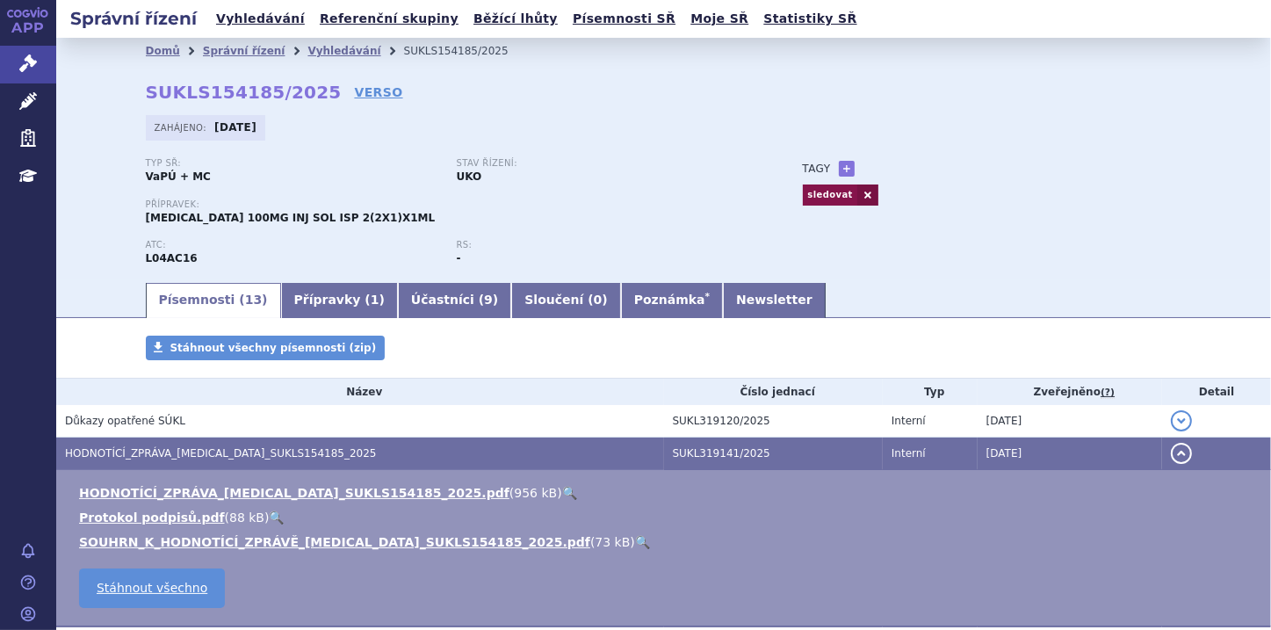
click at [635, 544] on link "🔍" at bounding box center [642, 542] width 15 height 14
click at [621, 307] on link "Poznámka *" at bounding box center [672, 300] width 102 height 35
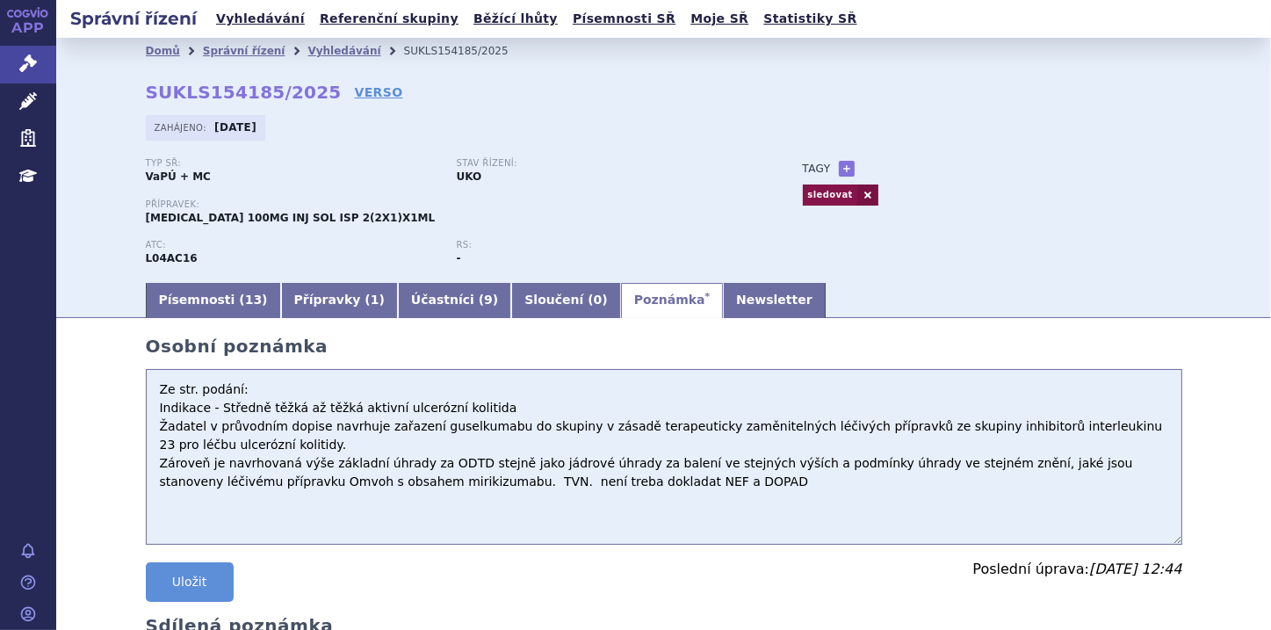
click at [149, 388] on textarea "Ze str. podání: Indikace - Středně těžká až těžká aktivní ulcerózní kolitida Ža…" at bounding box center [664, 457] width 1036 height 176
click at [155, 386] on textarea "Ze str. podání: Indikace - Středně těžká až těžká aktivní ulcerózní kolitida Ža…" at bounding box center [664, 457] width 1036 height 176
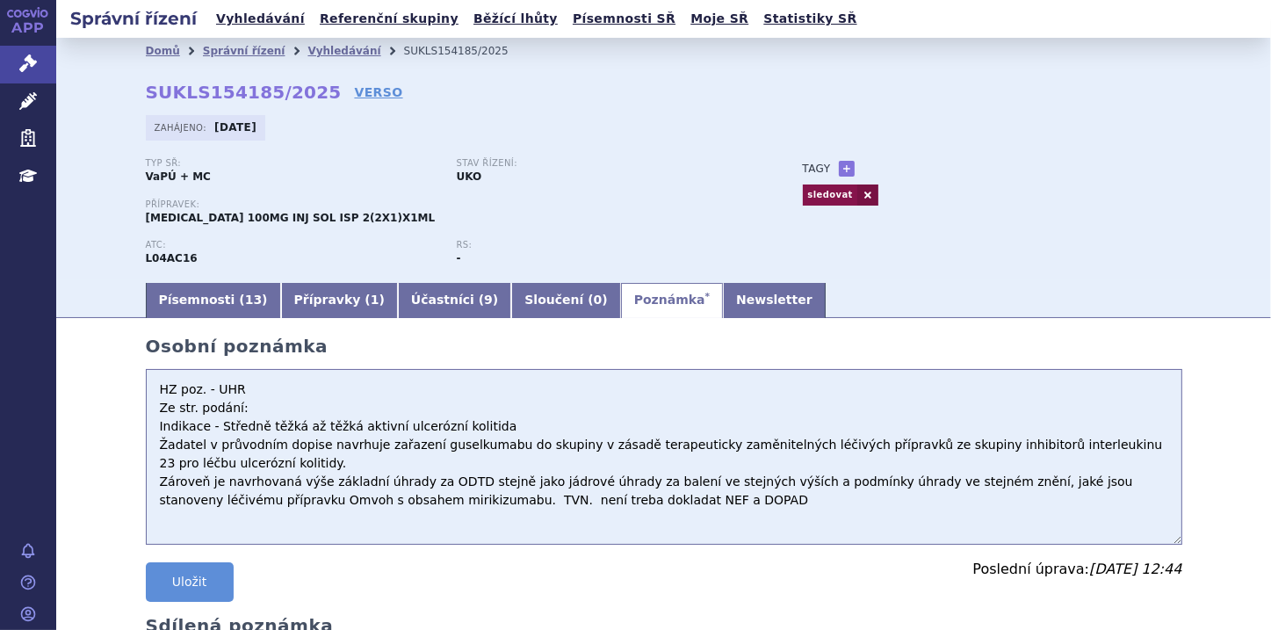
paste textarea "56 320,72"
drag, startPoint x: 140, startPoint y: 217, endPoint x: 187, endPoint y: 219, distance: 46.6
click at [187, 219] on span "TREMFYA 100MG INJ SOL ISP 2(2X1)X1ML" at bounding box center [291, 218] width 290 height 12
copy span "TREMFYA"
click at [348, 393] on textarea "Ze str. podání: Indikace - Středně těžká až těžká aktivní ulcerózní kolitida Ža…" at bounding box center [664, 457] width 1036 height 176
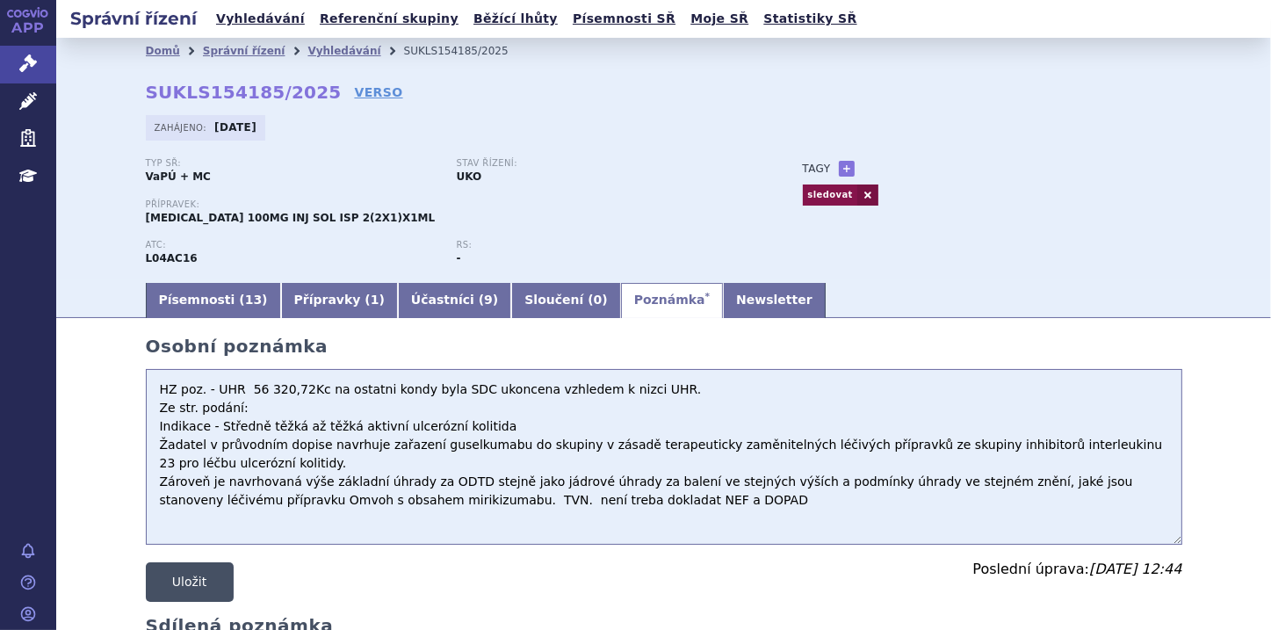
type textarea "HZ poz. - UHR 56 320,72Kc na ostatni kondy byla SDC ukoncena vzhledem k nizci U…"
click at [176, 585] on button "Uložit" at bounding box center [190, 582] width 88 height 40
click at [839, 169] on link "+" at bounding box center [847, 169] width 16 height 16
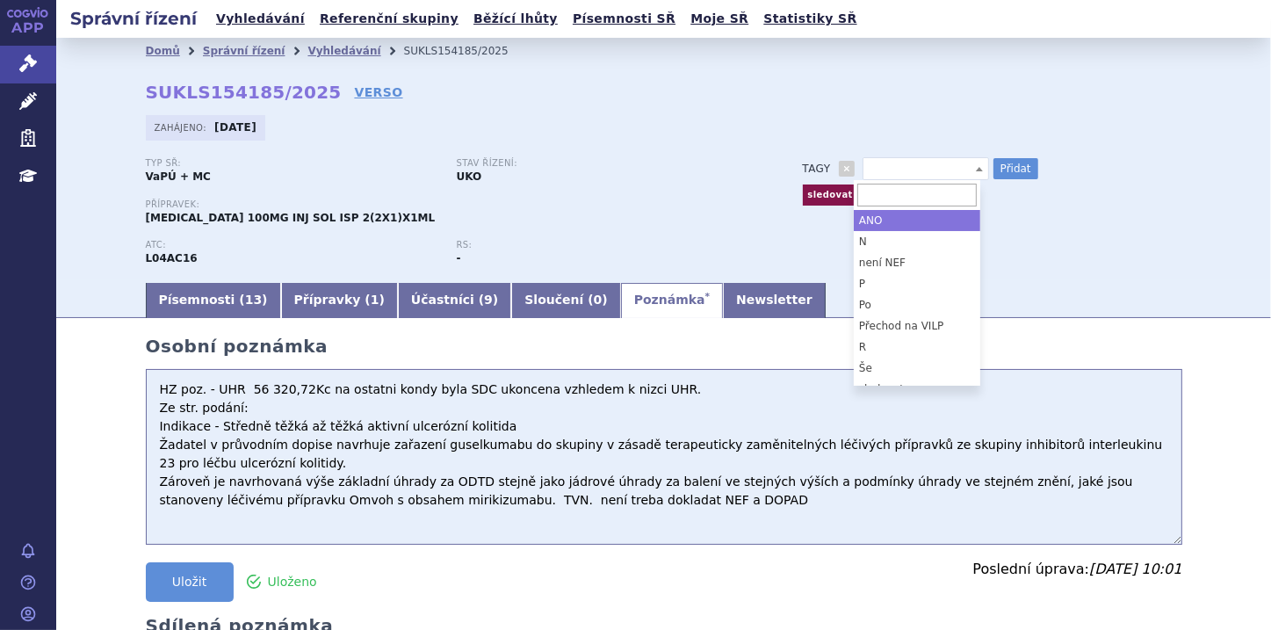
click at [976, 170] on b at bounding box center [979, 169] width 7 height 4
select select "P"
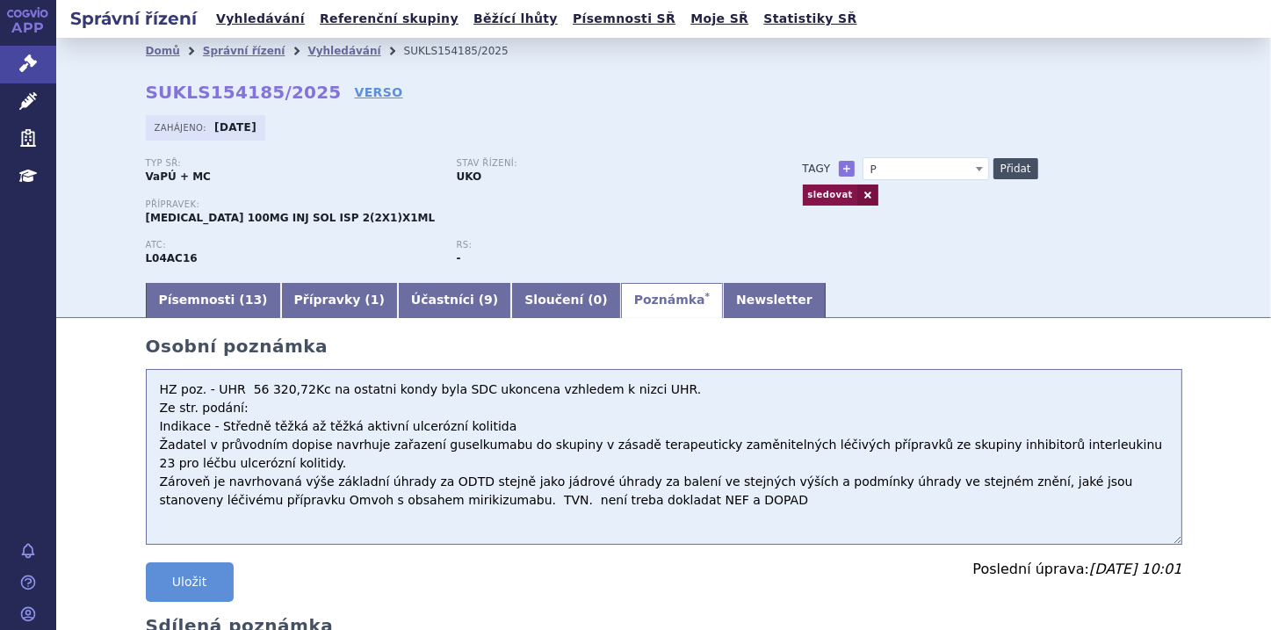
click at [1007, 169] on button "Přidat" at bounding box center [1015, 168] width 45 height 21
select select
click at [185, 582] on button "Uložit" at bounding box center [190, 582] width 88 height 40
click at [200, 587] on button "Uložit" at bounding box center [190, 582] width 88 height 40
click at [218, 573] on button "Uložit" at bounding box center [190, 582] width 88 height 40
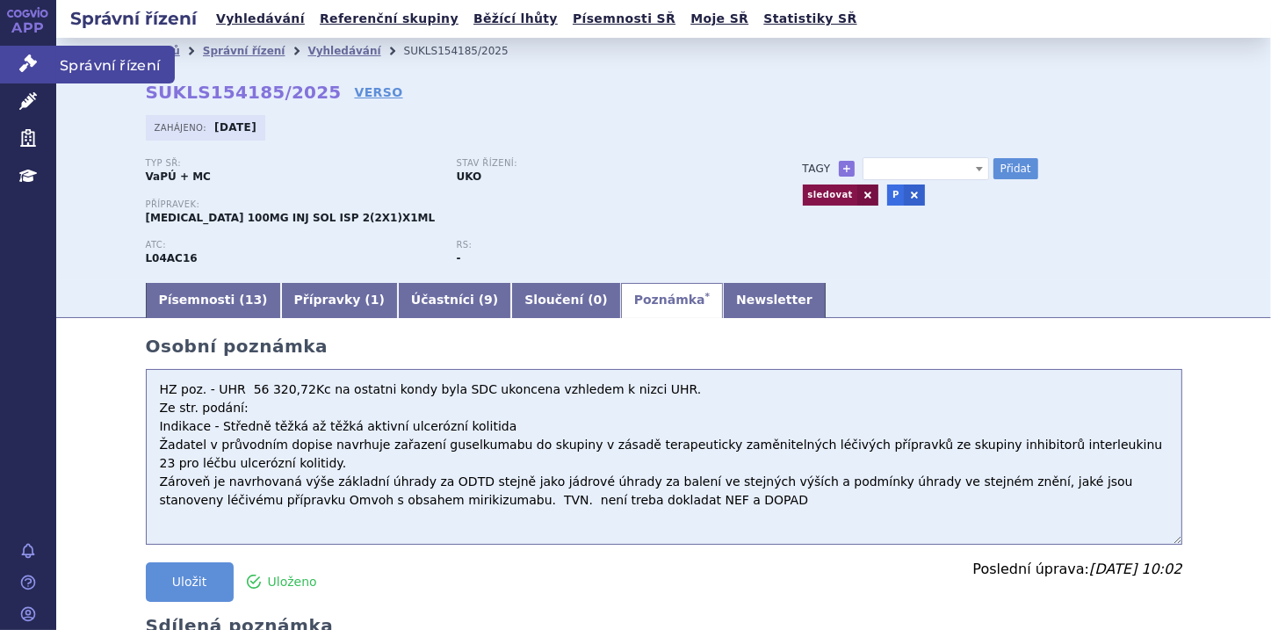
click at [26, 65] on icon at bounding box center [28, 63] width 18 height 18
